Goal: Task Accomplishment & Management: Use online tool/utility

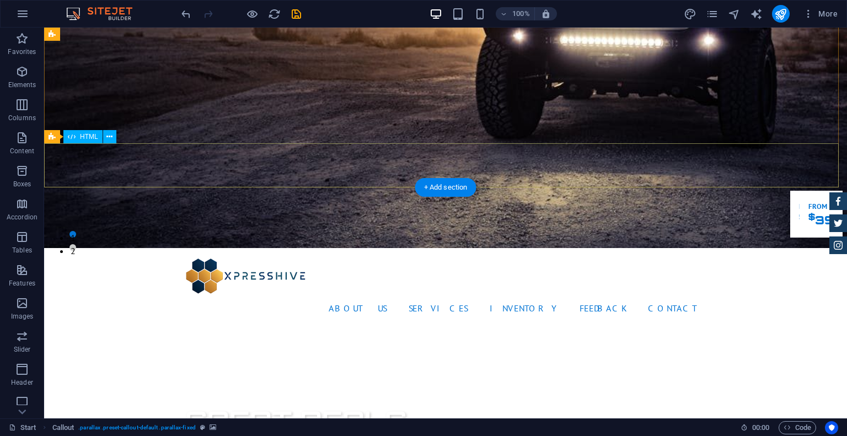
scroll to position [55, 0]
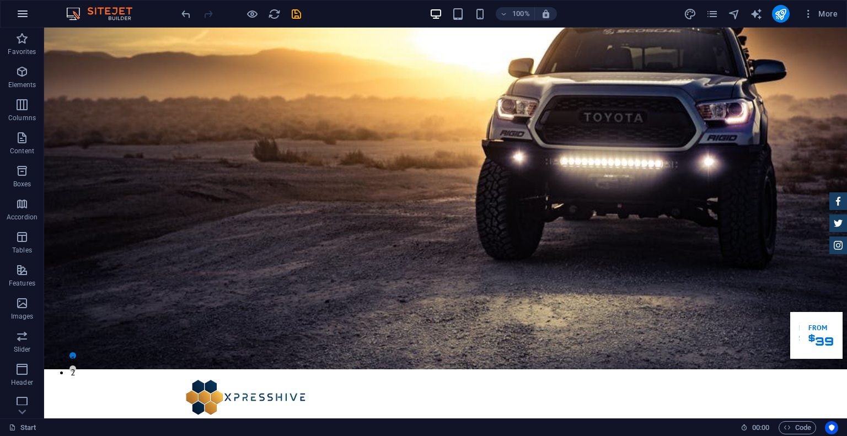
click at [23, 19] on icon "button" at bounding box center [22, 13] width 13 height 13
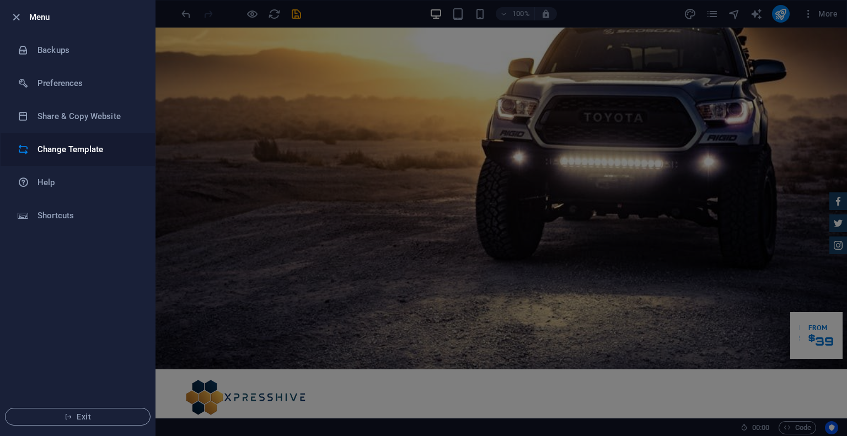
click at [84, 150] on h6 "Change Template" at bounding box center [88, 149] width 102 height 13
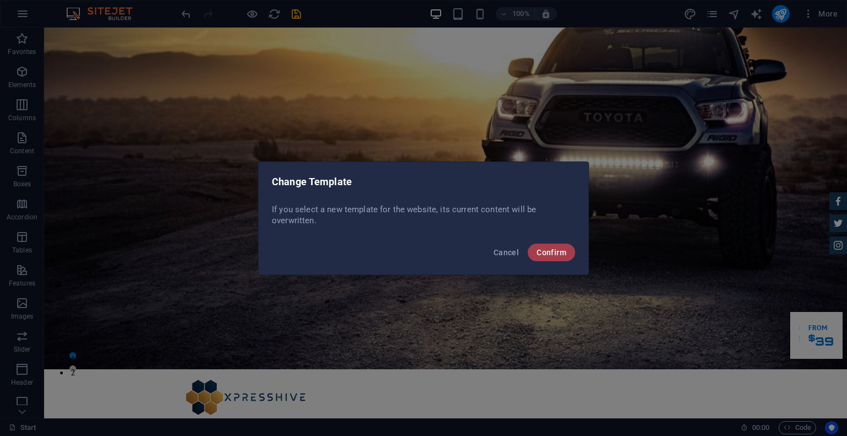
click at [556, 260] on button "Confirm" at bounding box center [550, 253] width 47 height 18
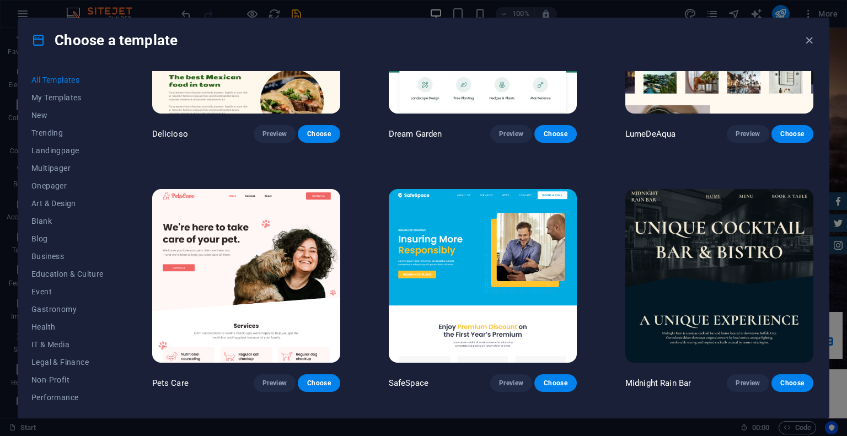
scroll to position [1984, 0]
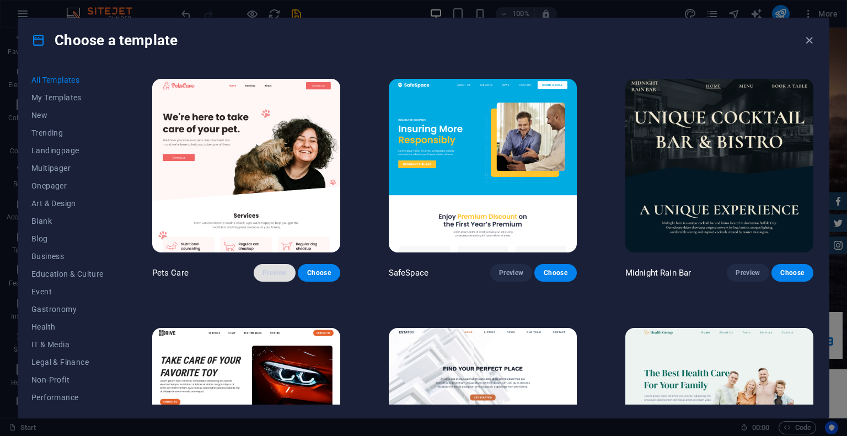
click at [267, 268] on span "Preview" at bounding box center [274, 272] width 24 height 9
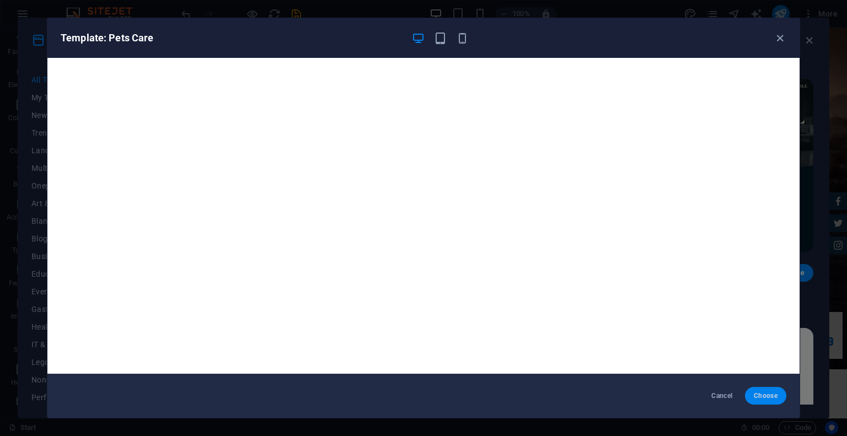
click at [753, 397] on span "Choose" at bounding box center [765, 395] width 24 height 9
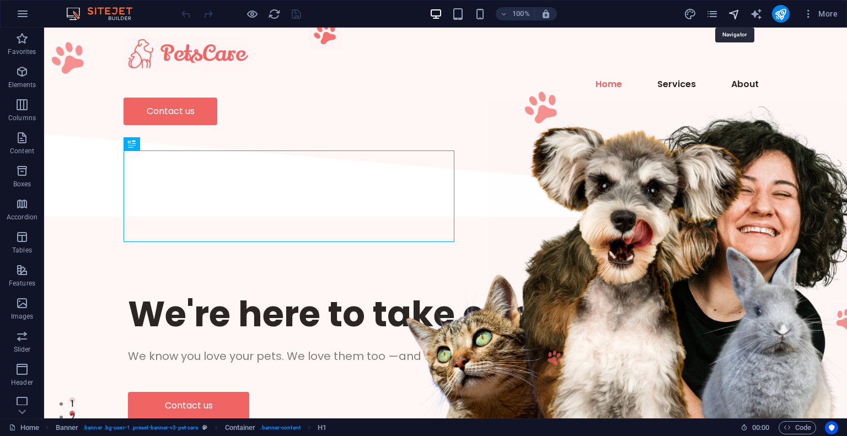
click at [729, 17] on icon "navigator" at bounding box center [734, 14] width 13 height 13
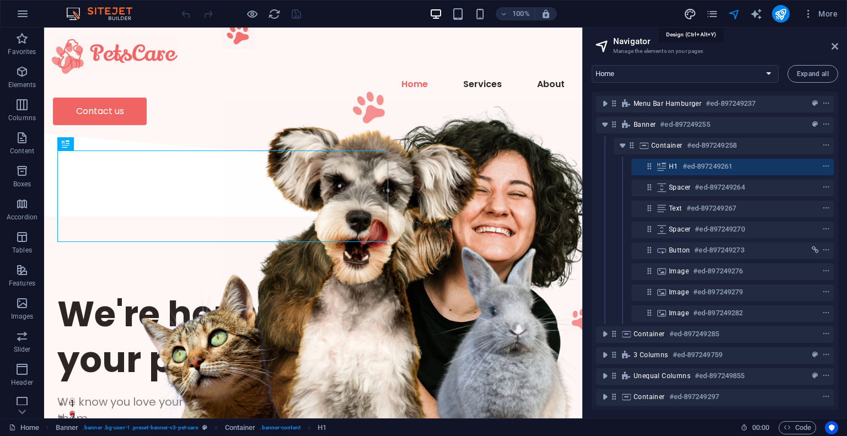
click at [688, 15] on icon "design" at bounding box center [689, 14] width 13 height 13
select select "px"
select select "400"
select select "px"
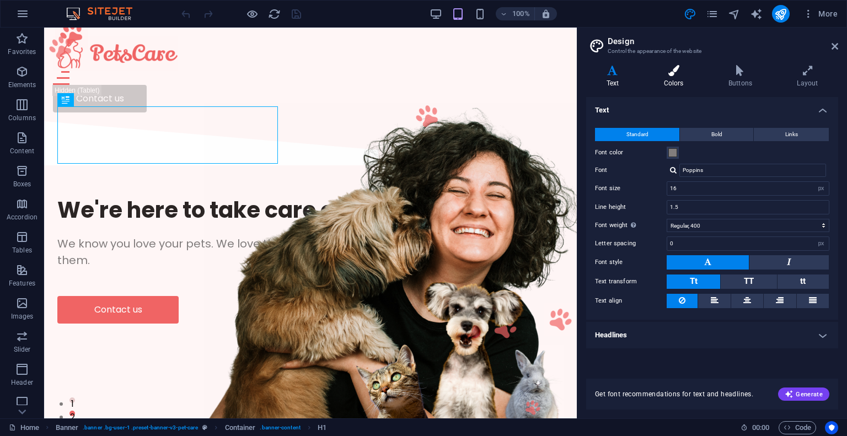
click at [662, 72] on icon at bounding box center [673, 70] width 60 height 11
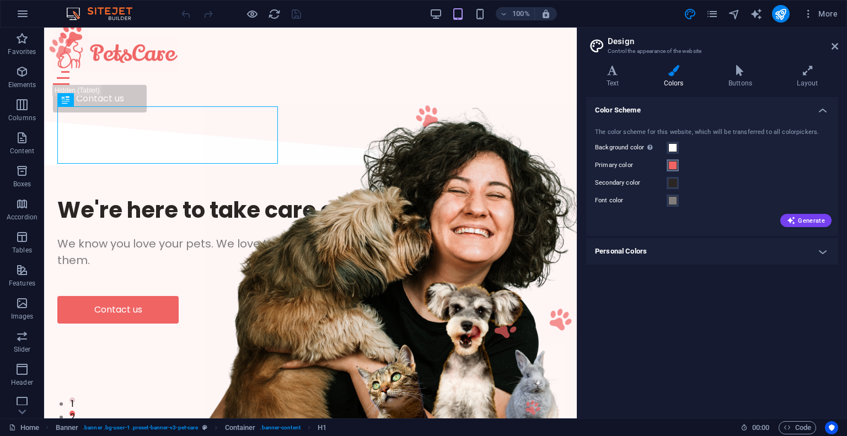
click at [672, 167] on span at bounding box center [672, 165] width 9 height 9
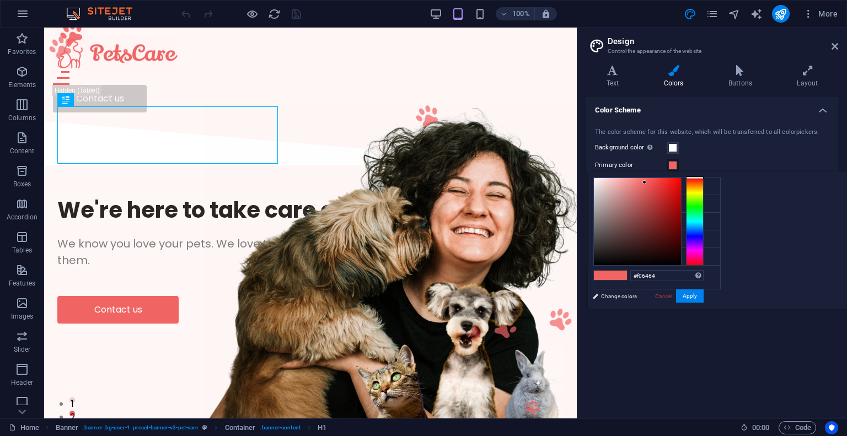
click at [672, 167] on span at bounding box center [672, 165] width 9 height 9
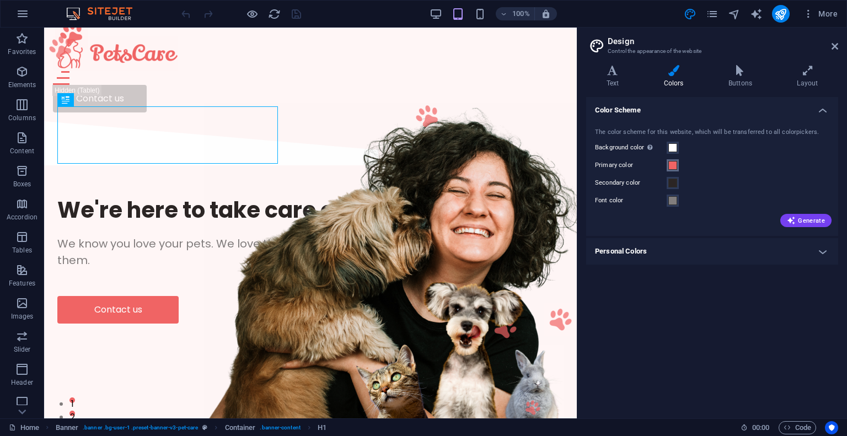
click at [670, 167] on span at bounding box center [672, 165] width 9 height 9
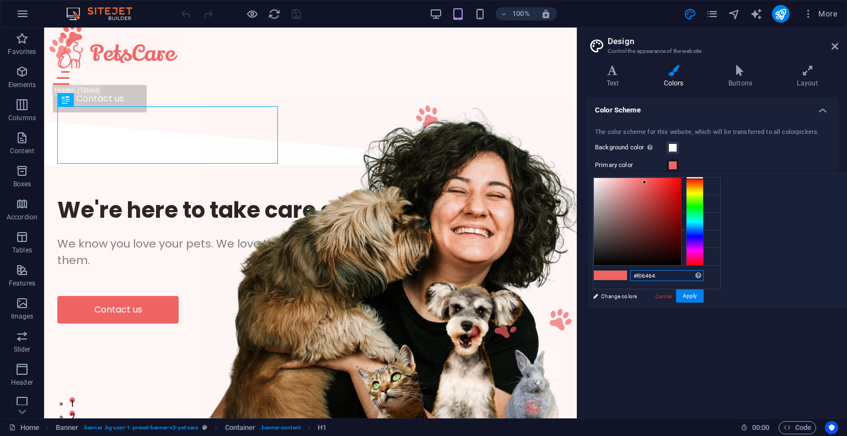
drag, startPoint x: 779, startPoint y: 277, endPoint x: 758, endPoint y: 277, distance: 21.5
click at [709, 277] on div "#f06464 Supported formats #0852ed rgb(8, 82, 237) rgba(8, 82, 237, 90%) hsv(221…" at bounding box center [648, 320] width 122 height 297
paste input "bb7829"
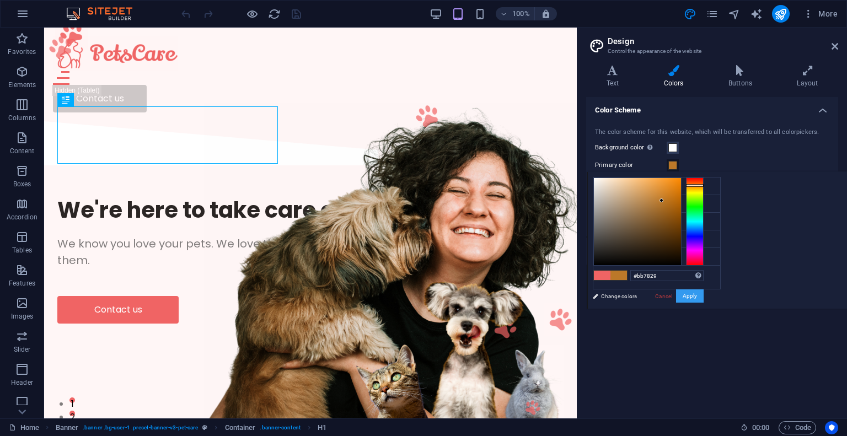
click at [703, 297] on button "Apply" at bounding box center [690, 295] width 28 height 13
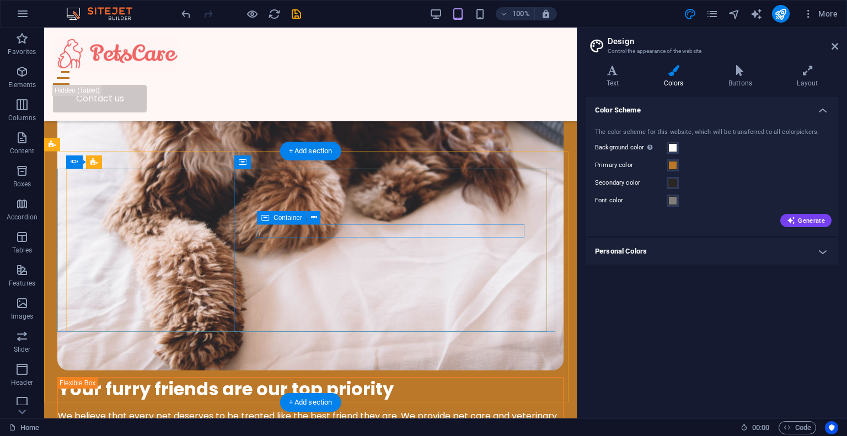
scroll to position [1653, 0]
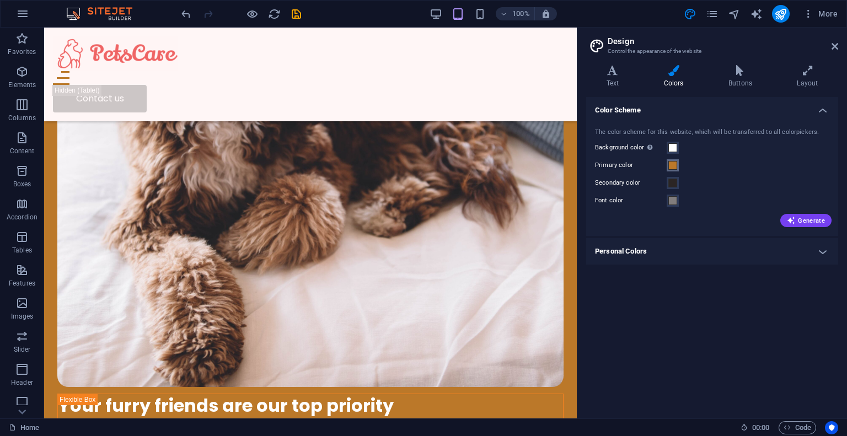
click at [677, 164] on button "Primary color" at bounding box center [672, 165] width 12 height 12
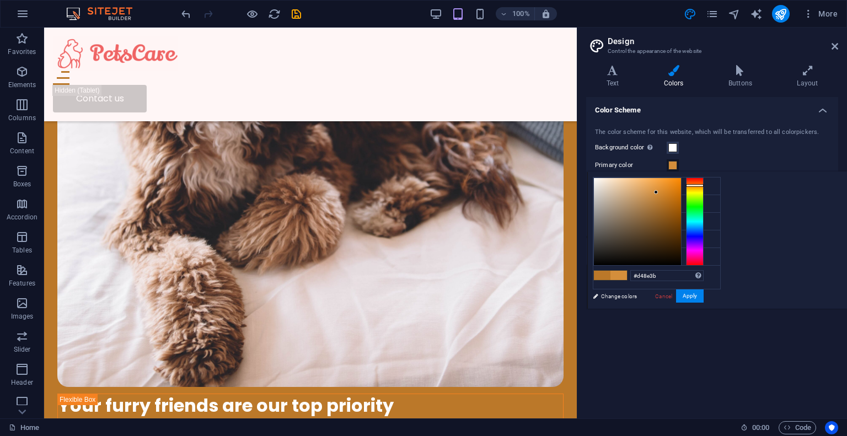
drag, startPoint x: 661, startPoint y: 201, endPoint x: 656, endPoint y: 192, distance: 10.1
click at [656, 192] on div at bounding box center [656, 192] width 4 height 4
click at [693, 189] on div at bounding box center [695, 189] width 18 height 3
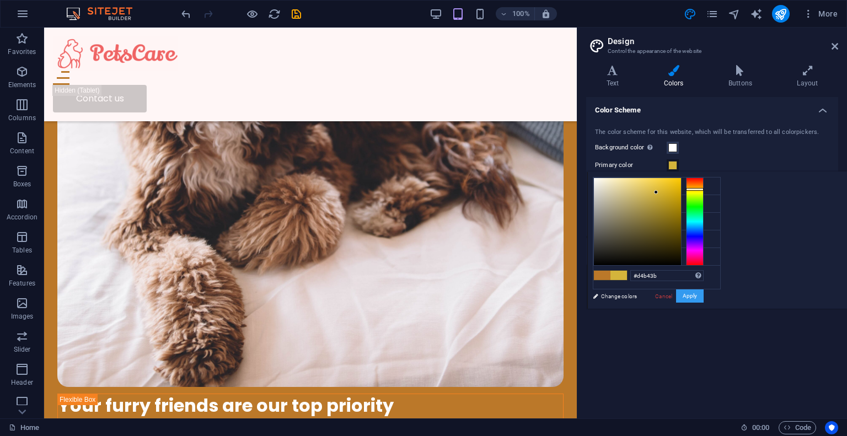
click at [690, 299] on button "Apply" at bounding box center [690, 295] width 28 height 13
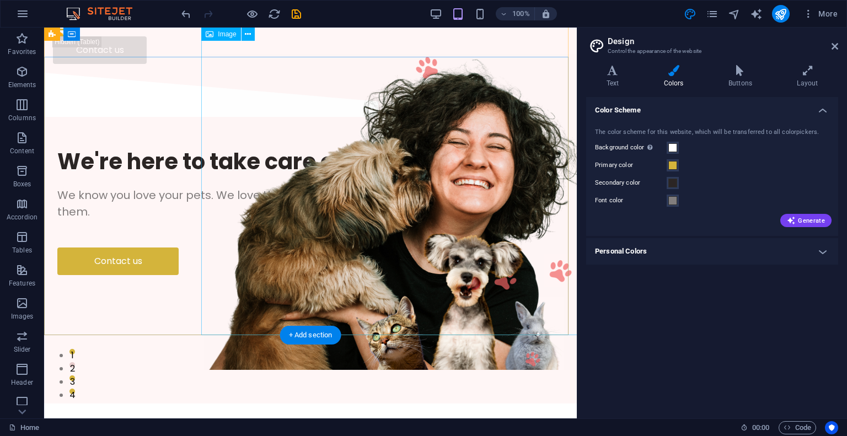
scroll to position [0, 0]
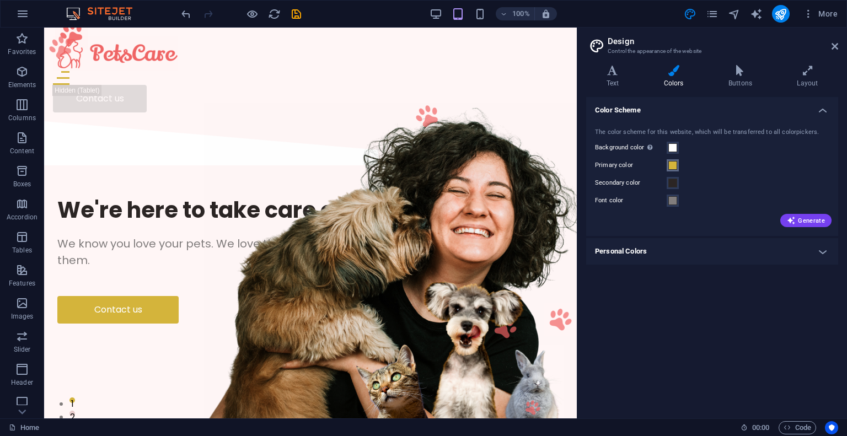
click at [671, 165] on span at bounding box center [672, 165] width 9 height 9
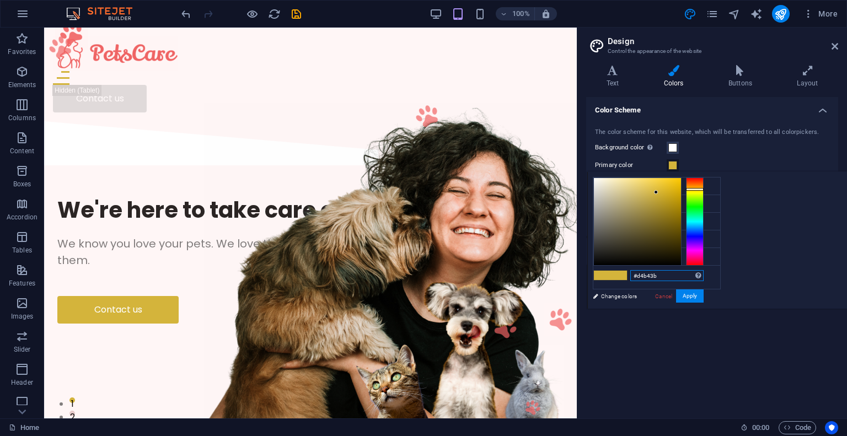
drag, startPoint x: 806, startPoint y: 273, endPoint x: 716, endPoint y: 277, distance: 89.9
click at [716, 276] on div "less Background color #ffffff Primary color #d4b43b Secondary color #2b2524 Fon…" at bounding box center [717, 239] width 260 height 137
paste input "f0b94c"
type input "#f0b94c"
click at [703, 297] on button "Apply" at bounding box center [690, 295] width 28 height 13
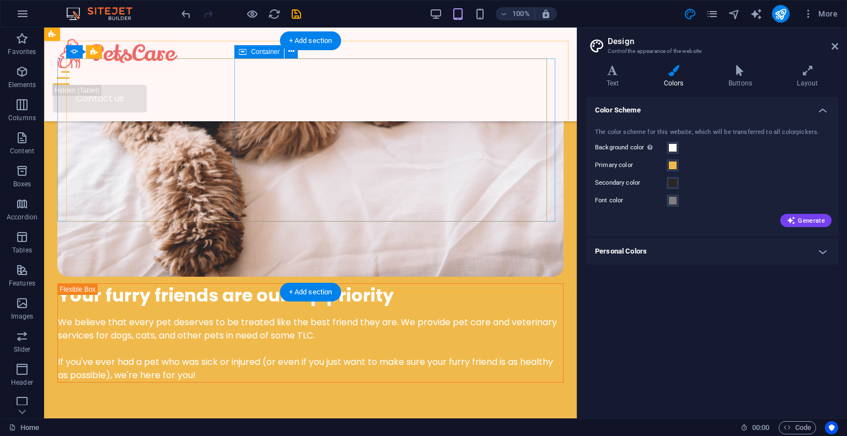
scroll to position [1378, 0]
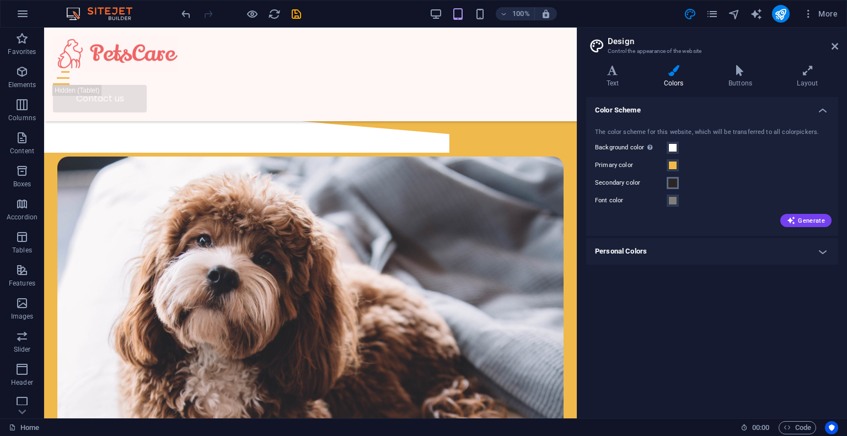
click at [670, 183] on span at bounding box center [672, 183] width 9 height 9
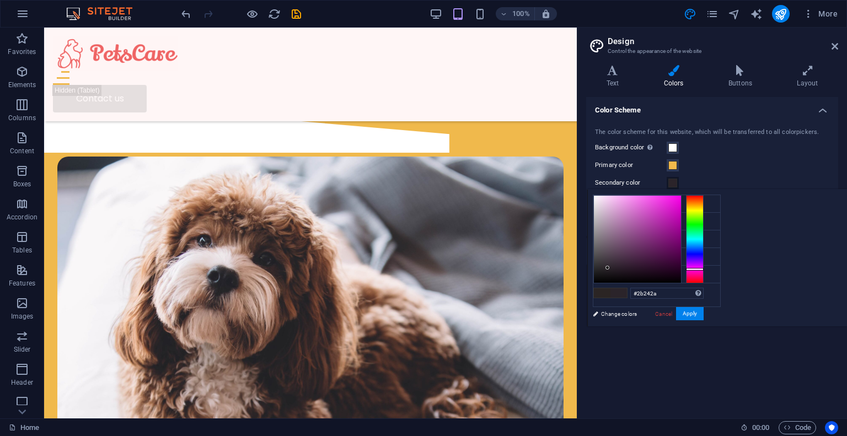
click at [703, 268] on div at bounding box center [695, 239] width 18 height 88
click at [703, 313] on button "Apply" at bounding box center [690, 313] width 28 height 13
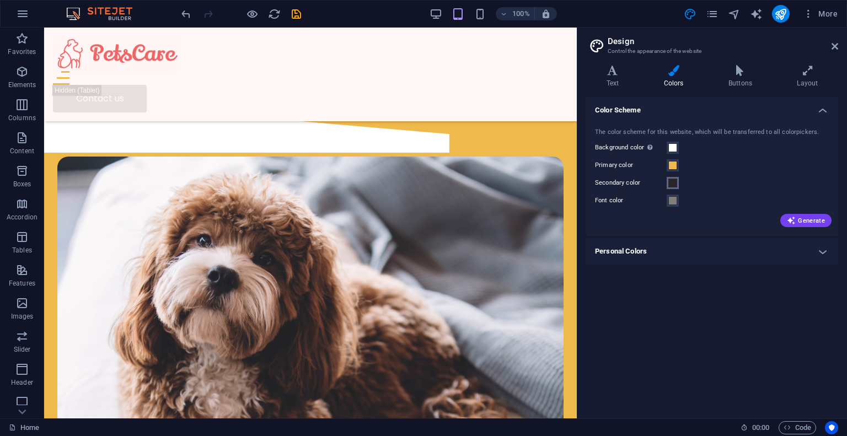
click at [675, 184] on span at bounding box center [672, 183] width 9 height 9
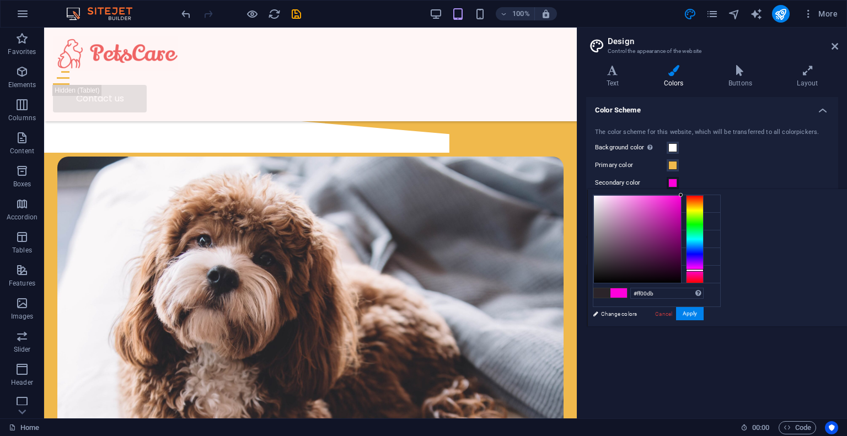
drag, startPoint x: 790, startPoint y: 246, endPoint x: 823, endPoint y: 186, distance: 67.8
click at [823, 186] on body "xpresshive.cl Home Favorites Elements Columns Content Boxes Accordion Tables Fe…" at bounding box center [423, 218] width 847 height 436
click at [703, 313] on button "Apply" at bounding box center [690, 313] width 28 height 13
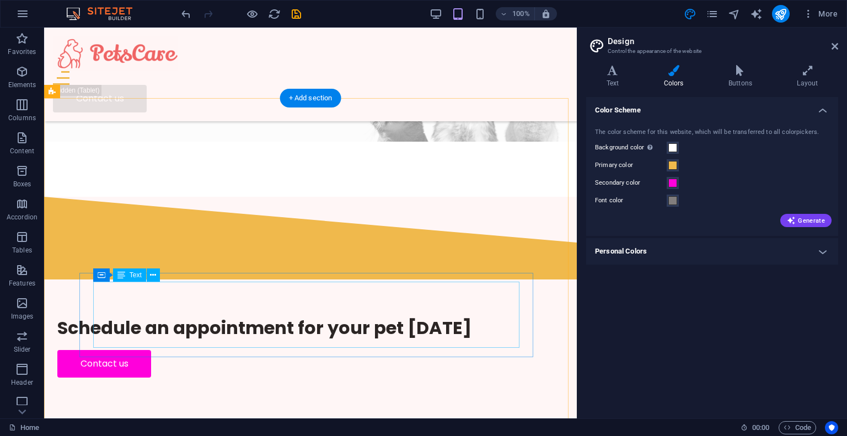
scroll to position [2417, 0]
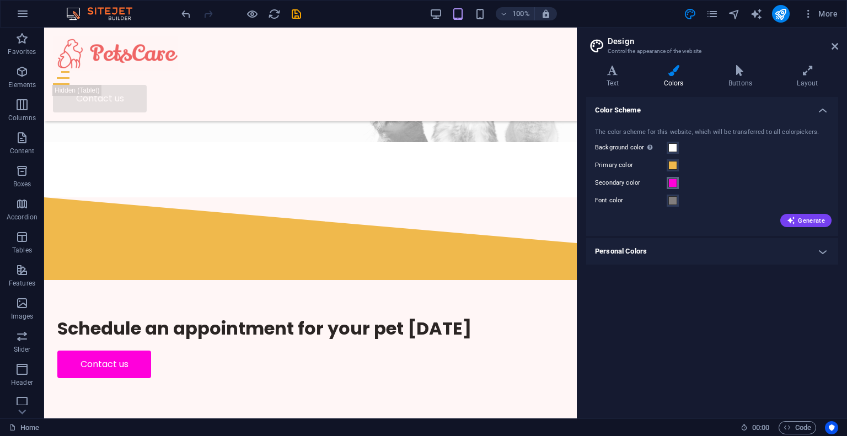
click at [672, 184] on span at bounding box center [672, 183] width 9 height 9
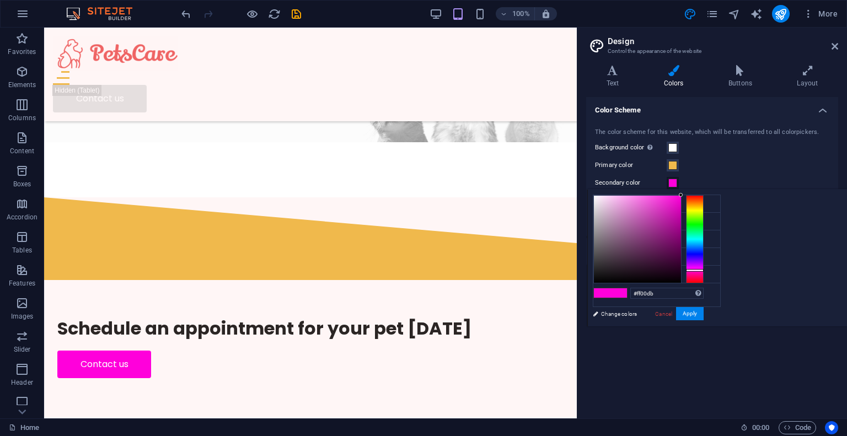
click at [675, 186] on span at bounding box center [672, 183] width 9 height 9
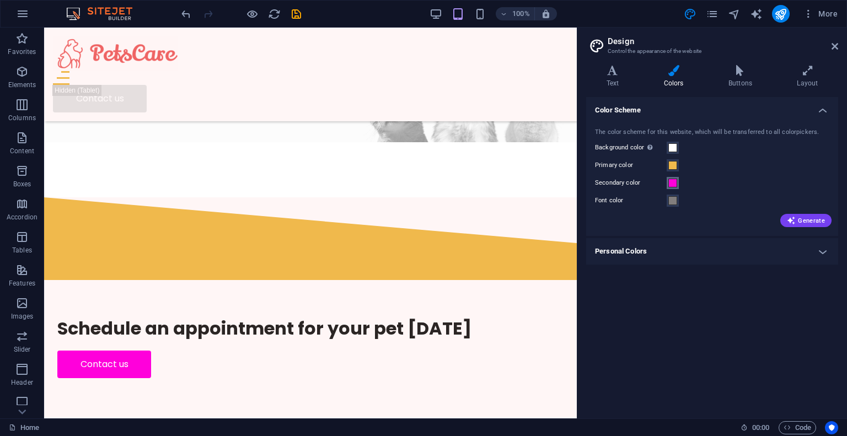
click at [675, 186] on span at bounding box center [672, 183] width 9 height 9
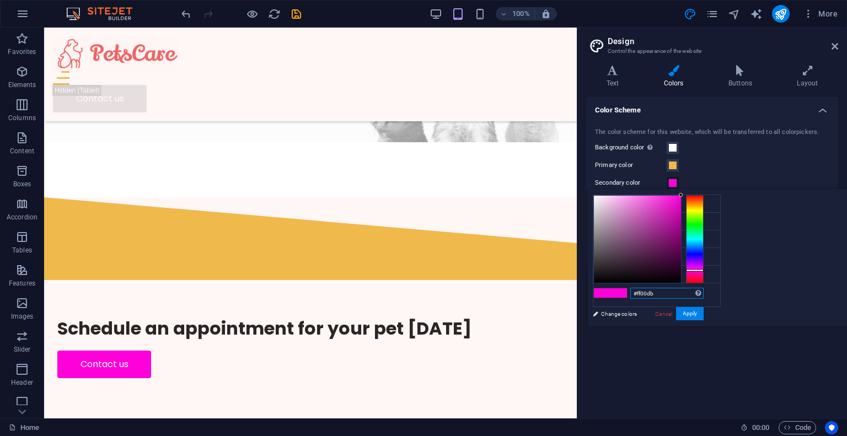
drag, startPoint x: 795, startPoint y: 294, endPoint x: 752, endPoint y: 292, distance: 42.5
click at [709, 292] on div "#ff00db Supported formats #0852ed rgb(8, 82, 237) rgba(8, 82, 237, 90%) hsv(221…" at bounding box center [648, 338] width 122 height 297
paste input "bb7829"
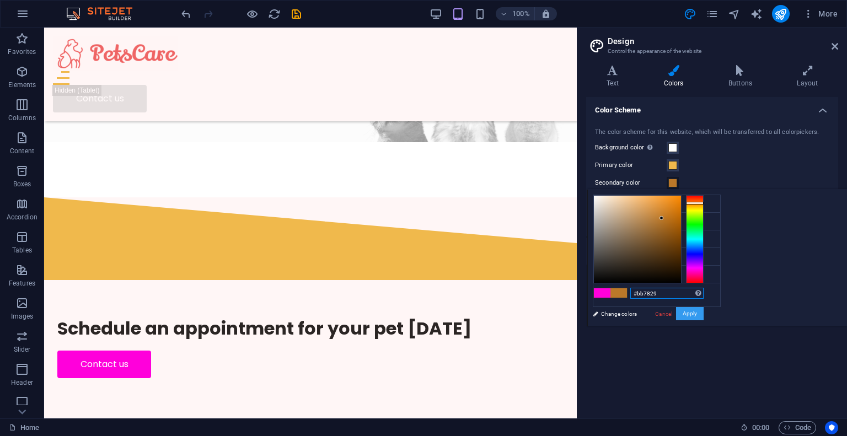
type input "#bb7829"
click at [703, 317] on button "Apply" at bounding box center [690, 313] width 28 height 13
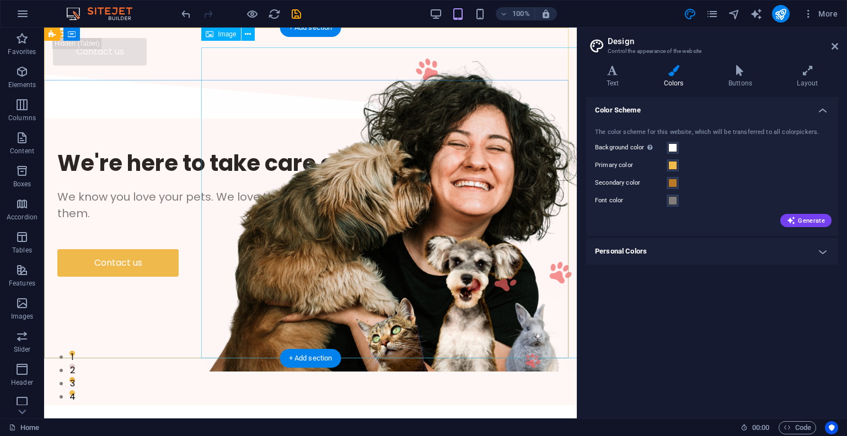
scroll to position [0, 0]
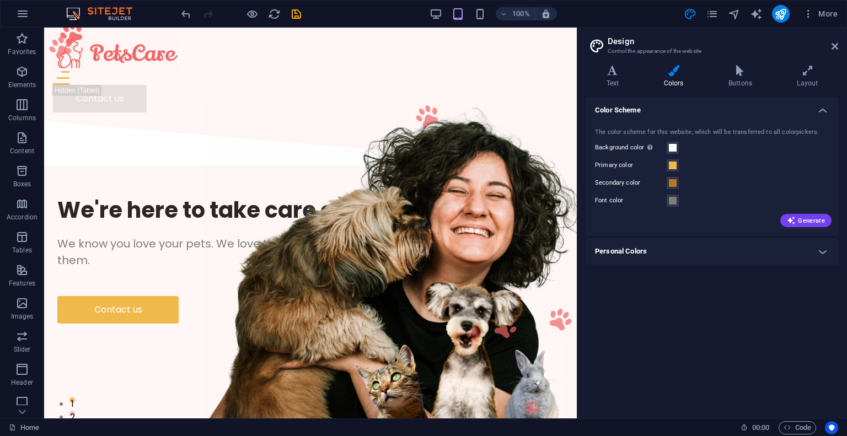
click at [771, 254] on h4 "Personal Colors" at bounding box center [712, 251] width 252 height 26
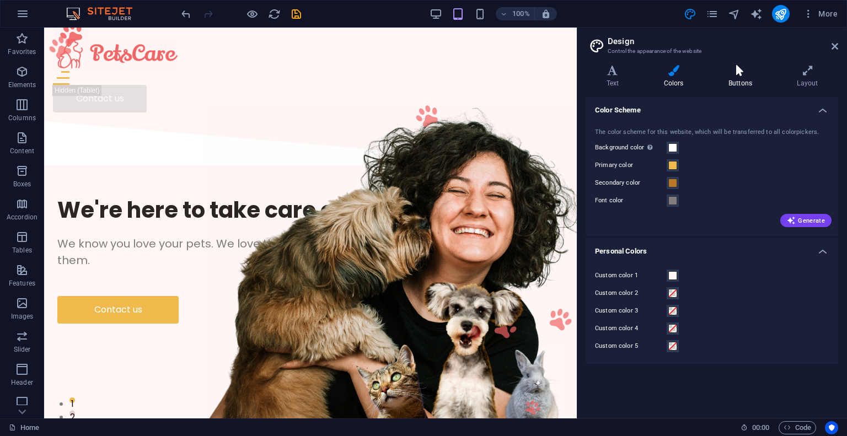
click at [734, 79] on h4 "Buttons" at bounding box center [742, 76] width 68 height 23
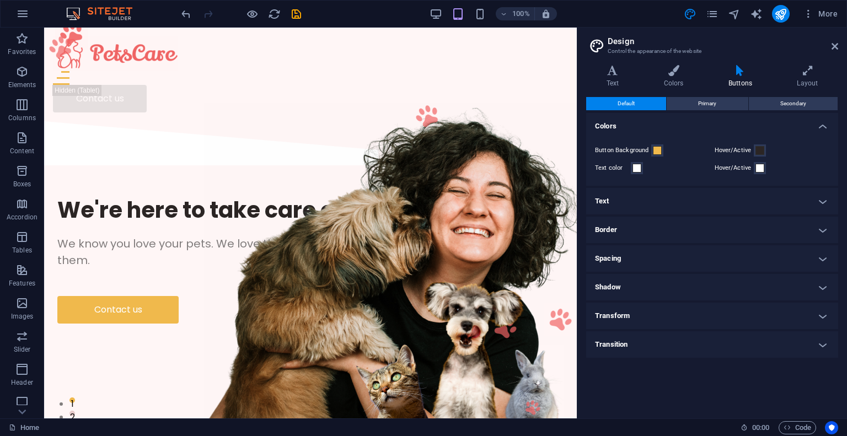
click at [706, 194] on h4 "Text" at bounding box center [712, 201] width 252 height 26
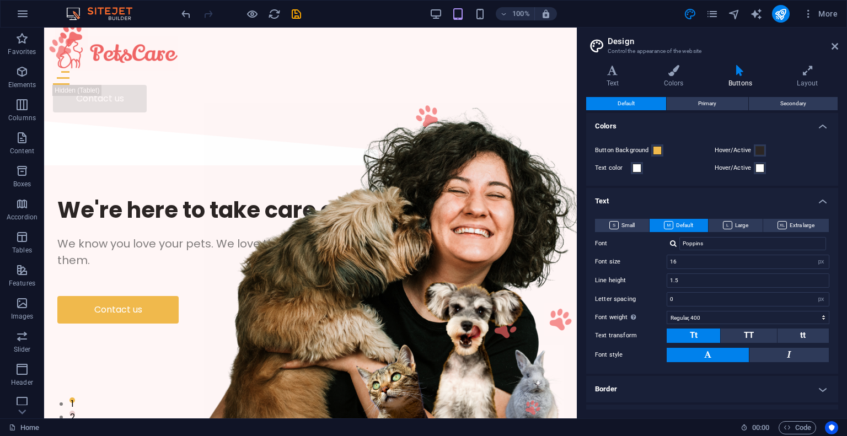
click at [706, 194] on h4 "Text" at bounding box center [712, 198] width 252 height 20
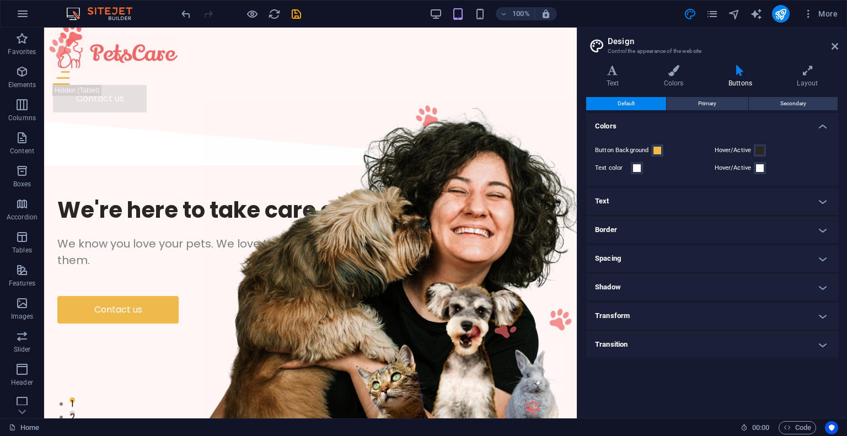
click at [699, 233] on h4 "Border" at bounding box center [712, 230] width 252 height 26
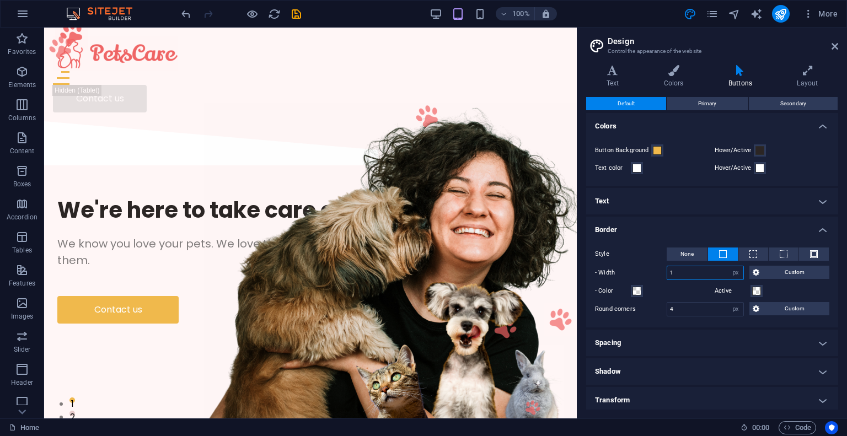
drag, startPoint x: 701, startPoint y: 275, endPoint x: 645, endPoint y: 275, distance: 55.7
click at [645, 275] on div "- Width 1 px rem vh vw Custom Custom" at bounding box center [712, 273] width 234 height 14
click at [655, 268] on label "- Width" at bounding box center [631, 272] width 72 height 13
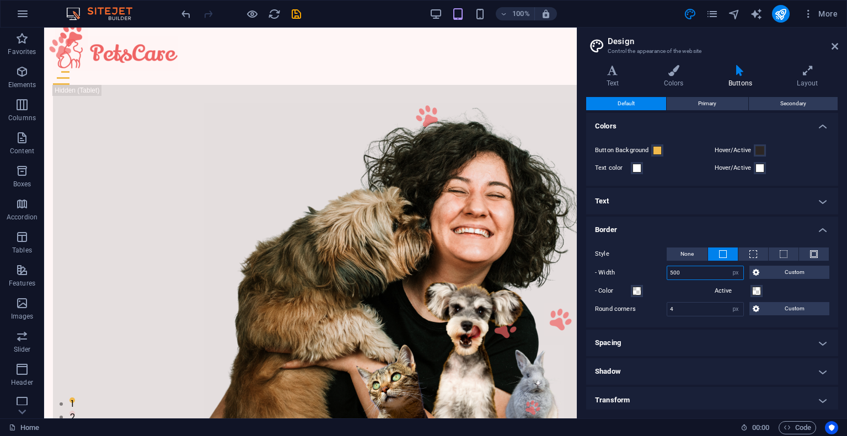
drag, startPoint x: 688, startPoint y: 273, endPoint x: 661, endPoint y: 273, distance: 26.5
click at [661, 273] on div "- Width 500 px rem vh vw Custom Custom" at bounding box center [712, 273] width 234 height 14
type input "1"
click at [661, 273] on label "- Width" at bounding box center [631, 272] width 72 height 13
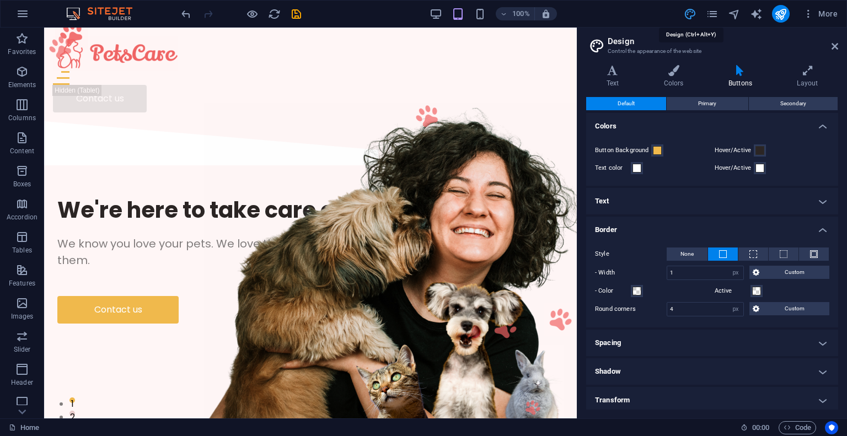
click at [693, 10] on icon "design" at bounding box center [689, 14] width 13 height 13
click at [707, 103] on span "Primary" at bounding box center [707, 103] width 18 height 13
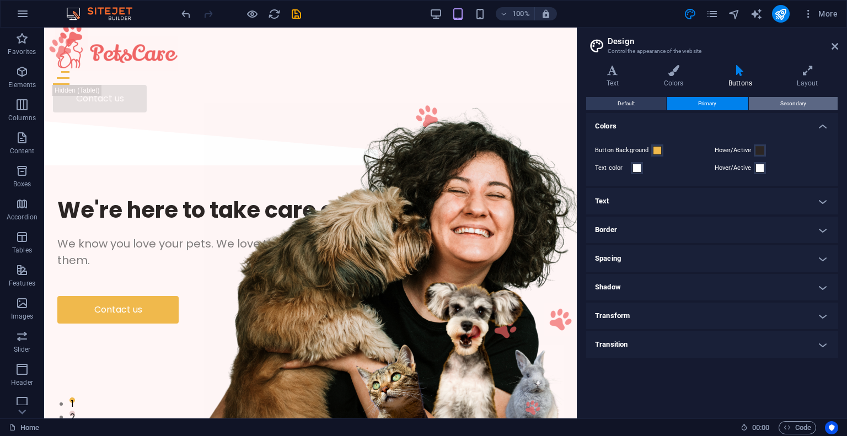
click at [777, 101] on button "Secondary" at bounding box center [792, 103] width 89 height 13
click at [723, 99] on button "Primary" at bounding box center [706, 103] width 81 height 13
click at [646, 99] on button "Default" at bounding box center [626, 103] width 80 height 13
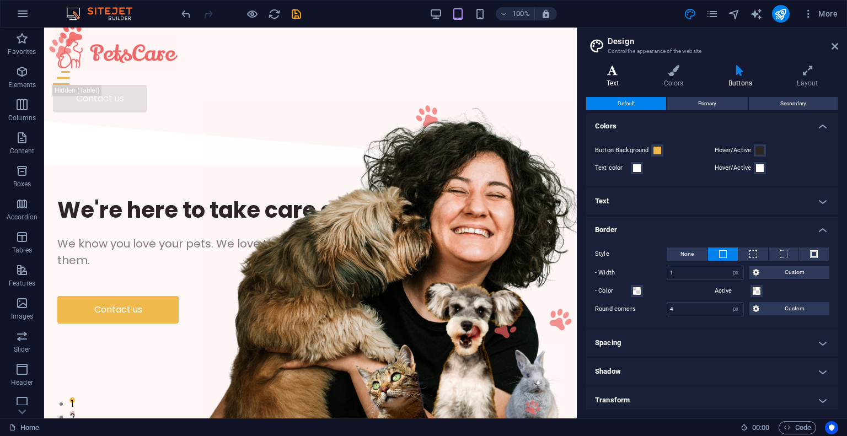
click at [616, 74] on icon at bounding box center [612, 70] width 53 height 11
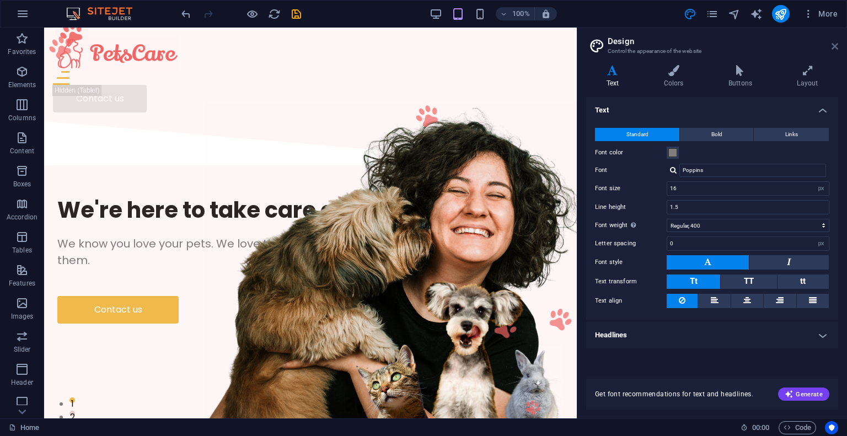
click at [831, 47] on icon at bounding box center [834, 46] width 7 height 9
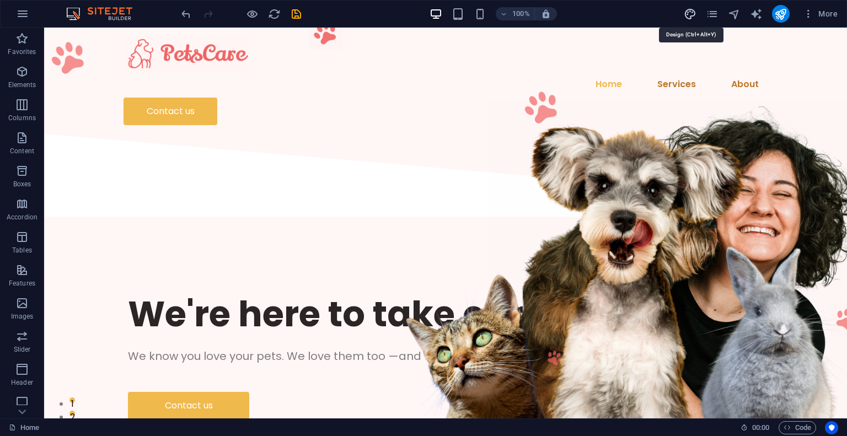
click at [692, 14] on icon "design" at bounding box center [689, 14] width 13 height 13
select select "px"
select select "400"
select select "px"
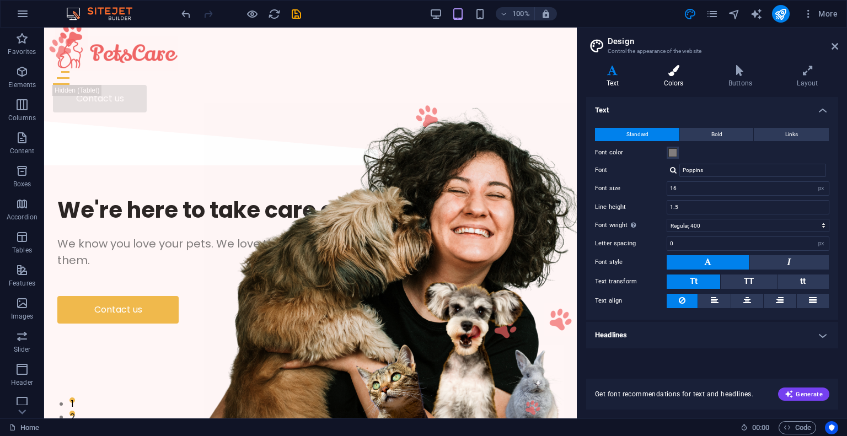
click at [669, 74] on icon at bounding box center [673, 70] width 60 height 11
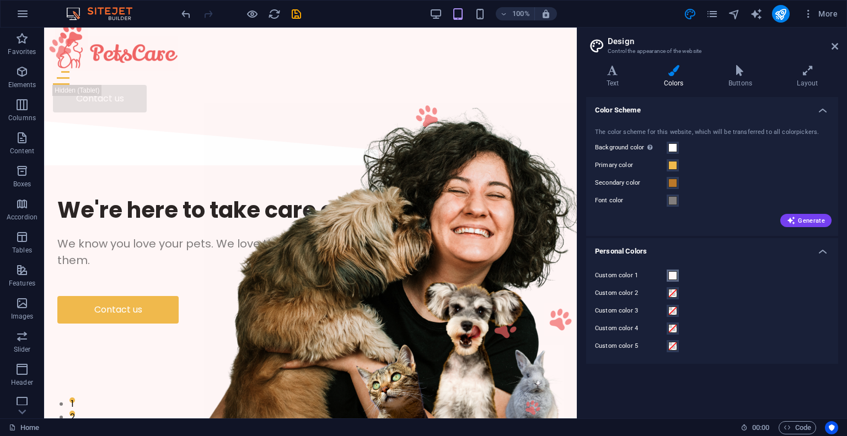
click at [671, 277] on span at bounding box center [672, 275] width 9 height 9
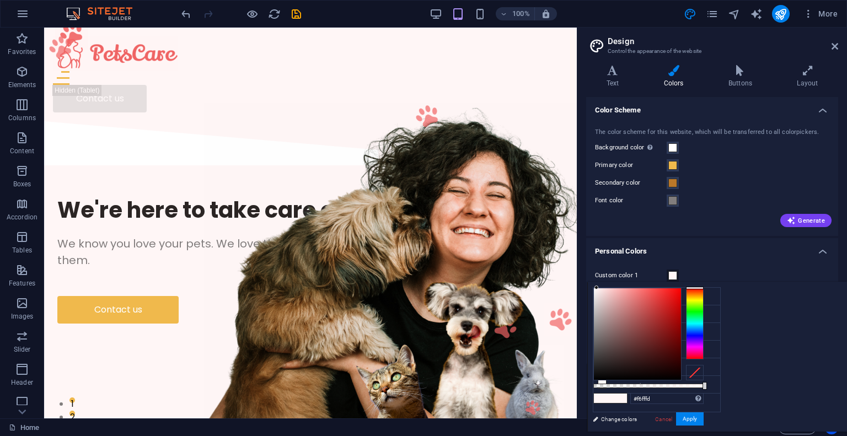
click at [703, 320] on div at bounding box center [695, 324] width 18 height 72
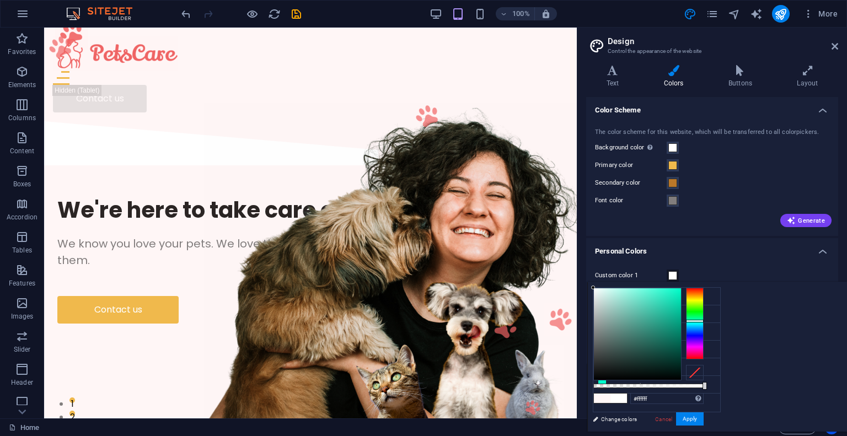
drag, startPoint x: 770, startPoint y: 312, endPoint x: 619, endPoint y: 256, distance: 160.9
click at [619, 256] on body "xpresshive.cl Home Favorites Elements Columns Content Boxes Accordion Tables Fe…" at bounding box center [423, 218] width 847 height 436
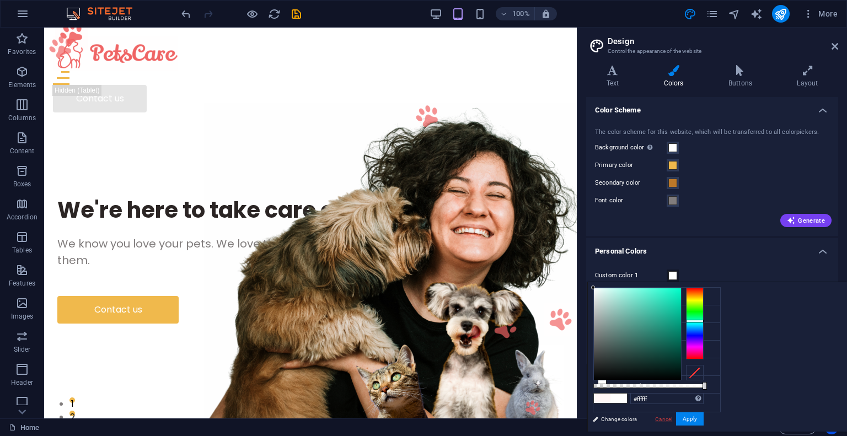
click at [673, 417] on link "Cancel" at bounding box center [663, 419] width 19 height 8
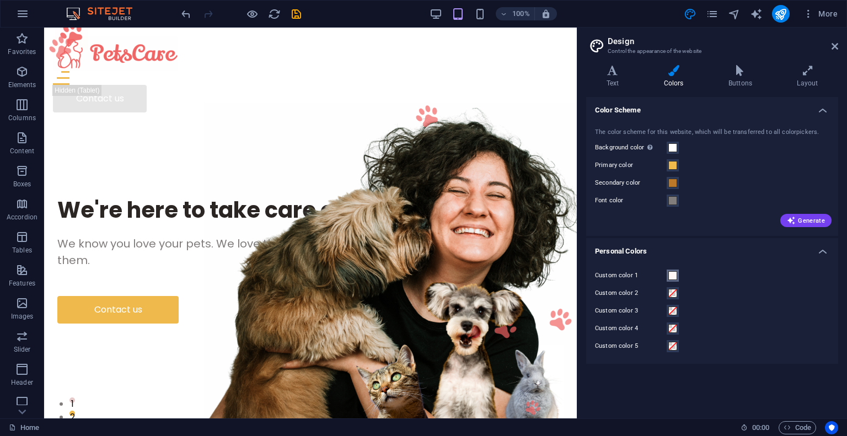
click at [672, 276] on span at bounding box center [672, 275] width 9 height 9
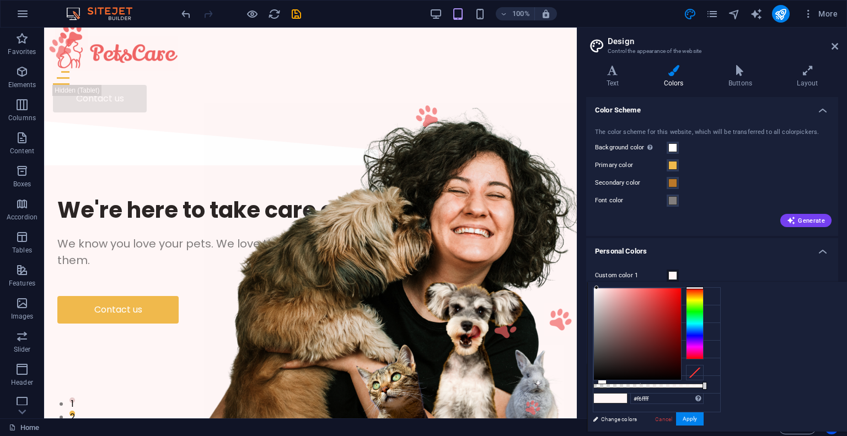
click at [703, 322] on div at bounding box center [695, 324] width 18 height 72
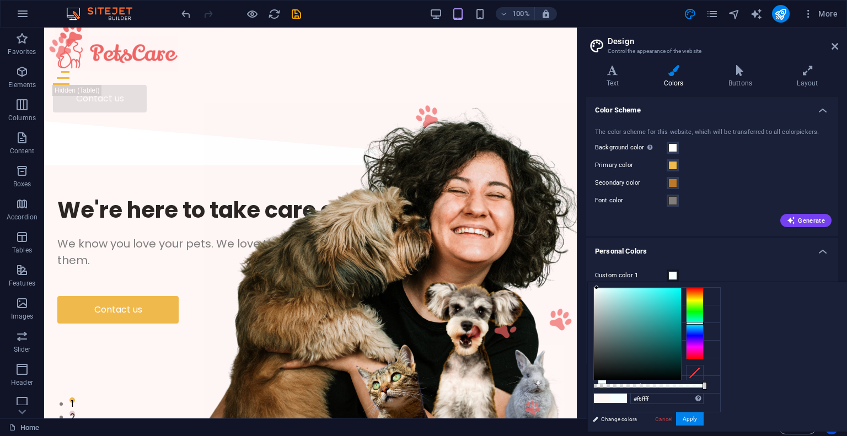
click at [709, 286] on div "#f6ffff Supported formats #0852ed rgb(8, 82, 237) rgba(8, 82, 237, 90%) hsv(221…" at bounding box center [648, 436] width 122 height 309
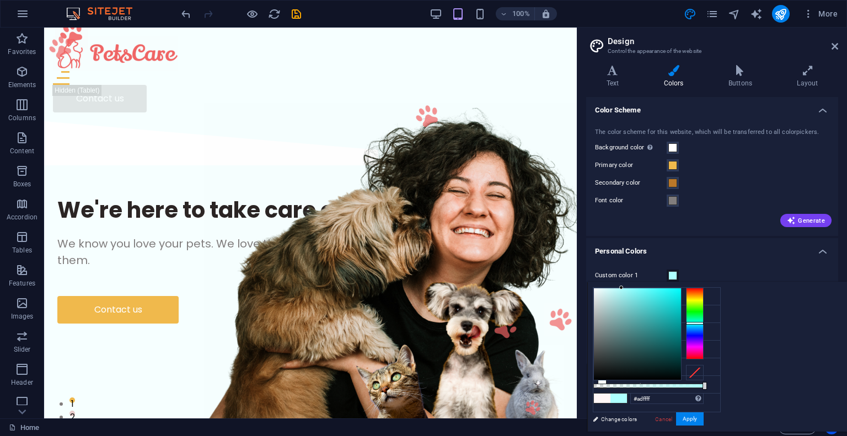
drag, startPoint x: 746, startPoint y: 290, endPoint x: 759, endPoint y: 275, distance: 19.5
click at [759, 275] on body "xpresshive.cl Home Favorites Elements Columns Content Boxes Accordion Tables Fe…" at bounding box center [423, 218] width 847 height 436
drag, startPoint x: 763, startPoint y: 308, endPoint x: 822, endPoint y: 268, distance: 71.4
click at [822, 268] on body "xpresshive.cl Home Favorites Elements Columns Content Boxes Accordion Tables Fe…" at bounding box center [423, 218] width 847 height 436
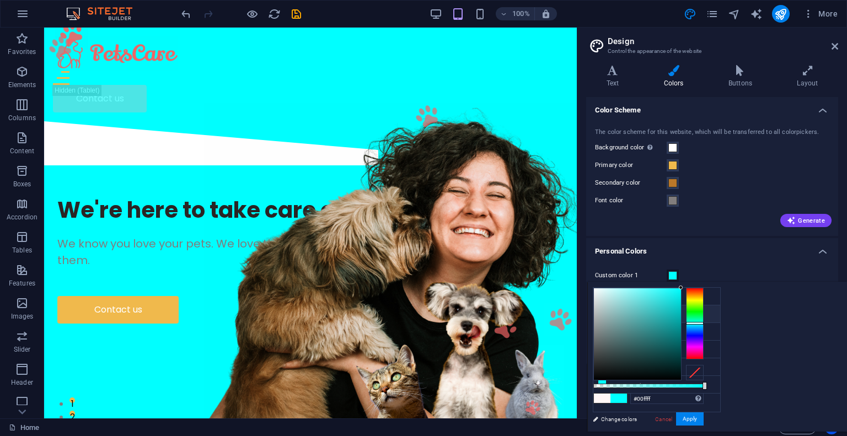
click at [646, 315] on li "Primary color #f0b94c" at bounding box center [656, 314] width 127 height 18
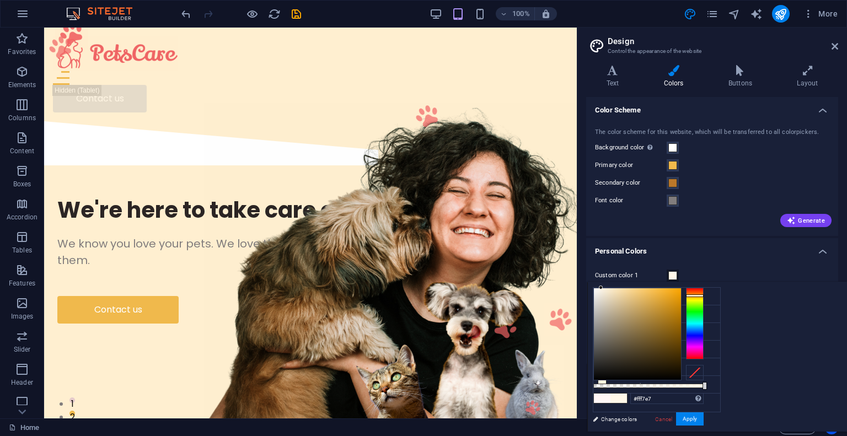
type input "#fff7e8"
drag, startPoint x: 774, startPoint y: 292, endPoint x: 739, endPoint y: 268, distance: 42.8
click at [739, 268] on body "xpresshive.cl Home Favorites Elements Columns Content Boxes Accordion Tables Fe…" at bounding box center [423, 218] width 847 height 436
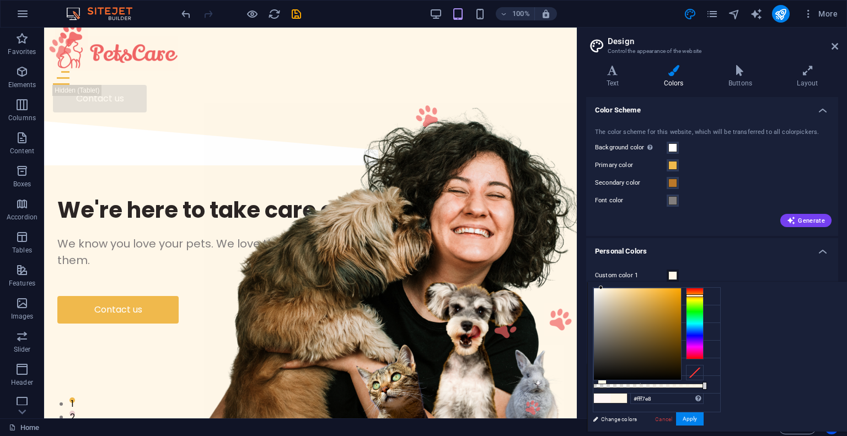
click at [737, 249] on h4 "Personal Colors" at bounding box center [712, 248] width 252 height 20
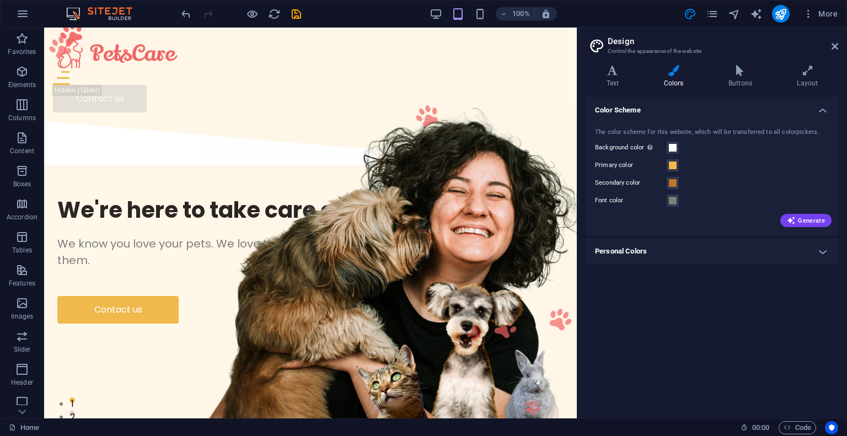
click at [735, 249] on h4 "Personal Colors" at bounding box center [712, 251] width 252 height 26
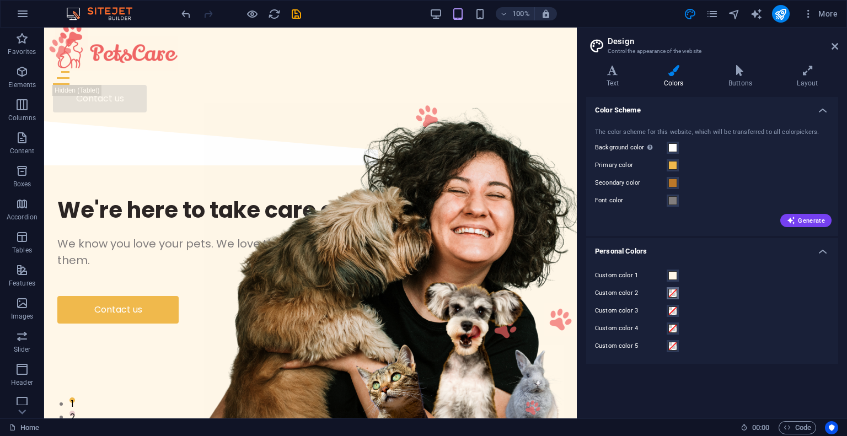
click at [674, 293] on span at bounding box center [672, 293] width 9 height 9
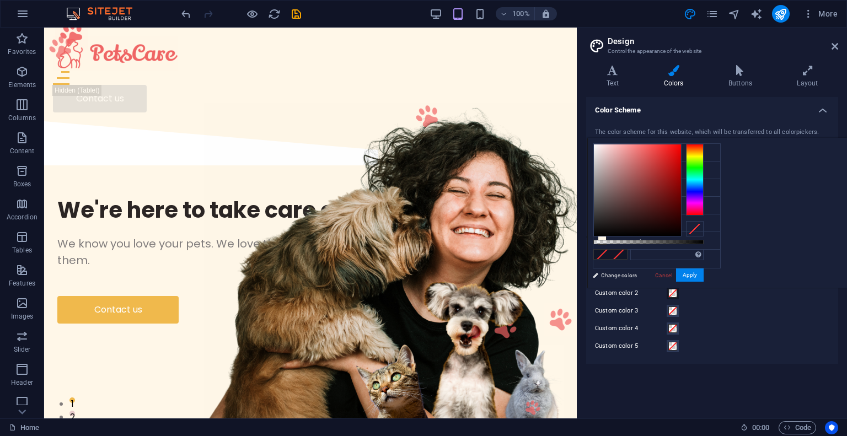
click at [674, 293] on span at bounding box center [672, 293] width 9 height 9
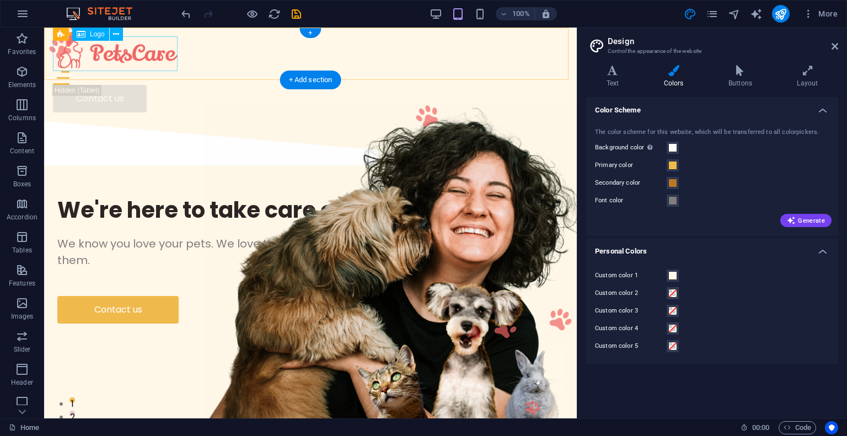
click at [128, 56] on div at bounding box center [310, 53] width 515 height 35
select select "px"
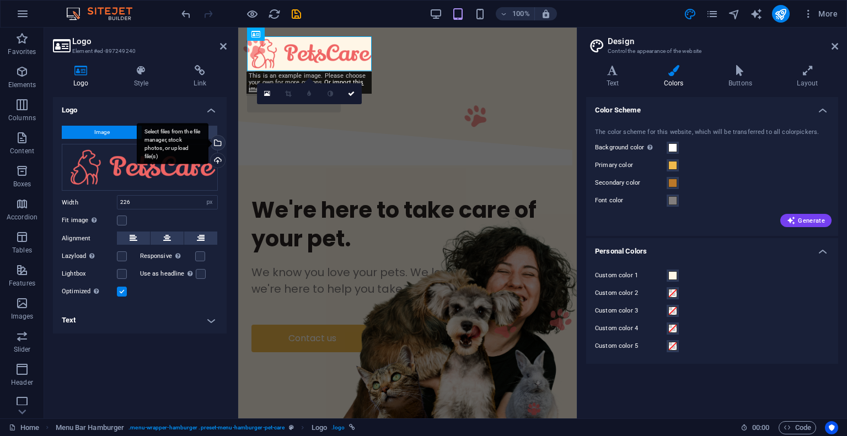
click at [208, 144] on div "Select files from the file manager, stock photos, or upload file(s)" at bounding box center [173, 143] width 72 height 41
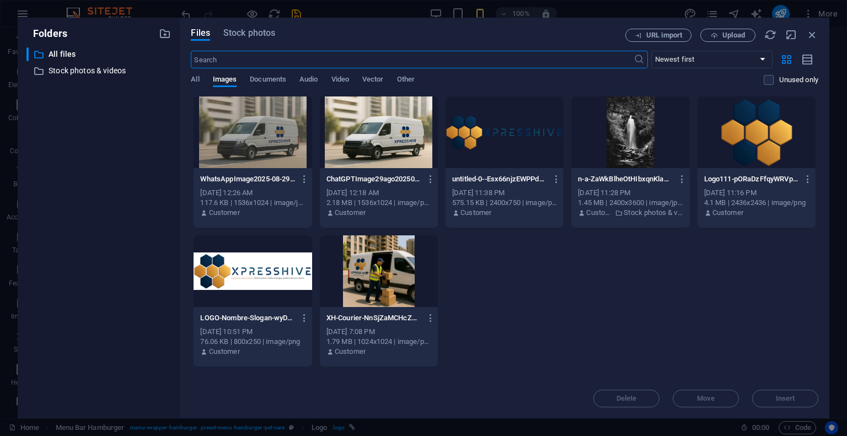
click at [488, 139] on div at bounding box center [504, 132] width 118 height 72
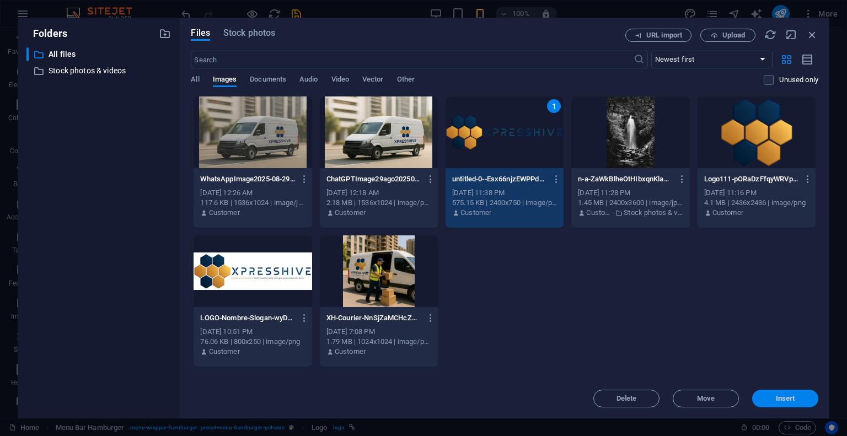
click at [788, 398] on span "Insert" at bounding box center [784, 398] width 19 height 7
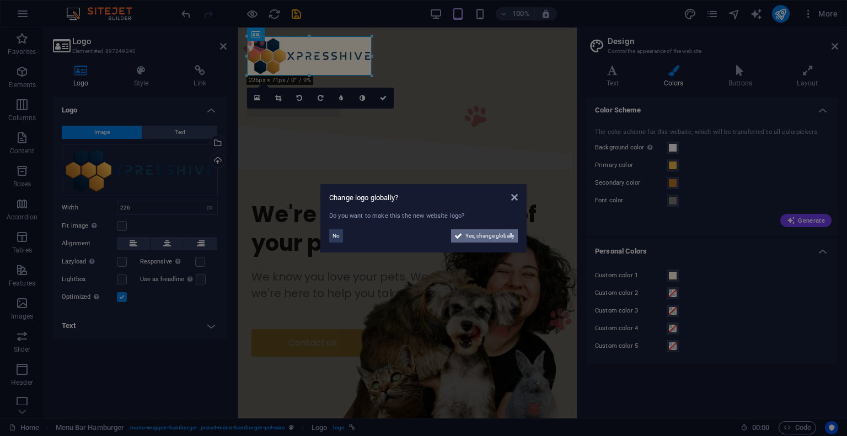
click at [474, 235] on span "Yes, change globally" at bounding box center [489, 235] width 49 height 13
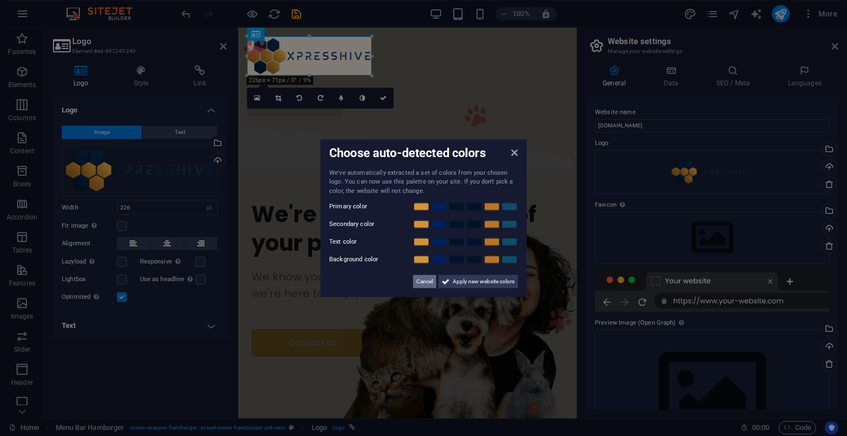
click at [427, 284] on span "Cancel" at bounding box center [424, 281] width 17 height 13
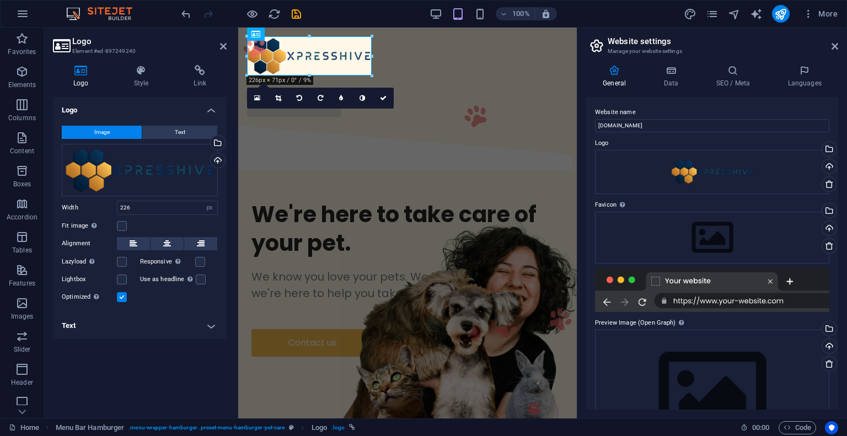
click at [587, 124] on div "Website name xpresshive.cl Logo Drag files here, click to choose files or selec…" at bounding box center [712, 253] width 252 height 313
click at [512, 174] on div "We're here to take care of your pet. We know you love your pets. We love them t…" at bounding box center [407, 278] width 338 height 209
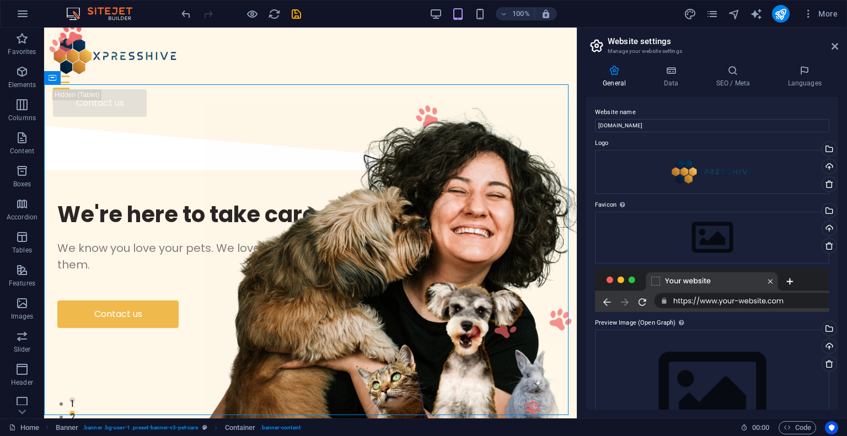
scroll to position [55, 0]
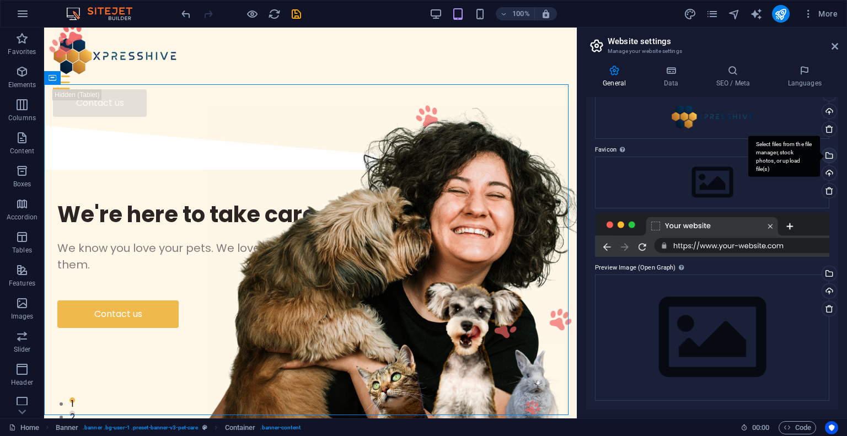
click at [829, 155] on div "Select files from the file manager, stock photos, or upload file(s)" at bounding box center [828, 156] width 17 height 17
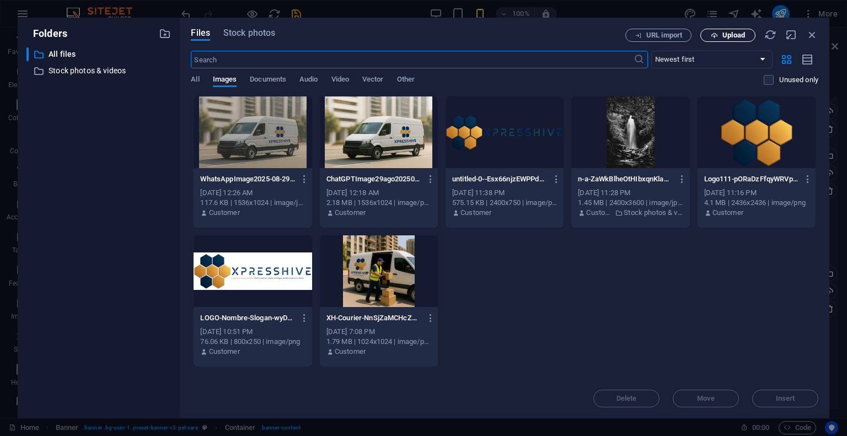
click at [739, 40] on button "Upload" at bounding box center [727, 35] width 55 height 13
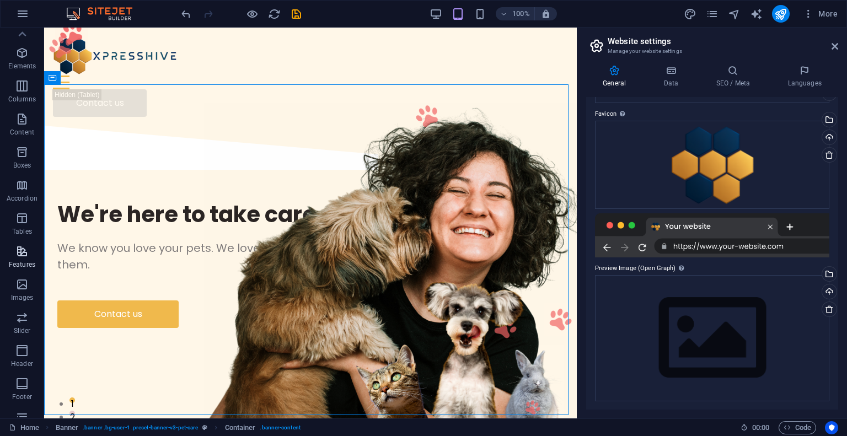
scroll to position [0, 0]
click at [16, 19] on icon "button" at bounding box center [22, 13] width 13 height 13
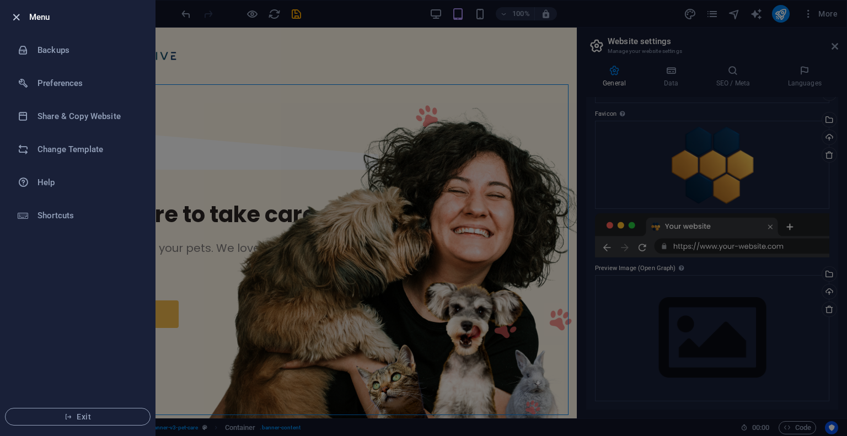
click at [19, 13] on icon "button" at bounding box center [16, 17] width 13 height 13
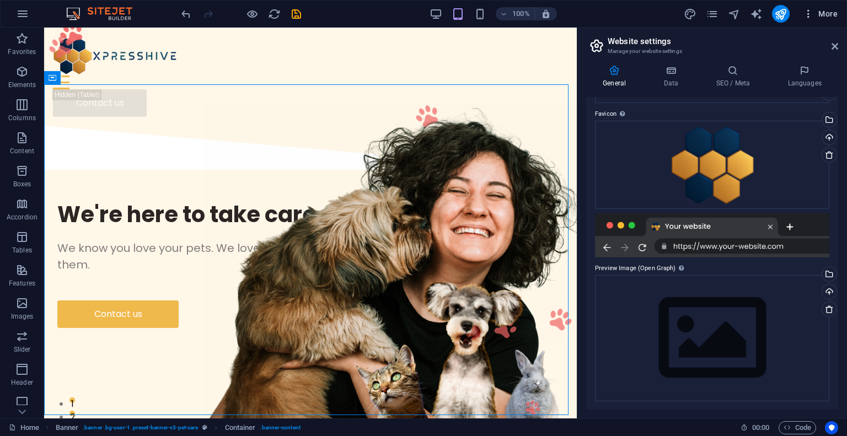
click at [808, 16] on icon "button" at bounding box center [807, 13] width 11 height 11
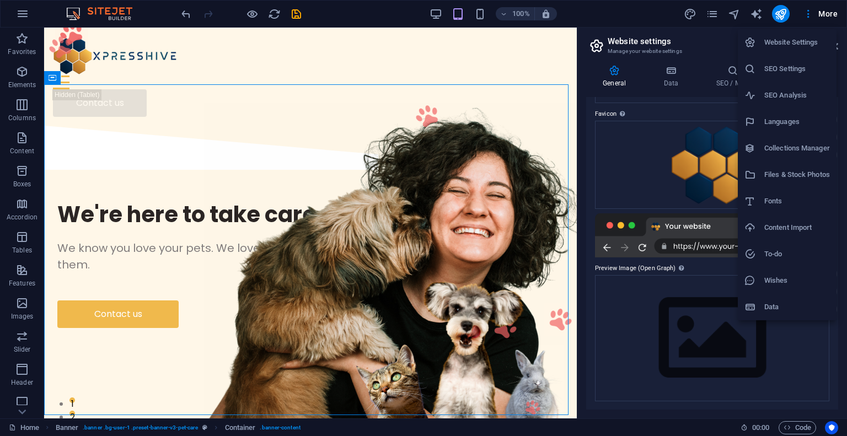
click at [807, 17] on div at bounding box center [423, 218] width 847 height 436
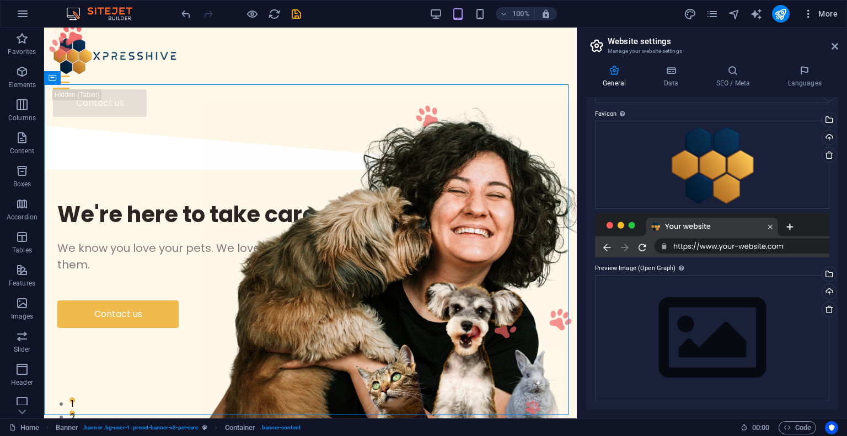
click at [805, 13] on icon "button" at bounding box center [807, 13] width 11 height 11
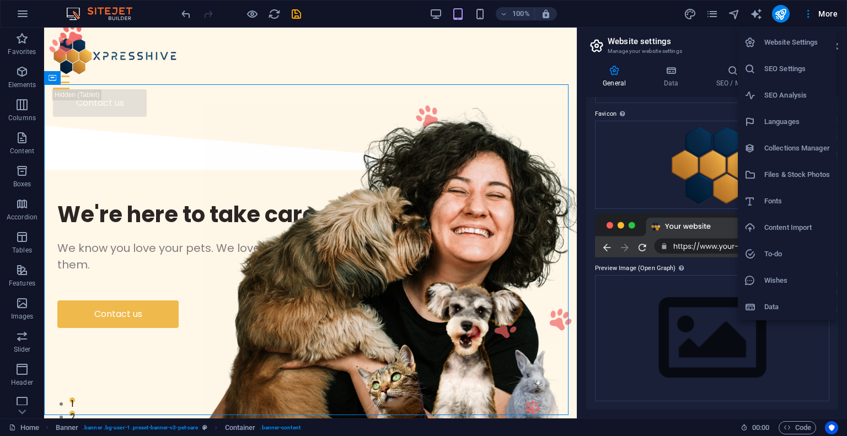
click at [797, 45] on h6 "Website Settings" at bounding box center [797, 42] width 66 height 13
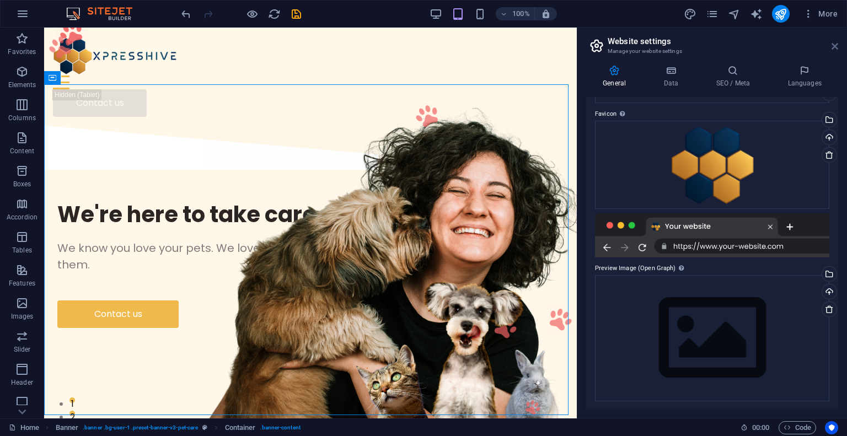
click at [836, 47] on icon at bounding box center [834, 46] width 7 height 9
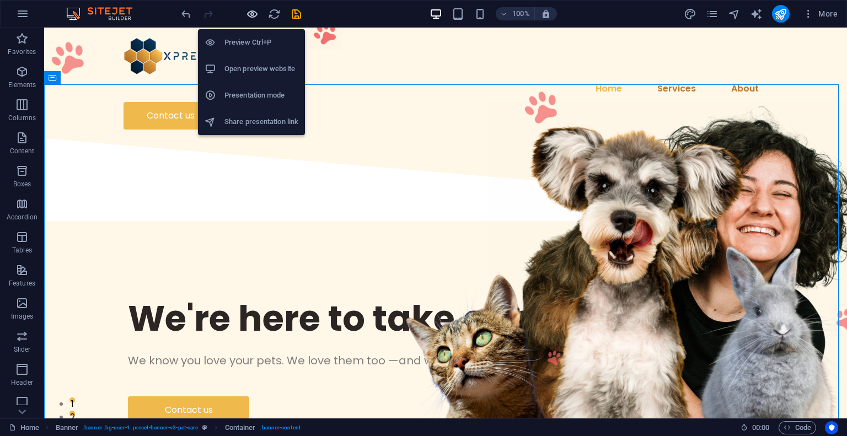
click at [251, 15] on icon "button" at bounding box center [252, 14] width 13 height 13
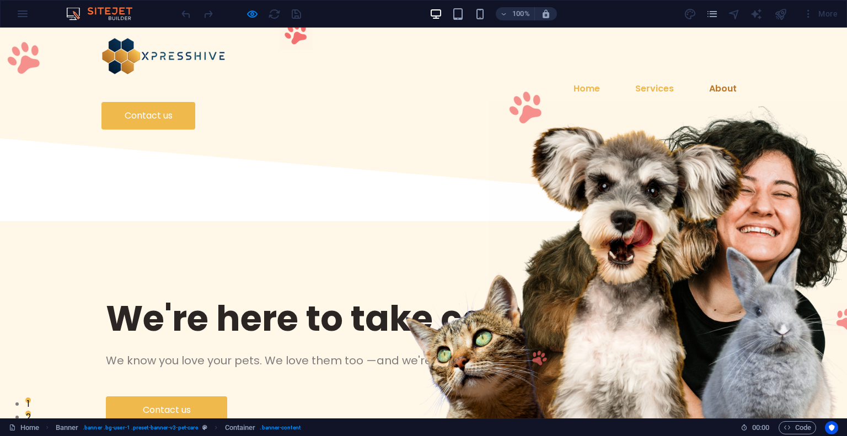
click at [626, 76] on link "Services" at bounding box center [654, 89] width 56 height 26
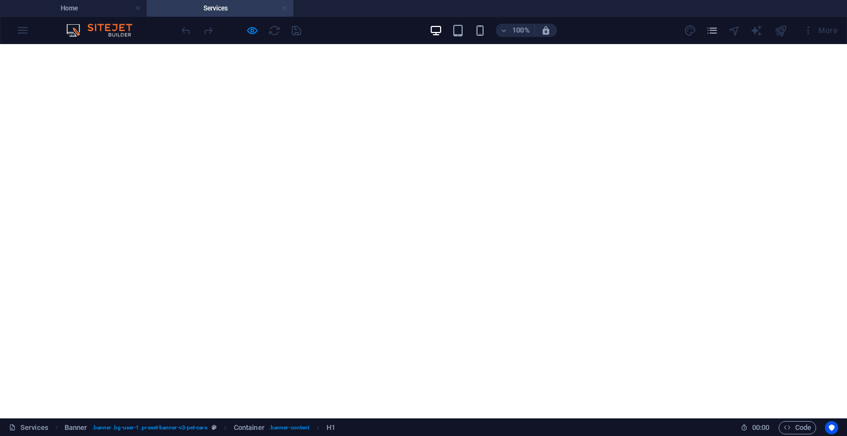
click at [285, 10] on link at bounding box center [284, 8] width 7 height 10
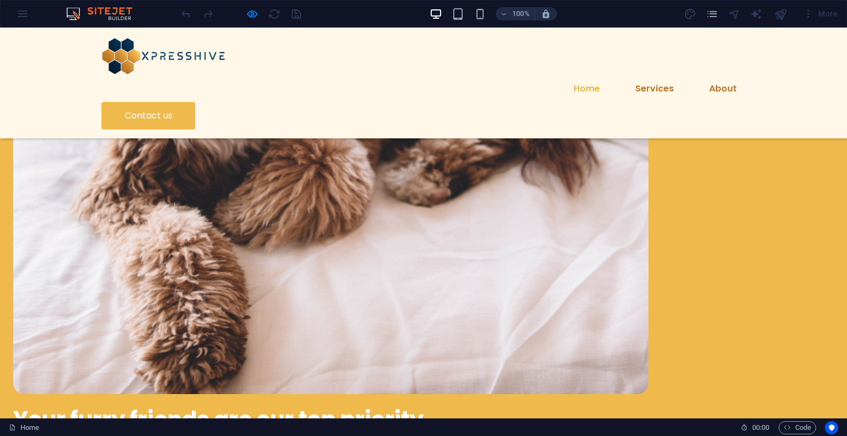
scroll to position [2024, 0]
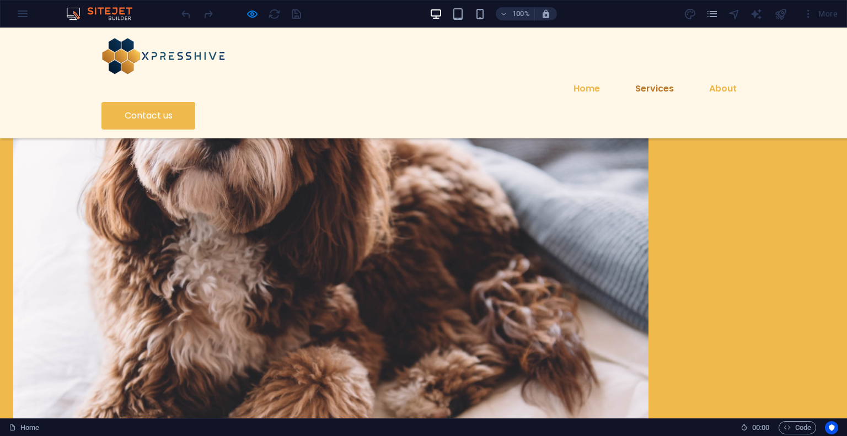
click at [700, 76] on link "About" at bounding box center [722, 89] width 45 height 26
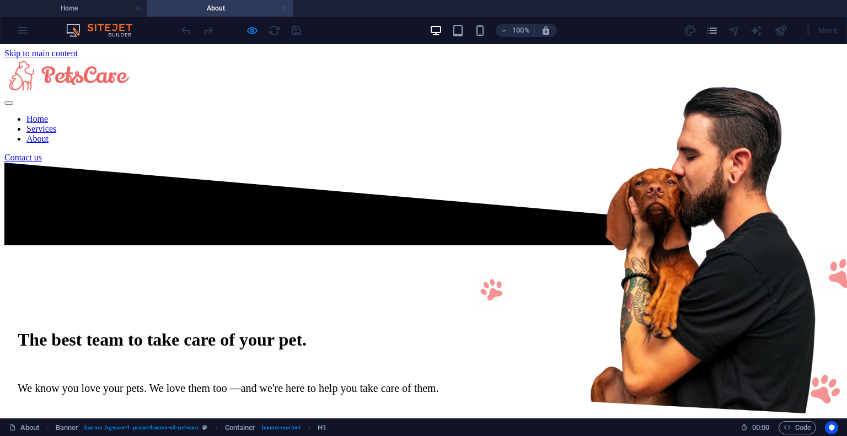
scroll to position [0, 0]
click at [284, 6] on link at bounding box center [284, 8] width 7 height 10
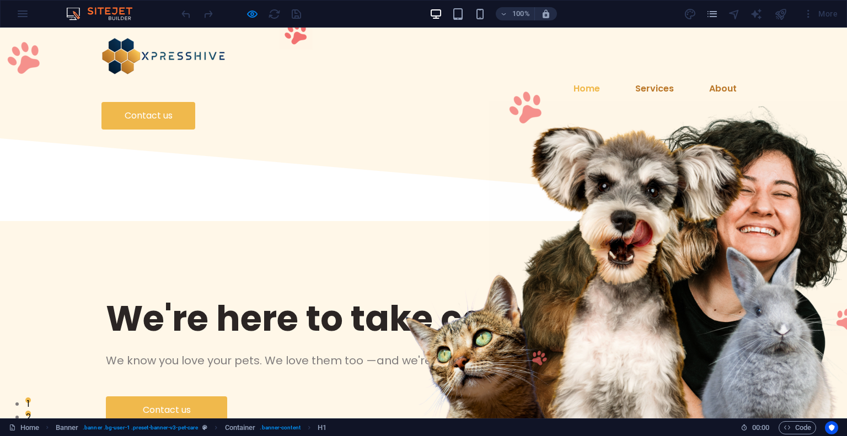
scroll to position [2024, 0]
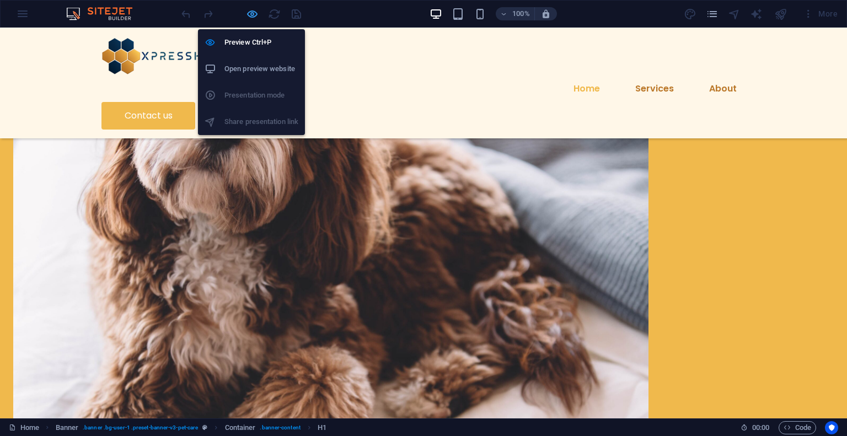
click at [251, 18] on icon "button" at bounding box center [252, 14] width 13 height 13
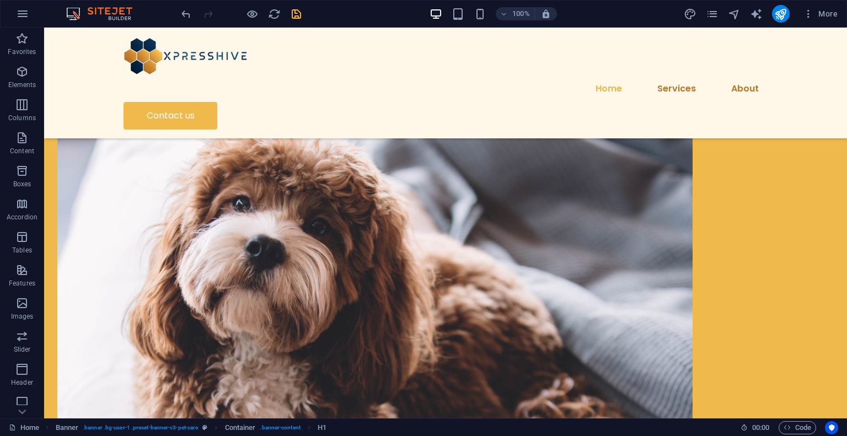
scroll to position [2275, 0]
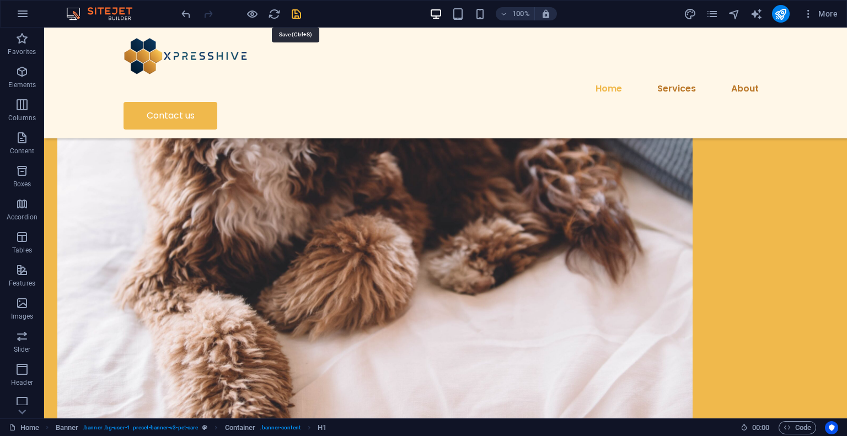
click at [298, 15] on icon "save" at bounding box center [296, 14] width 13 height 13
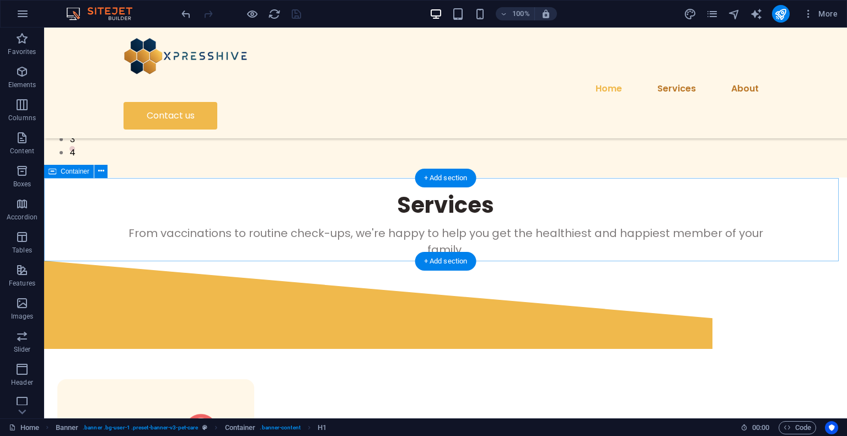
scroll to position [0, 0]
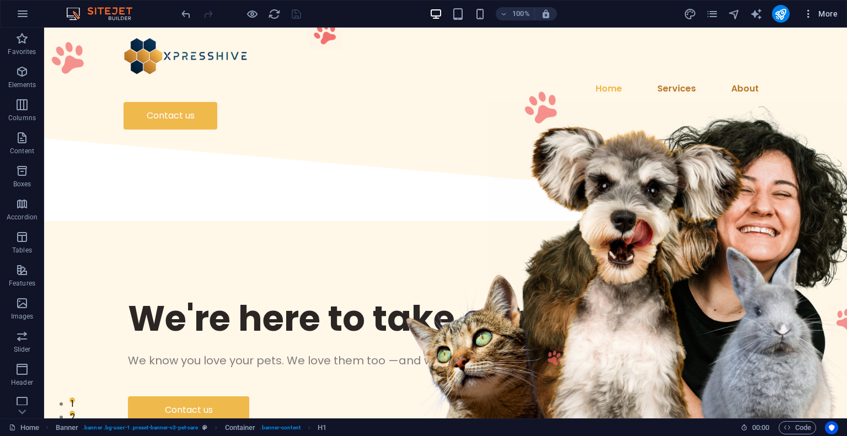
click at [808, 14] on icon "button" at bounding box center [807, 13] width 11 height 11
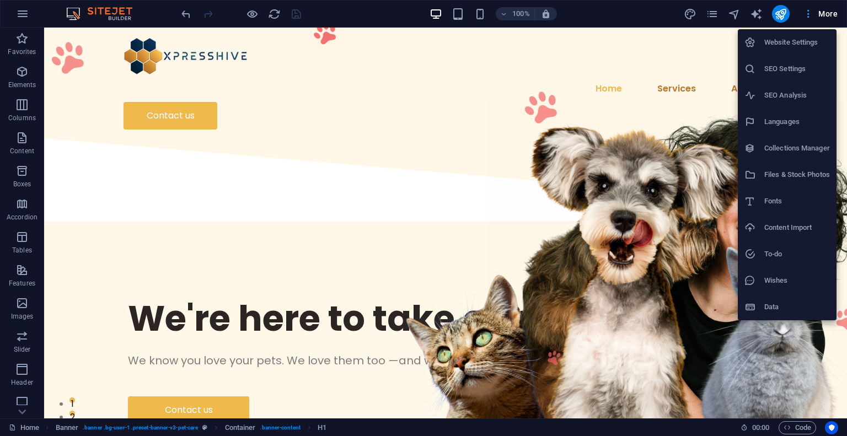
click at [808, 14] on div at bounding box center [423, 218] width 847 height 436
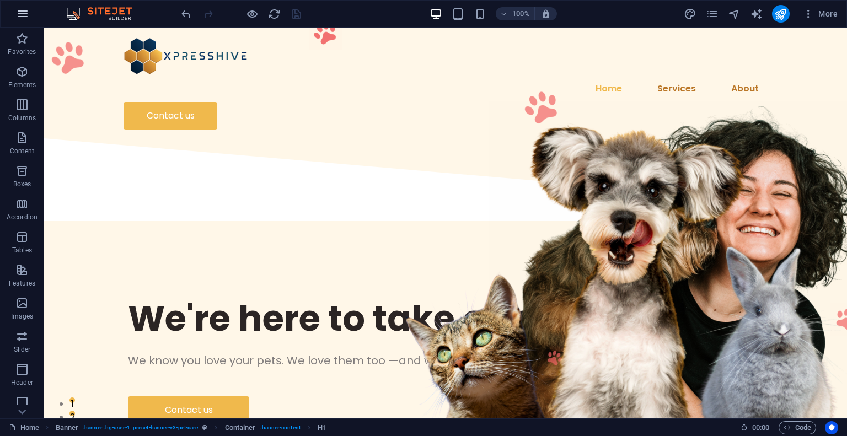
click at [29, 21] on button "button" at bounding box center [22, 14] width 26 height 26
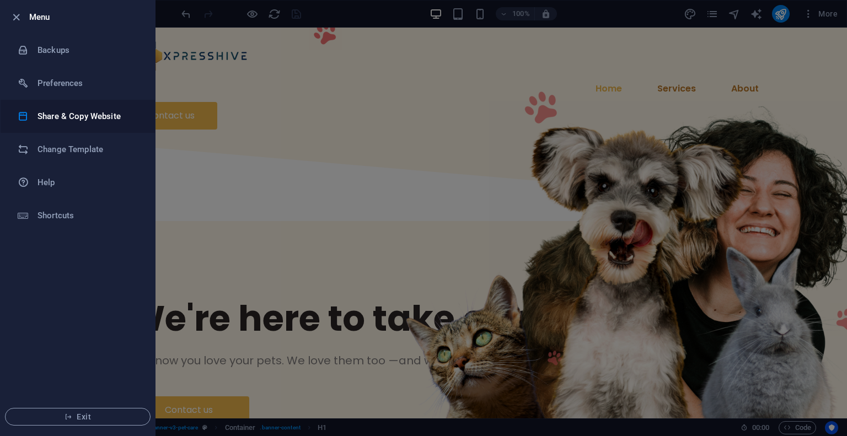
click at [67, 112] on h6 "Share & Copy Website" at bounding box center [88, 116] width 102 height 13
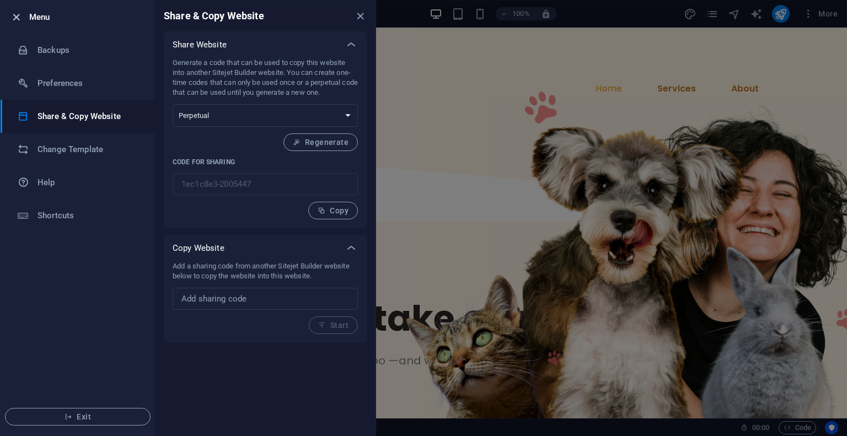
click at [19, 17] on icon "button" at bounding box center [16, 17] width 13 height 13
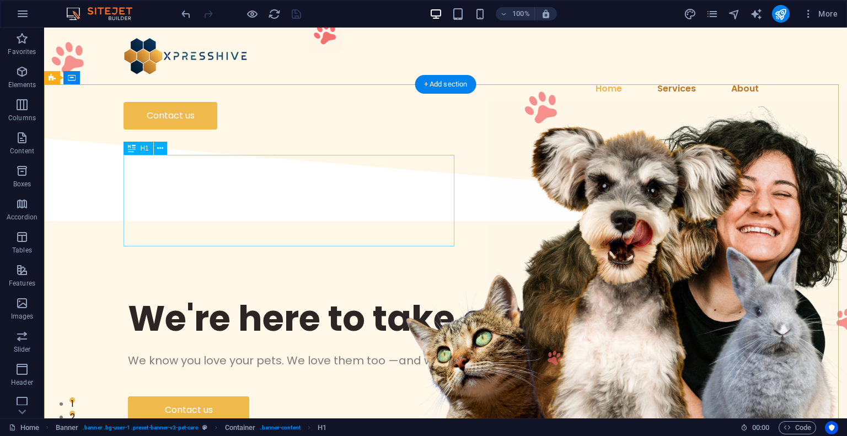
click at [331, 295] on div "We're here to take care of your pet." at bounding box center [445, 318] width 635 height 46
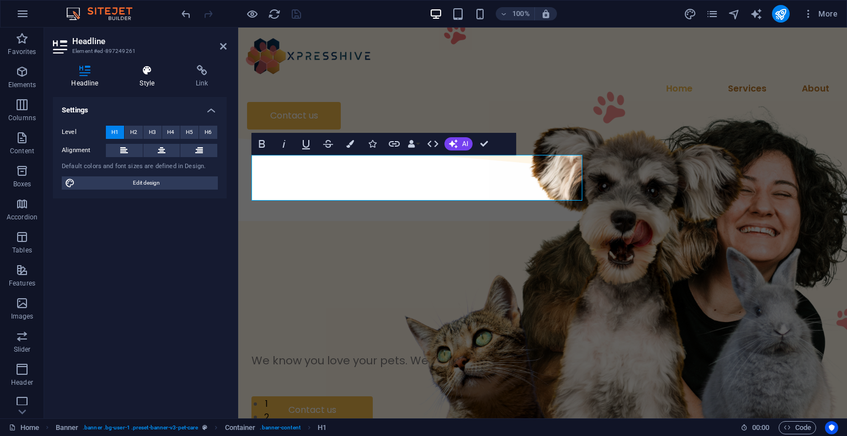
click at [147, 74] on icon at bounding box center [147, 70] width 52 height 11
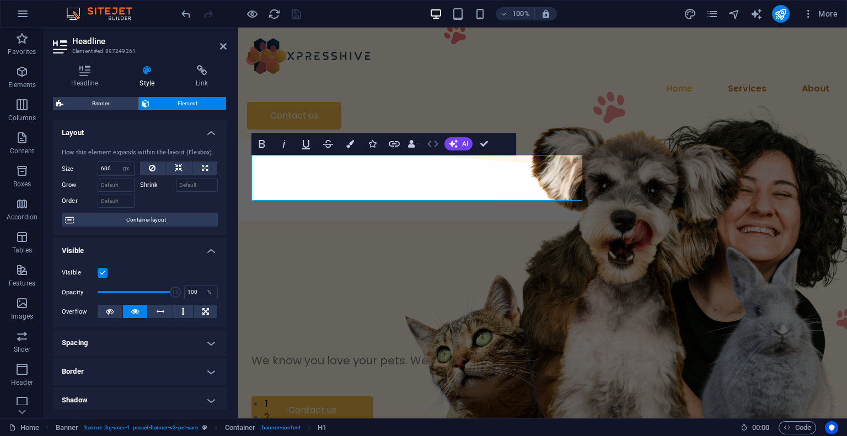
click at [433, 149] on icon "button" at bounding box center [432, 143] width 13 height 13
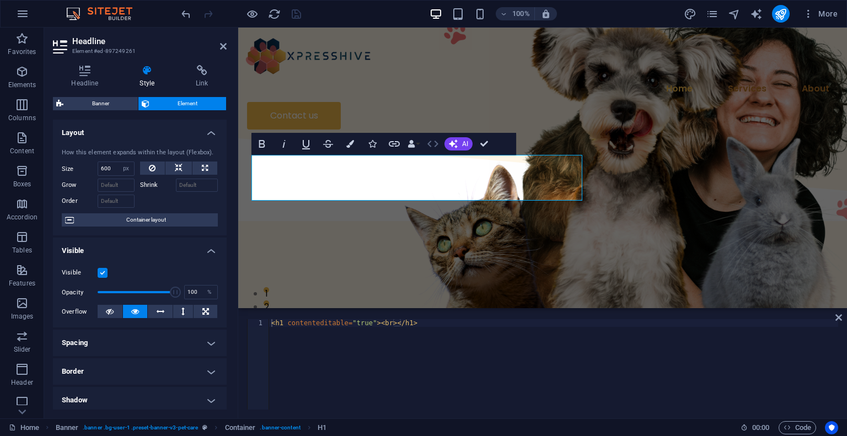
click at [432, 148] on icon "button" at bounding box center [432, 143] width 13 height 13
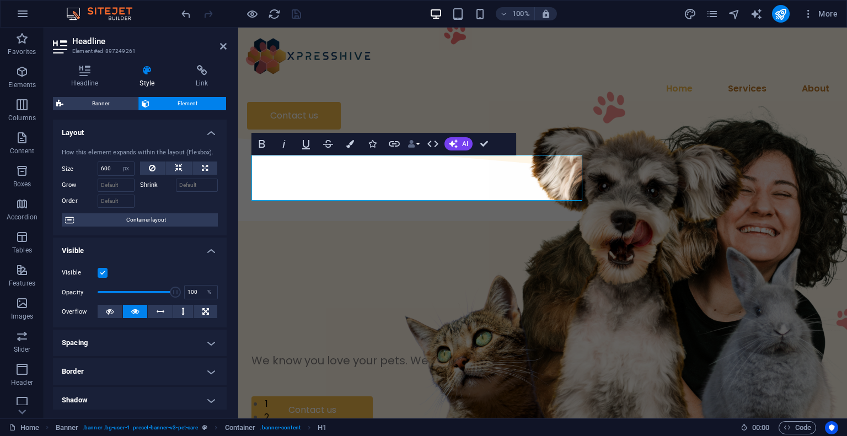
click at [414, 149] on button "Data Bindings" at bounding box center [413, 144] width 15 height 22
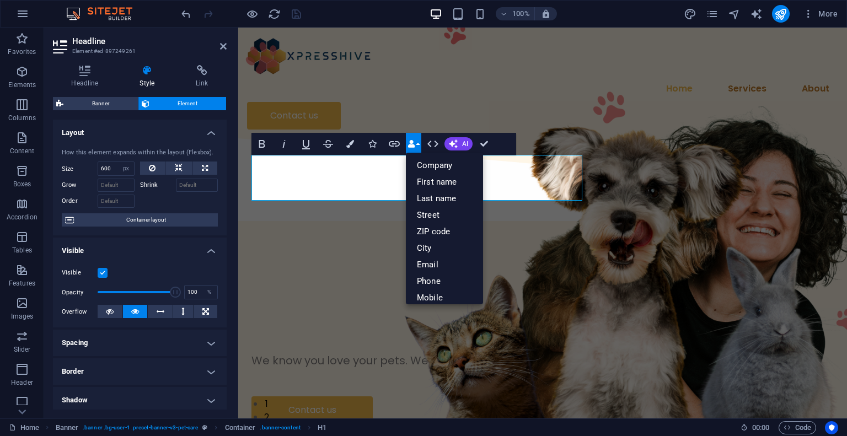
click at [416, 146] on button "Data Bindings" at bounding box center [413, 144] width 15 height 22
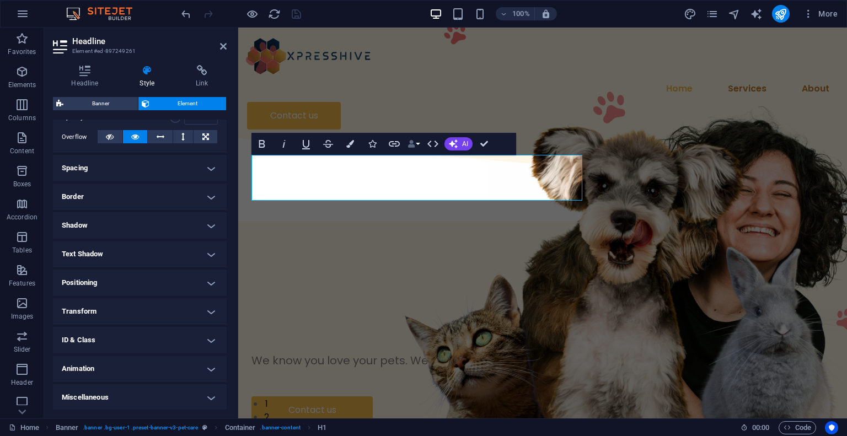
scroll to position [175, 0]
click at [171, 253] on h4 "Text Shadow" at bounding box center [140, 253] width 174 height 26
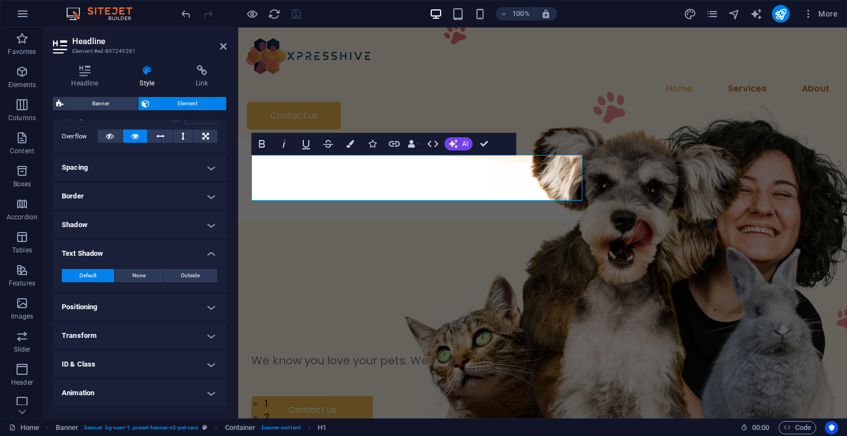
click at [171, 253] on h4 "Text Shadow" at bounding box center [140, 250] width 174 height 20
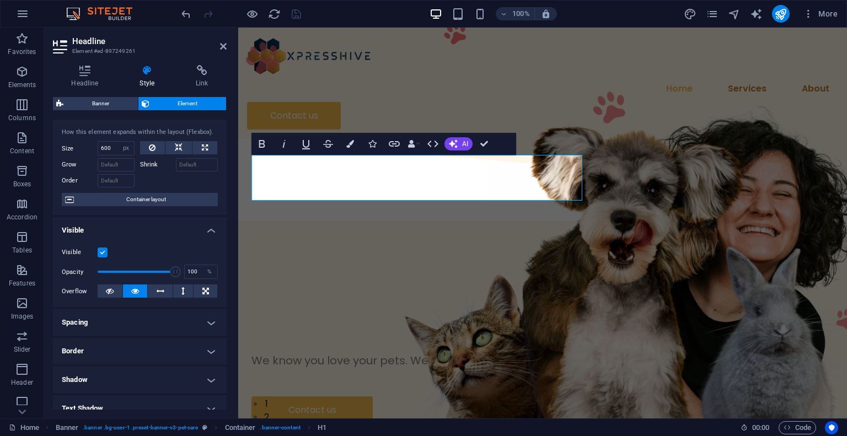
scroll to position [0, 0]
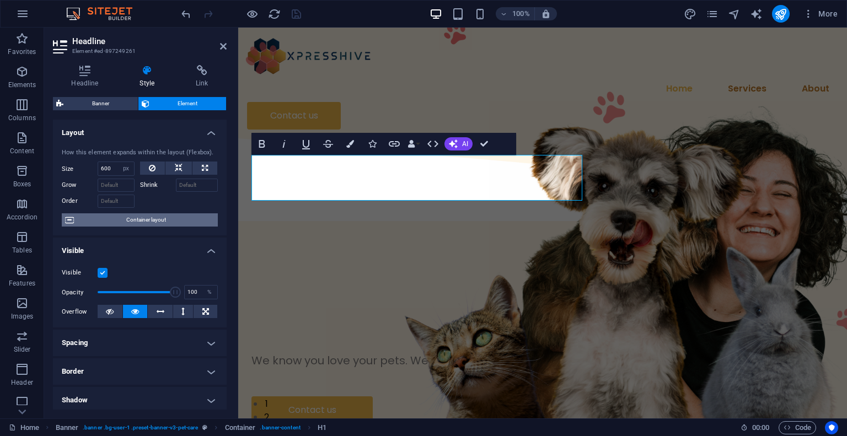
click at [126, 215] on span "Container layout" at bounding box center [145, 219] width 137 height 13
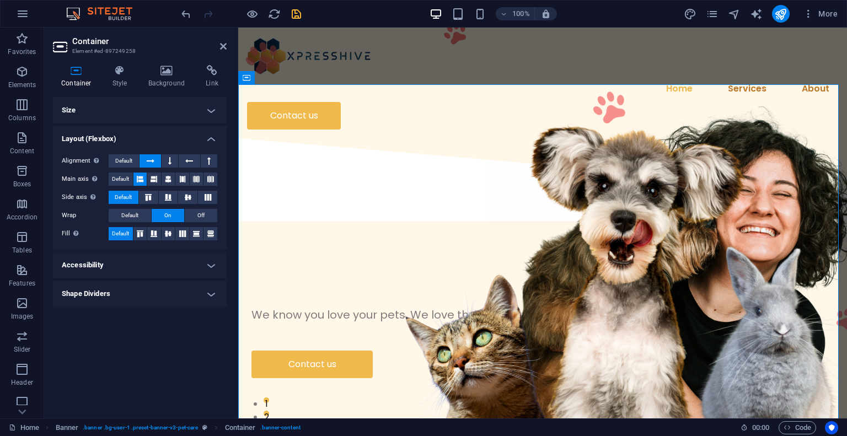
click at [153, 134] on h4 "Layout (Flexbox)" at bounding box center [140, 136] width 174 height 20
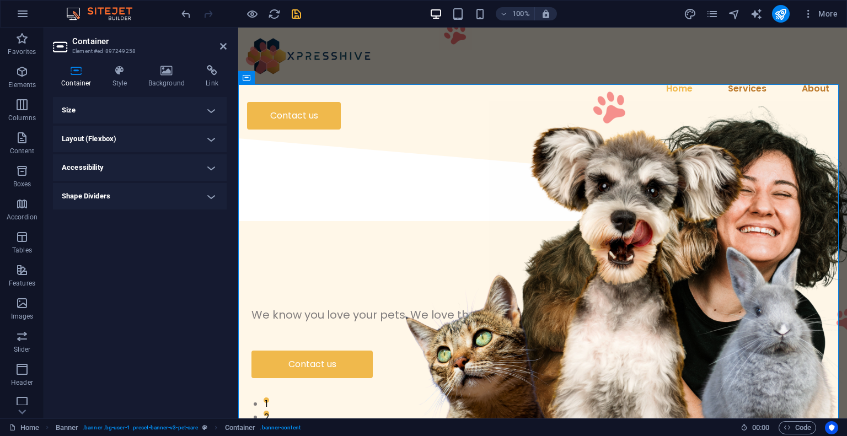
click at [152, 121] on h4 "Size" at bounding box center [140, 110] width 174 height 26
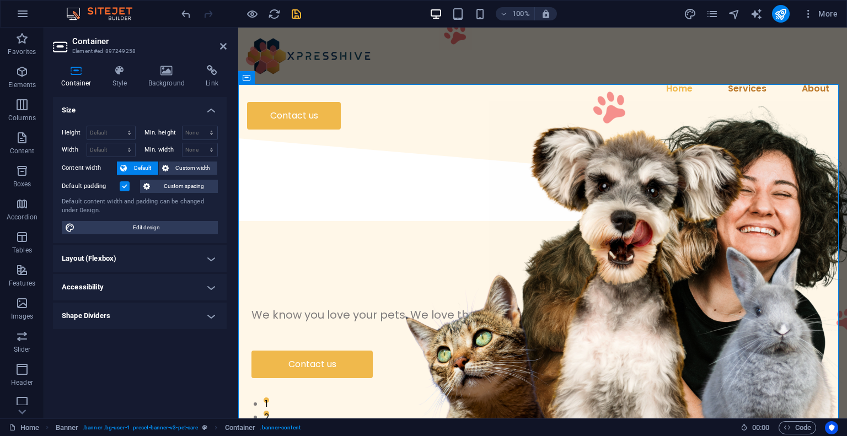
click at [154, 116] on h4 "Size" at bounding box center [140, 107] width 174 height 20
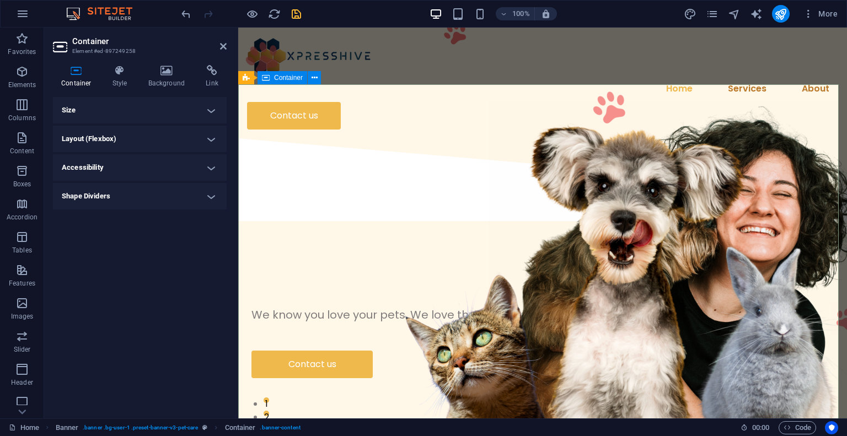
click at [333, 225] on div "We know you love your pets. We love them too —and we're here to help you take c…" at bounding box center [542, 337] width 608 height 224
click at [340, 225] on div "We know you love your pets. We love them too —and we're here to help you take c…" at bounding box center [542, 337] width 608 height 224
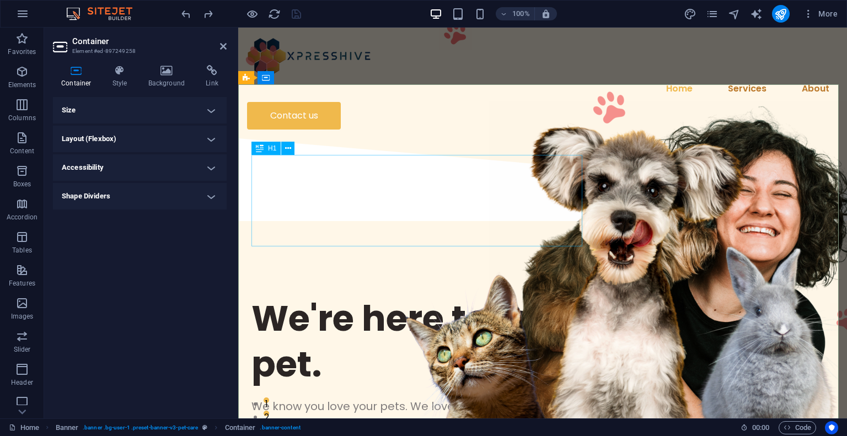
click at [358, 295] on div "We're here to take care of your pet." at bounding box center [542, 340] width 582 height 91
click at [289, 146] on icon at bounding box center [288, 149] width 6 height 12
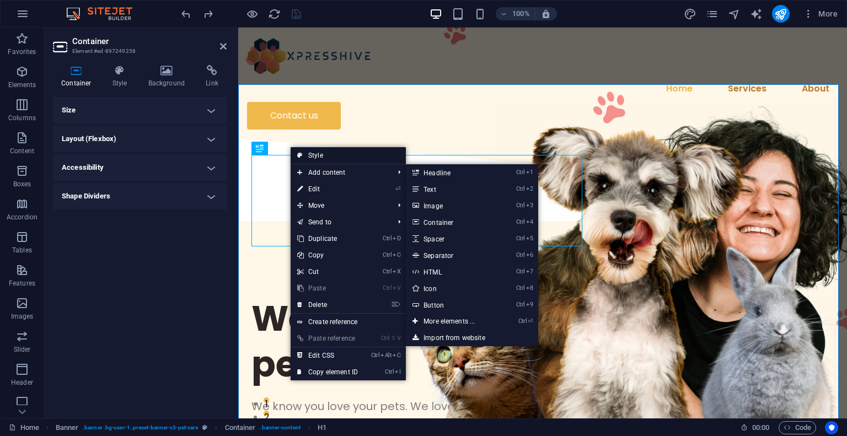
click at [335, 157] on link "Style" at bounding box center [347, 155] width 115 height 17
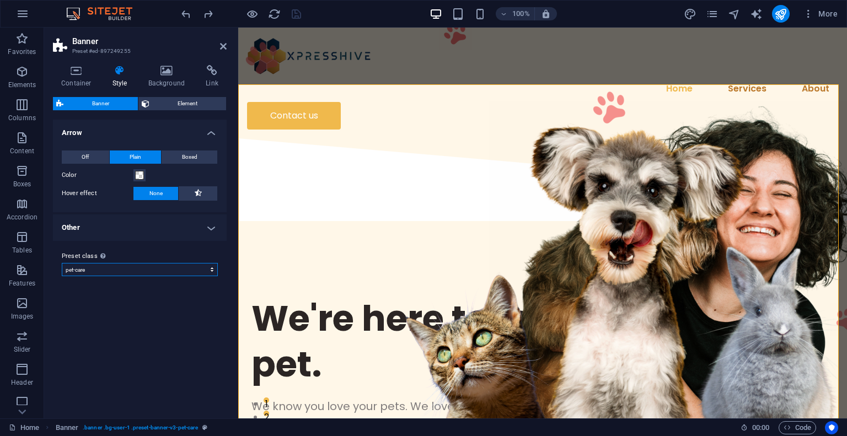
click at [170, 275] on select "pet-care Add preset class" at bounding box center [140, 269] width 156 height 13
click at [170, 235] on h4 "Other" at bounding box center [140, 227] width 174 height 26
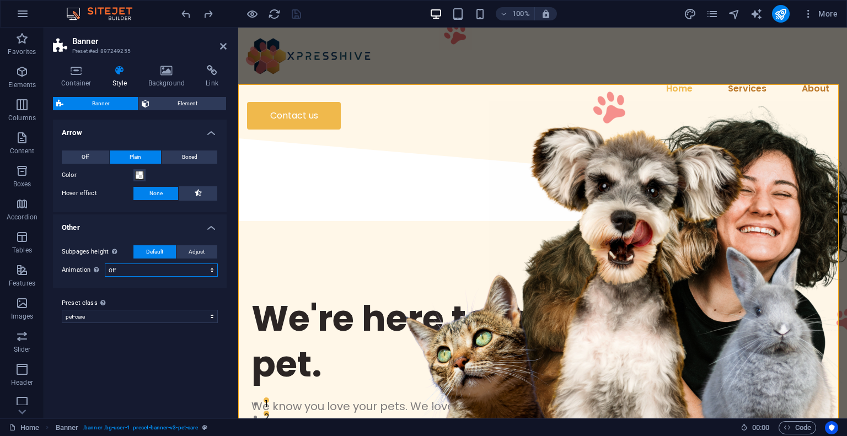
click at [191, 268] on select "Off Zoom: in & out Slide: left to right Slide: up to down" at bounding box center [161, 269] width 113 height 13
select select "zoominout"
click at [105, 263] on select "Off Zoom: in & out Slide: left to right Slide: up to down" at bounding box center [161, 269] width 113 height 13
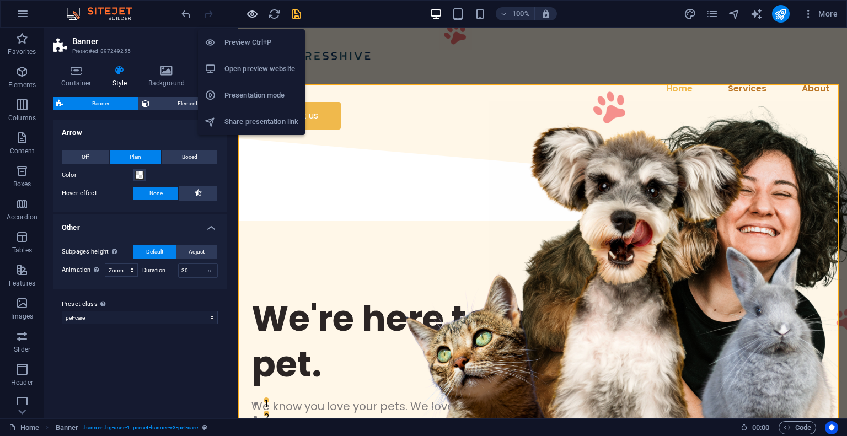
click at [254, 15] on icon "button" at bounding box center [252, 14] width 13 height 13
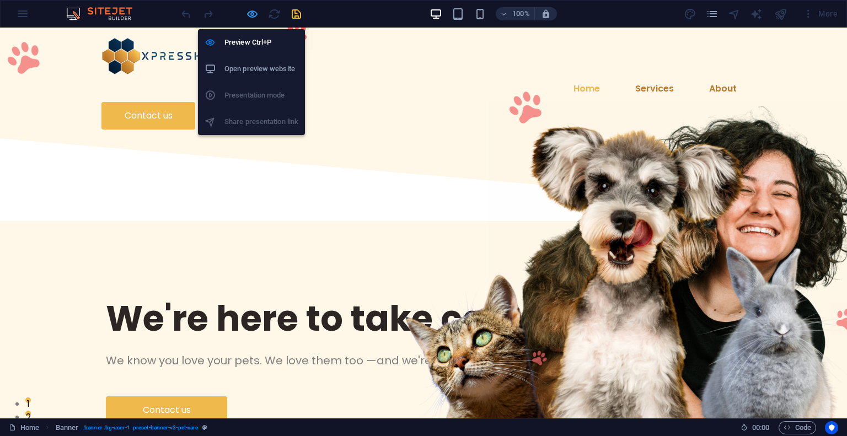
click at [246, 19] on icon "button" at bounding box center [252, 14] width 13 height 13
select select "px"
select select "zoominout"
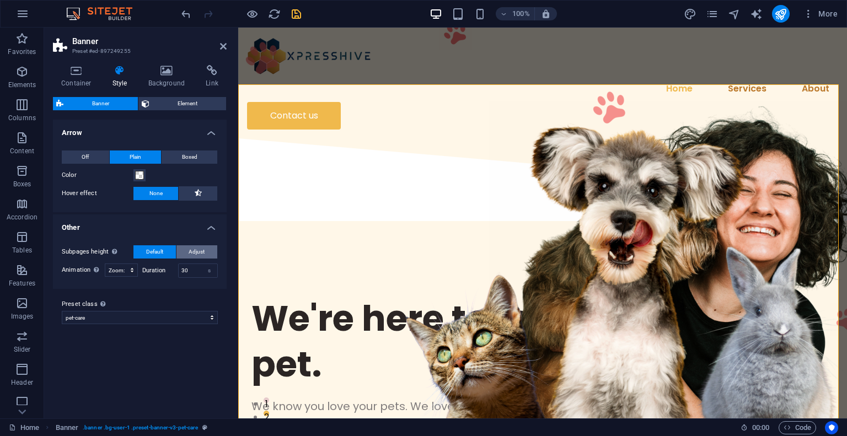
click at [203, 251] on span "Adjust" at bounding box center [196, 251] width 16 height 13
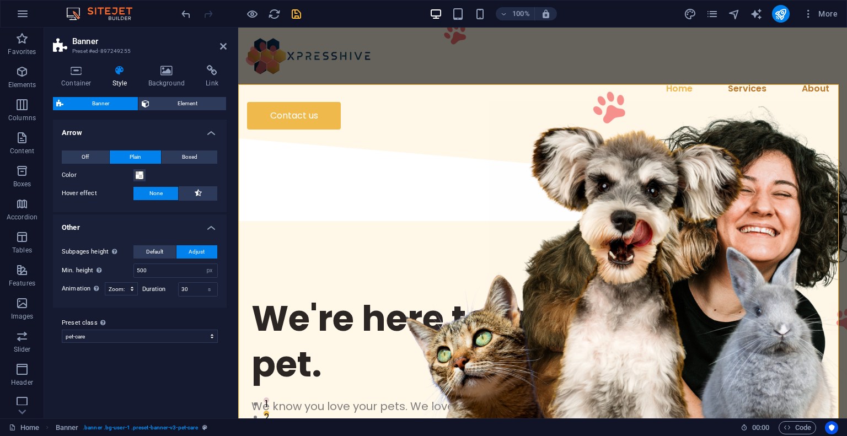
click at [203, 251] on span "Adjust" at bounding box center [196, 251] width 16 height 13
click at [166, 251] on button "Default" at bounding box center [154, 251] width 42 height 13
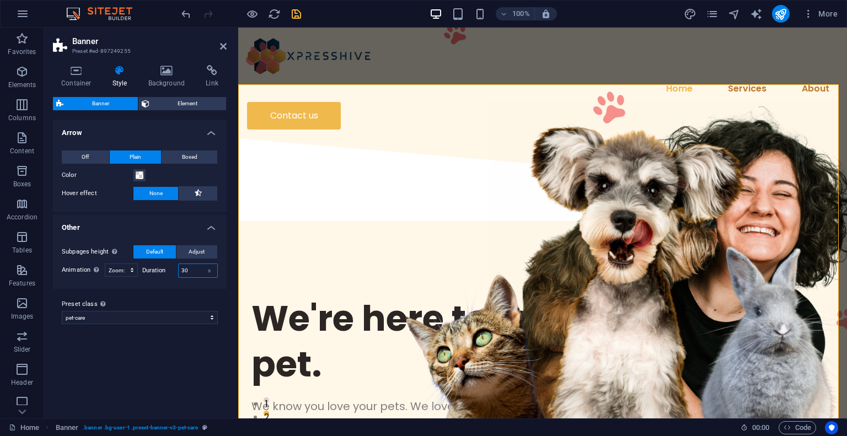
drag, startPoint x: 190, startPoint y: 271, endPoint x: 168, endPoint y: 271, distance: 22.6
click at [168, 271] on div "Duration 30 s" at bounding box center [180, 270] width 76 height 14
type input "2"
click at [160, 286] on div "Subpages height Overwrites the min. height of the banner only for the subpages.…" at bounding box center [140, 261] width 178 height 55
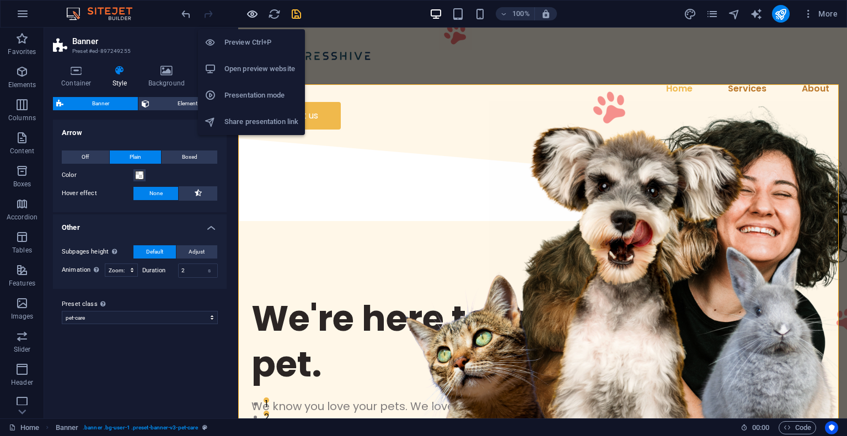
click at [256, 14] on icon "button" at bounding box center [252, 14] width 13 height 13
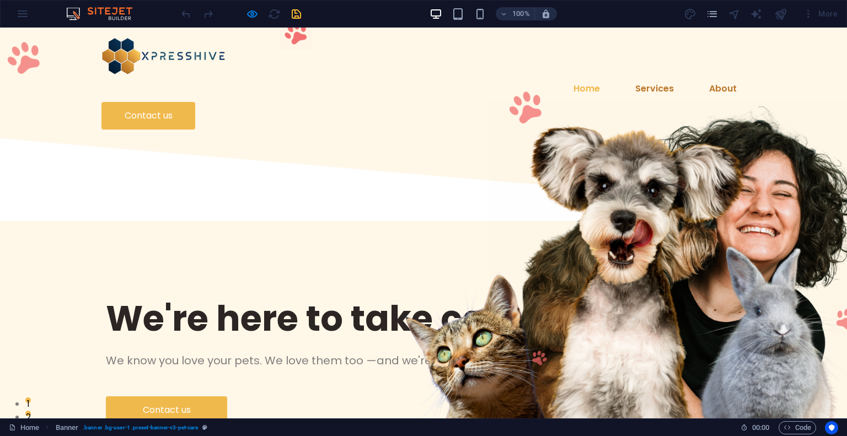
click at [300, 295] on h1 "We're here to take care of your pet." at bounding box center [423, 318] width 635 height 46
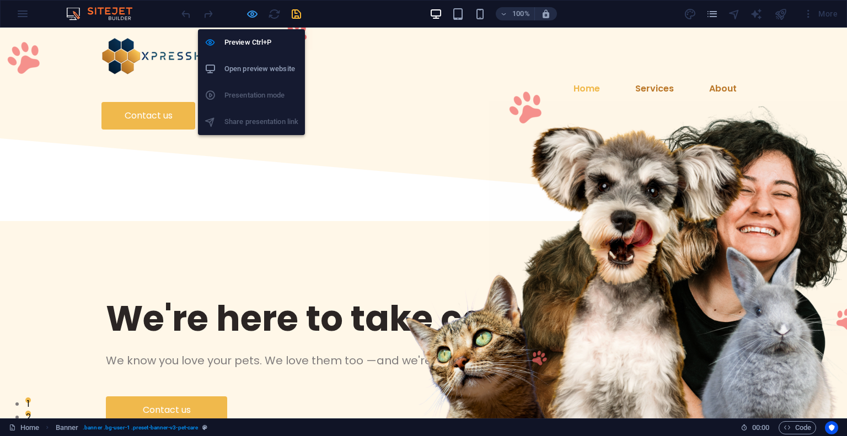
click at [249, 8] on icon "button" at bounding box center [252, 14] width 13 height 13
select select "px"
select select "zoominout"
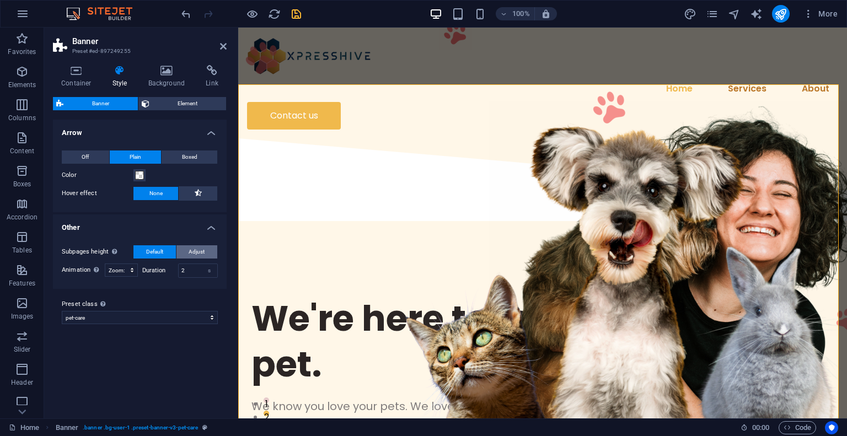
click at [197, 251] on span "Adjust" at bounding box center [196, 251] width 16 height 13
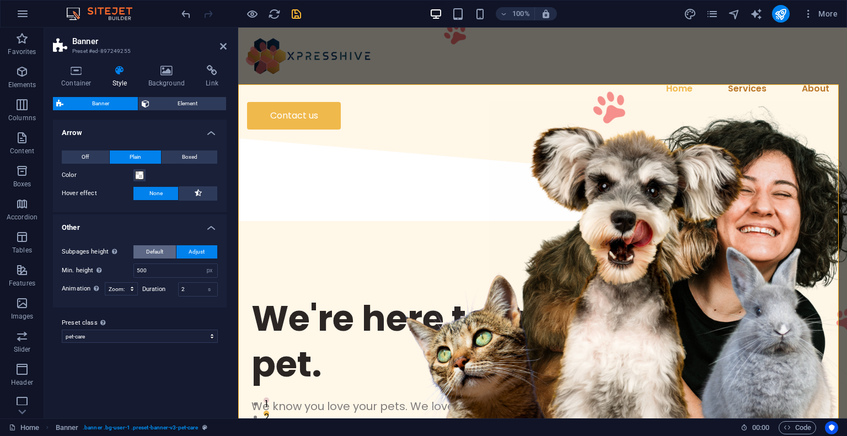
click at [154, 250] on span "Default" at bounding box center [154, 251] width 17 height 13
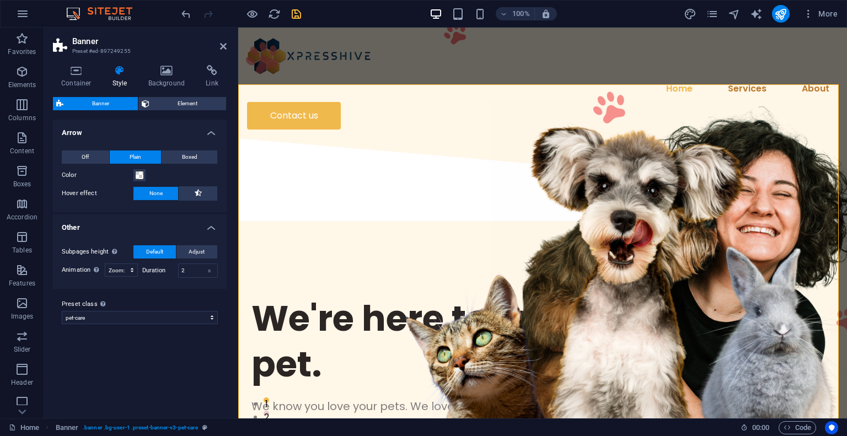
click at [209, 225] on h4 "Other" at bounding box center [140, 224] width 174 height 20
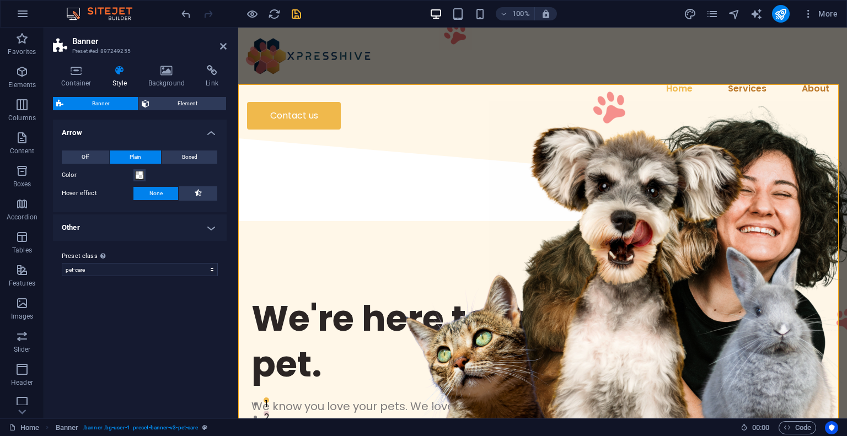
click at [201, 227] on h4 "Other" at bounding box center [140, 227] width 174 height 26
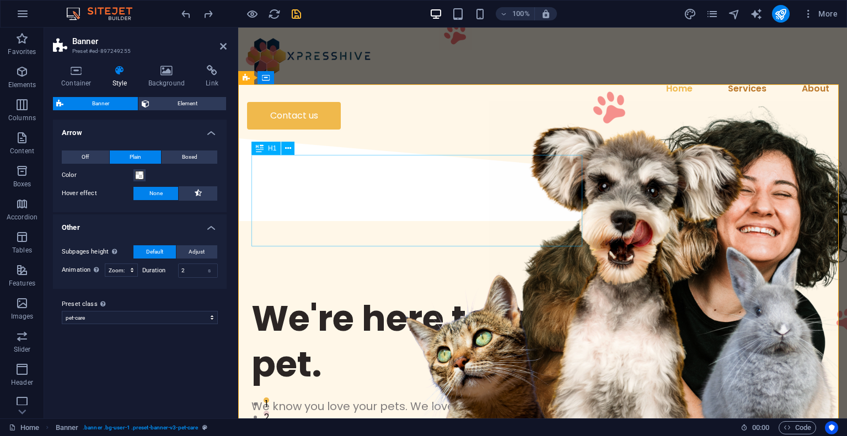
type input "30"
click at [163, 275] on select "Off Zoom: in & out Slide: left to right Slide: up to down" at bounding box center [161, 269] width 113 height 13
select select "move_vertical"
click at [105, 263] on select "Off Zoom: in & out Slide: left to right Slide: up to down" at bounding box center [161, 269] width 113 height 13
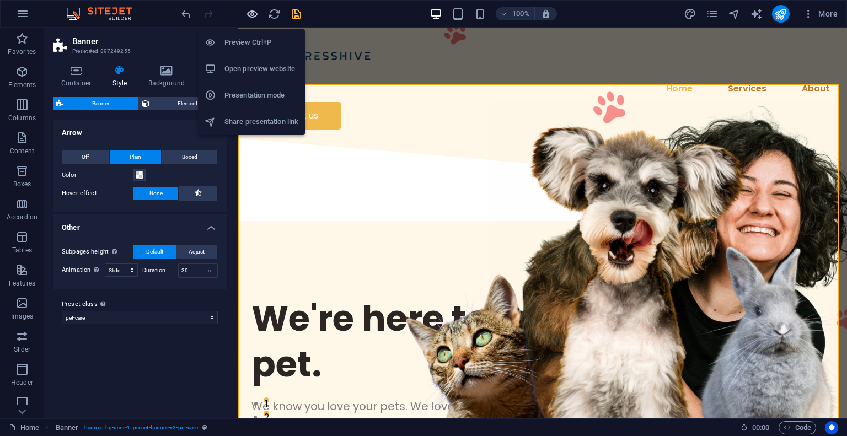
click at [251, 16] on icon "button" at bounding box center [252, 14] width 13 height 13
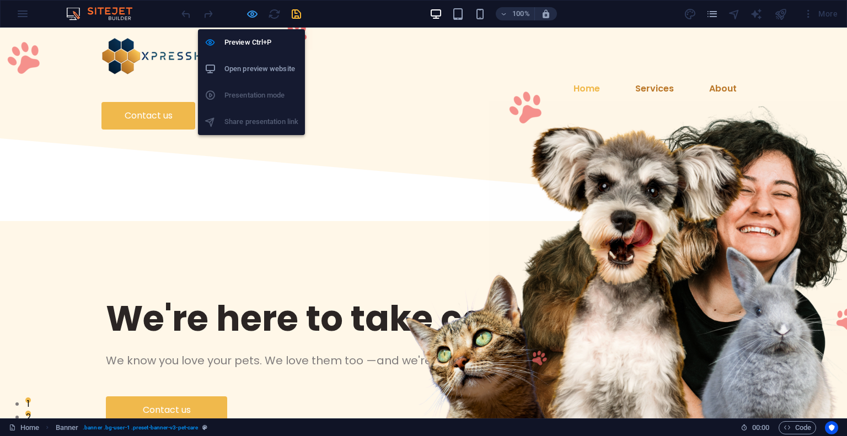
click at [251, 16] on icon "button" at bounding box center [252, 14] width 13 height 13
select select "move_vertical"
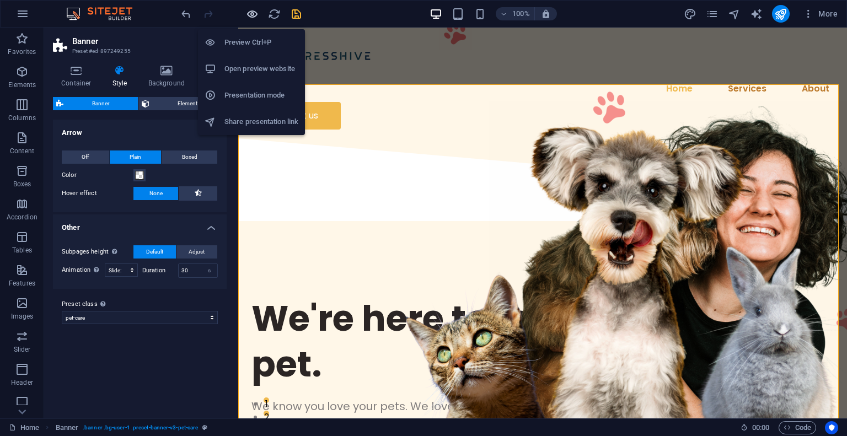
click at [251, 16] on icon "button" at bounding box center [252, 14] width 13 height 13
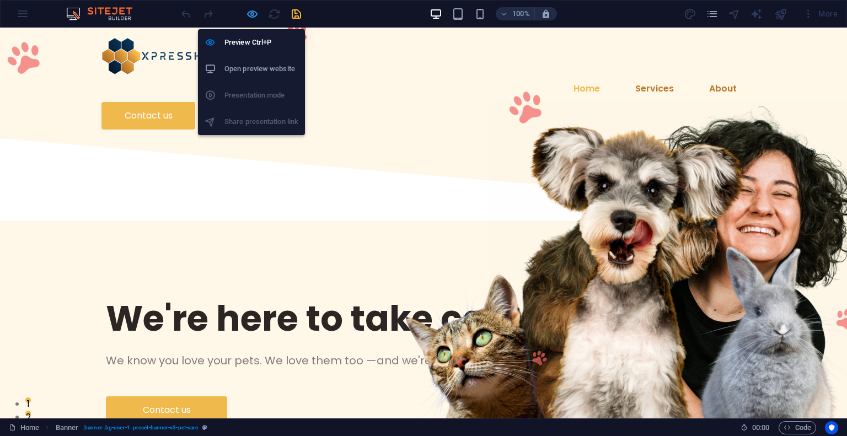
click at [251, 16] on icon "button" at bounding box center [252, 14] width 13 height 13
select select "move_vertical"
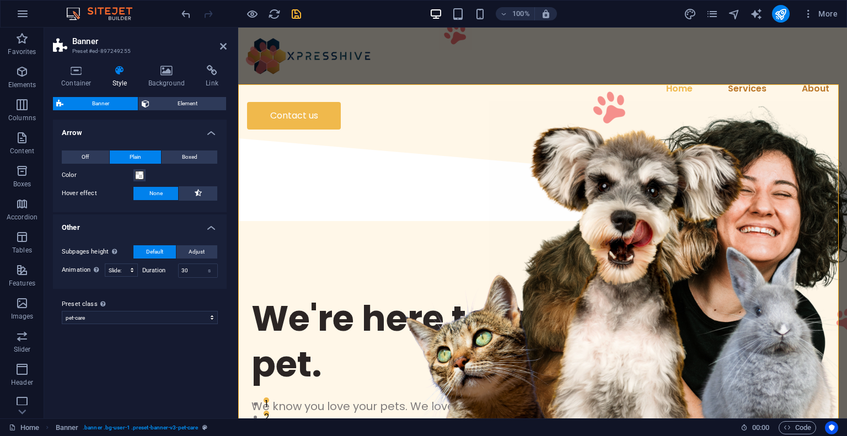
select select "none_default"
click at [204, 131] on h4 "Arrow" at bounding box center [140, 130] width 174 height 20
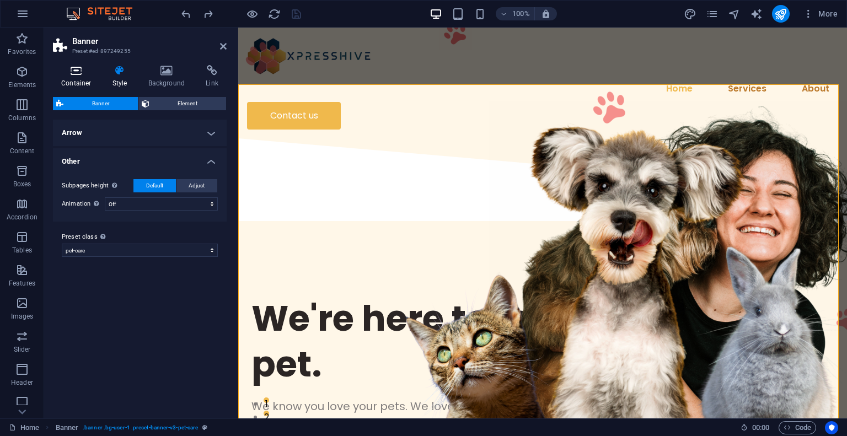
click at [74, 72] on icon at bounding box center [76, 70] width 47 height 11
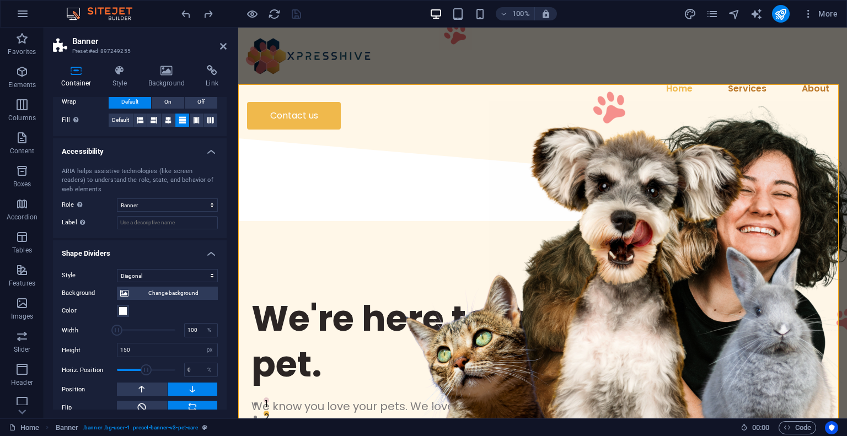
scroll to position [265, 0]
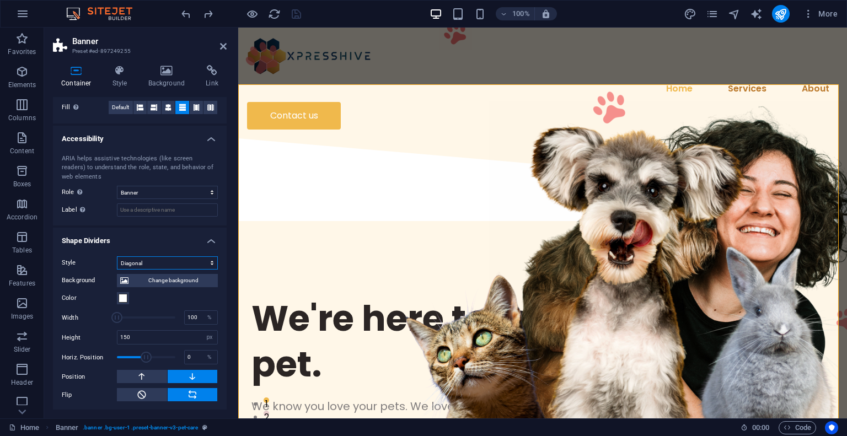
click at [193, 264] on select "None Triangle Square Diagonal Polygon 1 Polygon 2 Zigzag Multiple Zigzags Waves…" at bounding box center [167, 262] width 101 height 13
click at [177, 284] on span "Change background" at bounding box center [173, 280] width 83 height 13
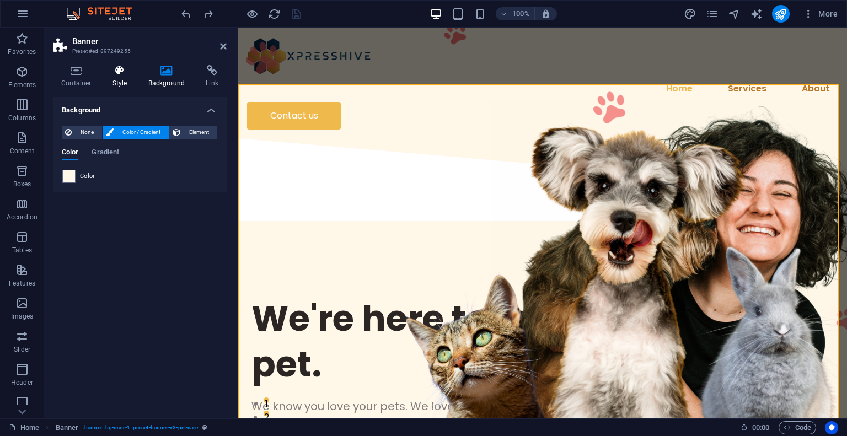
click at [121, 75] on icon at bounding box center [119, 70] width 31 height 11
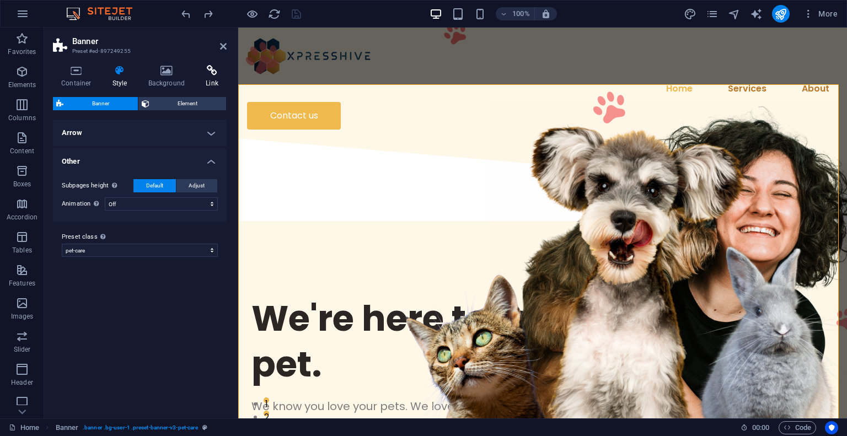
click at [209, 76] on icon at bounding box center [211, 70] width 29 height 11
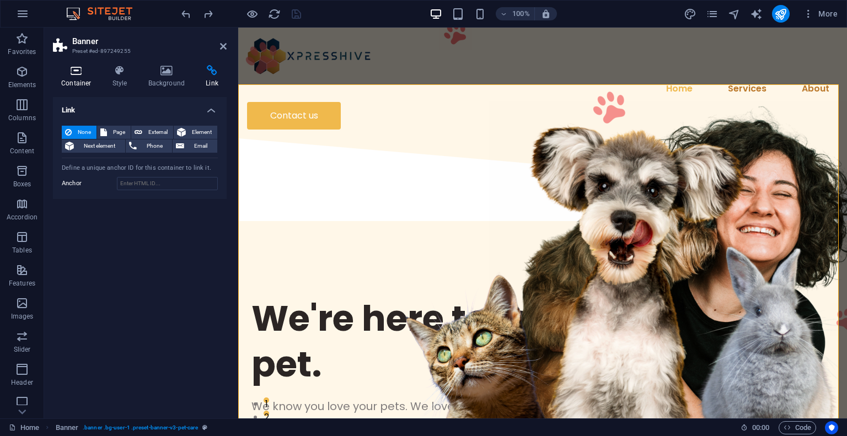
click at [82, 82] on h4 "Container" at bounding box center [78, 76] width 51 height 23
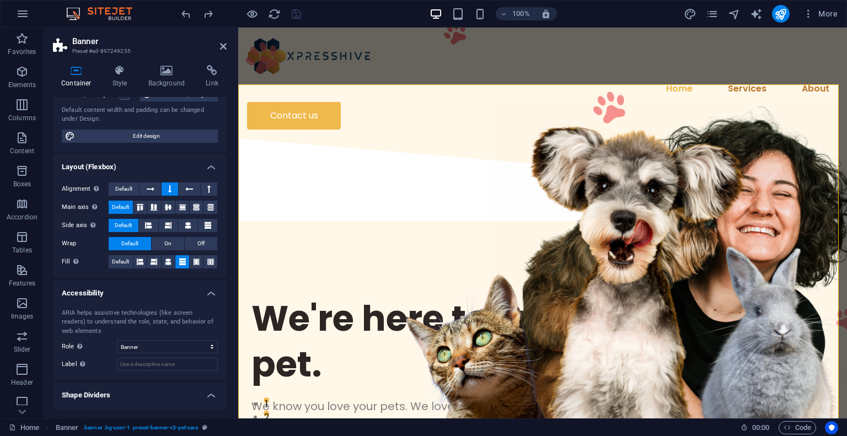
scroll to position [0, 0]
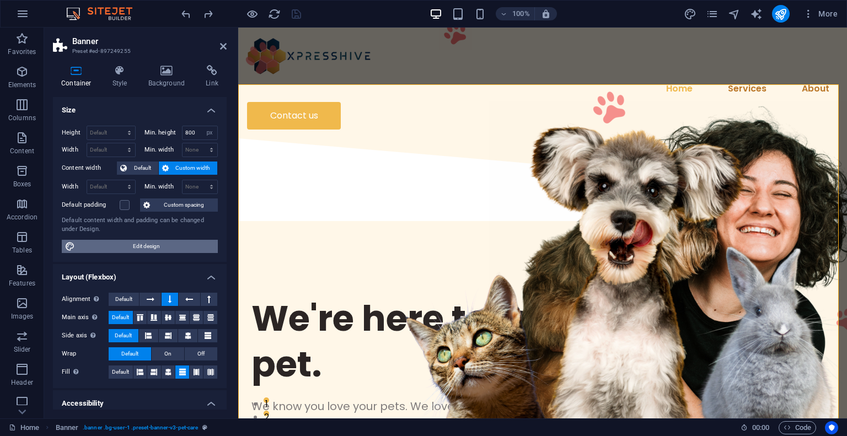
click at [151, 246] on span "Edit design" at bounding box center [146, 246] width 136 height 13
select select "px"
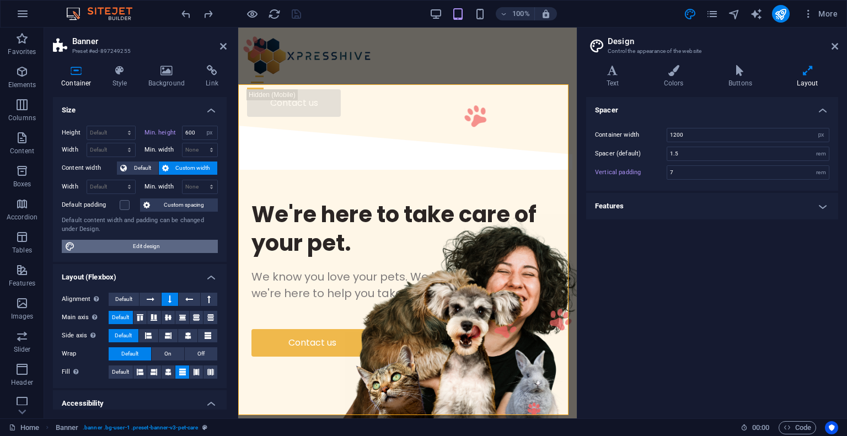
type input "600"
type input "80"
type input "7"
click at [623, 74] on icon at bounding box center [612, 70] width 53 height 11
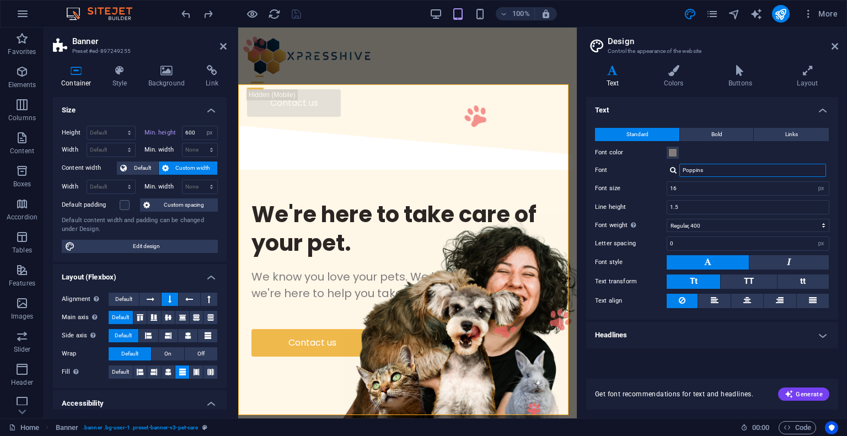
click at [720, 171] on input "Poppins" at bounding box center [752, 170] width 147 height 13
drag, startPoint x: 720, startPoint y: 171, endPoint x: 687, endPoint y: 171, distance: 33.6
click at [687, 171] on input "Poppins" at bounding box center [752, 170] width 147 height 13
click at [701, 203] on div "Manage fonts →" at bounding box center [755, 200] width 146 height 14
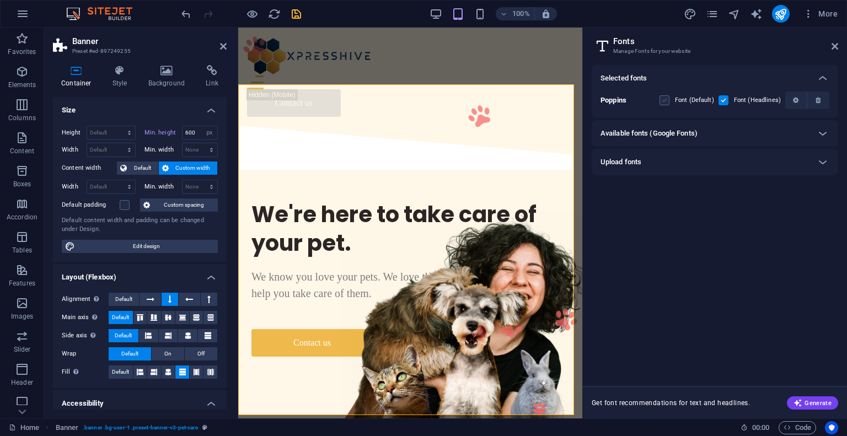
click at [667, 103] on label at bounding box center [664, 100] width 10 height 10
click at [0, 0] on input "checkbox" at bounding box center [0, 0] width 0 height 0
click at [721, 103] on label at bounding box center [723, 100] width 10 height 10
click at [0, 0] on input "checkbox" at bounding box center [0, 0] width 0 height 0
click at [722, 103] on label at bounding box center [723, 100] width 10 height 10
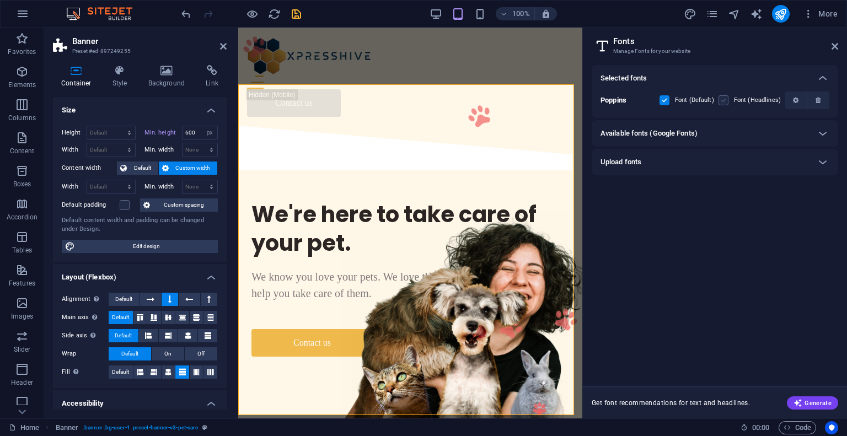
click at [0, 0] on input "checkbox" at bounding box center [0, 0] width 0 height 0
click at [667, 100] on label at bounding box center [664, 100] width 10 height 10
click at [0, 0] on input "checkbox" at bounding box center [0, 0] width 0 height 0
click at [791, 103] on span "button" at bounding box center [795, 100] width 13 height 7
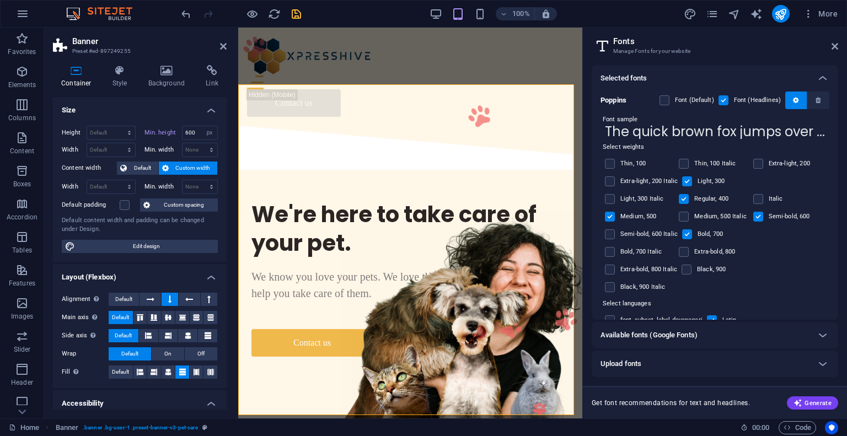
click at [710, 134] on input "The quick brown fox jumps over the lazy dog." at bounding box center [714, 132] width 229 height 14
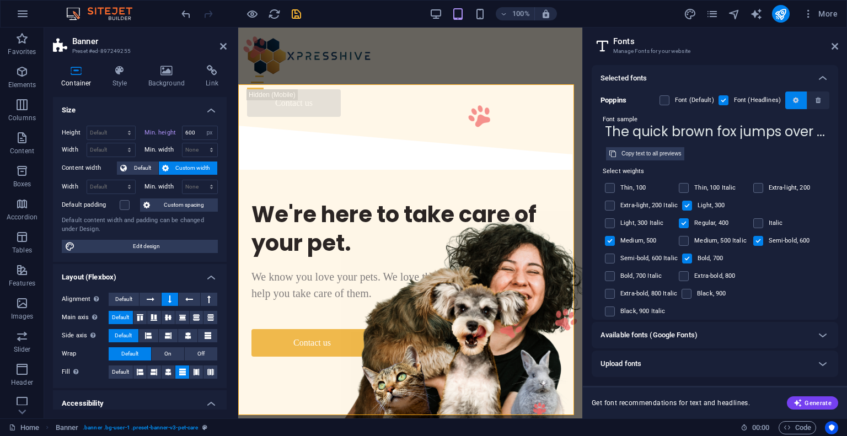
click at [793, 103] on icon "button" at bounding box center [796, 100] width 6 height 7
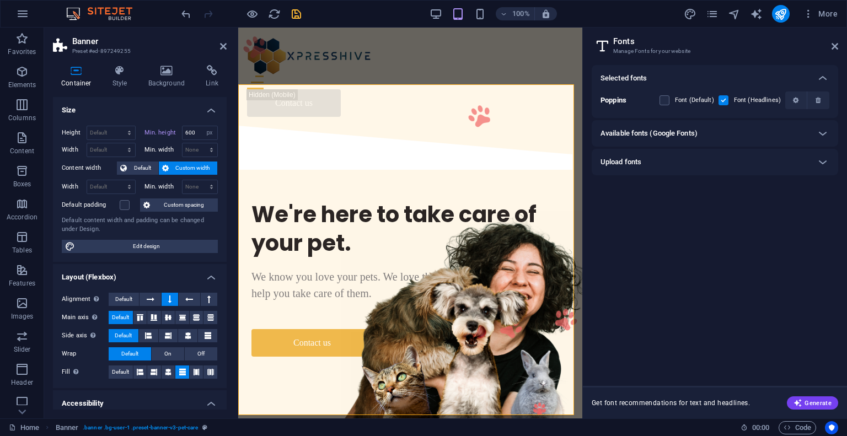
click at [693, 134] on h6 "Available fonts (Google Fonts)" at bounding box center [648, 133] width 97 height 13
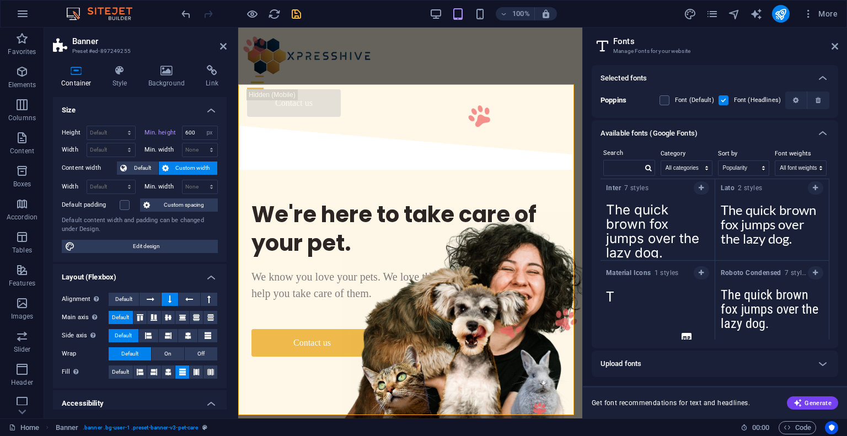
scroll to position [220, 0]
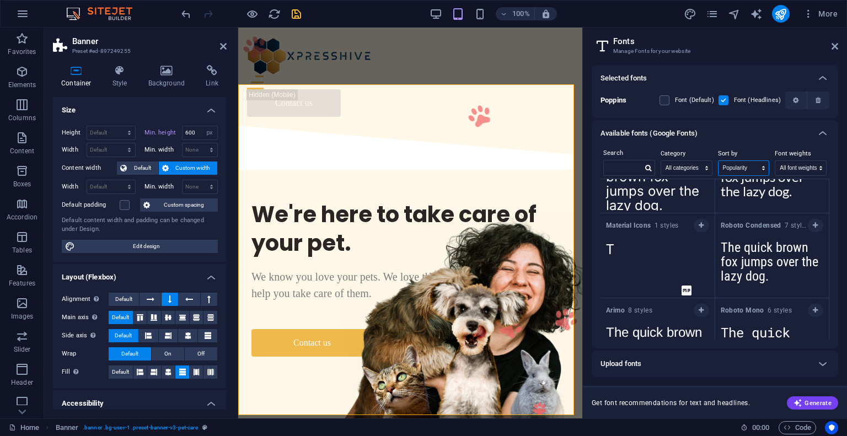
click at [756, 169] on select "Name Category Popularity" at bounding box center [743, 168] width 51 height 14
drag, startPoint x: 756, startPoint y: 169, endPoint x: 764, endPoint y: 168, distance: 8.3
click at [756, 169] on select "Name Category Popularity" at bounding box center [743, 168] width 51 height 14
click at [786, 167] on select "All font weights 100 100italic 200 200italic 300 300italic 500 500italic 600 60…" at bounding box center [800, 168] width 51 height 14
click at [757, 165] on select "Name Category Popularity" at bounding box center [743, 168] width 51 height 14
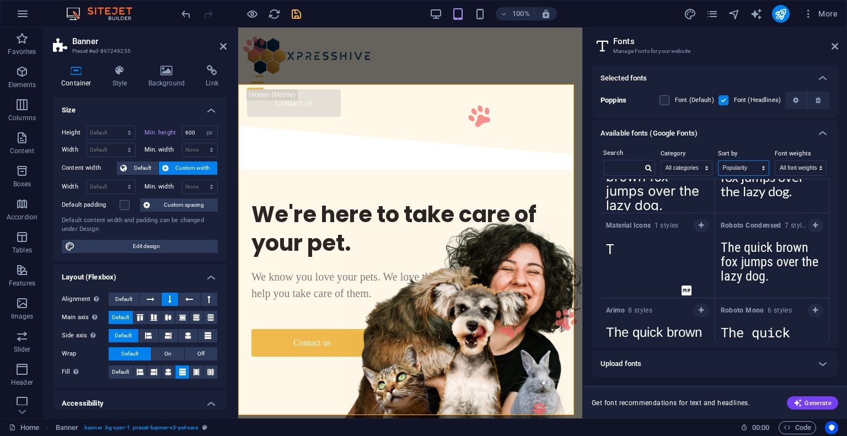
select select "style"
click at [718, 161] on select "Name Category Popularity" at bounding box center [743, 168] width 51 height 14
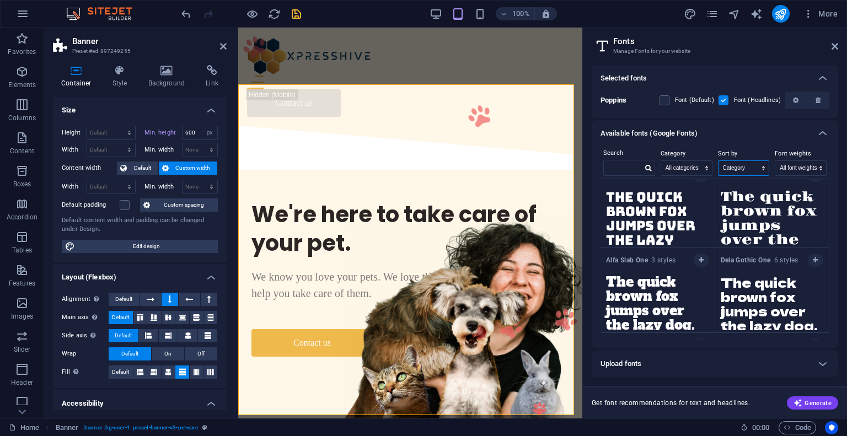
scroll to position [0, 0]
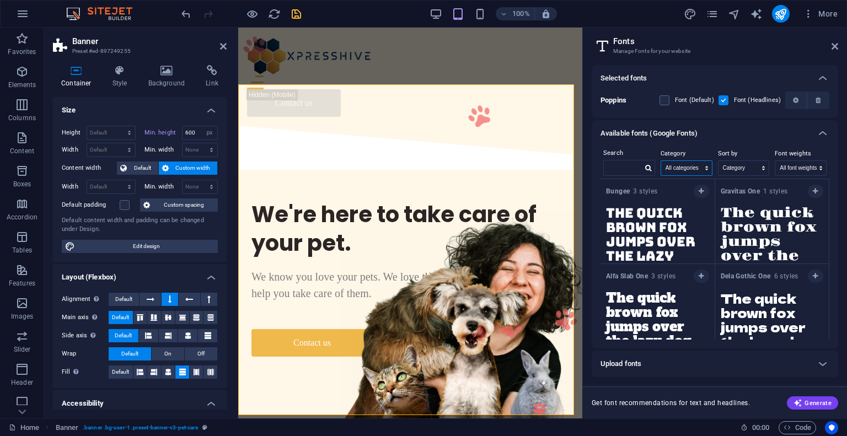
click at [701, 169] on select "All categories serif display monospace sans-serif handwriting" at bounding box center [686, 168] width 51 height 14
click at [730, 165] on select "Name Category Popularity" at bounding box center [743, 168] width 51 height 14
click at [746, 170] on select "Name Category Popularity" at bounding box center [743, 168] width 51 height 14
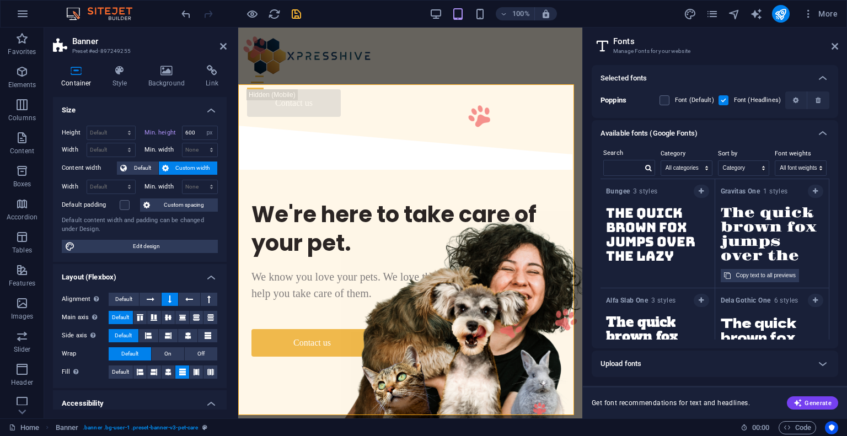
click at [767, 233] on textarea "The quick brown fox jumps over the lazy dog." at bounding box center [772, 231] width 114 height 61
type textarea "The quick 54fox jumps over the lazy dog."
click at [812, 170] on select "All font weights 100 100italic 200 200italic 300 300italic 500 500italic 600 60…" at bounding box center [800, 168] width 51 height 14
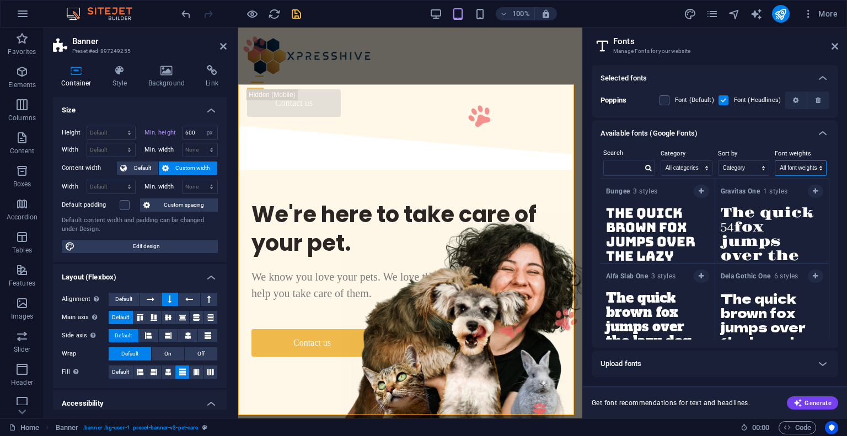
drag, startPoint x: 812, startPoint y: 170, endPoint x: 795, endPoint y: 169, distance: 17.7
click at [812, 170] on select "All font weights 100 100italic 200 200italic 300 300italic 500 500italic 600 60…" at bounding box center [800, 168] width 51 height 14
click at [758, 167] on select "Name Category Popularity" at bounding box center [743, 168] width 51 height 14
click at [756, 170] on select "Name Category Popularity" at bounding box center [743, 168] width 51 height 14
click at [698, 191] on span "button" at bounding box center [701, 191] width 7 height 7
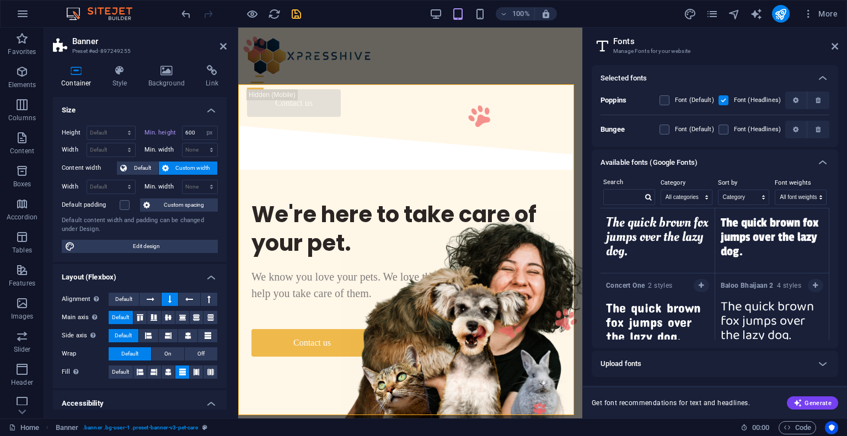
scroll to position [715, 0]
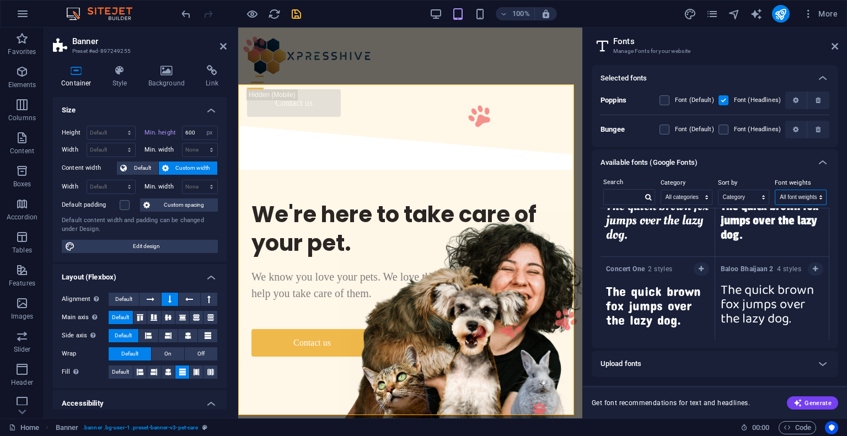
click at [783, 197] on select "All font weights 100 100italic 200 200italic 300 300italic 500 500italic 600 60…" at bounding box center [800, 197] width 51 height 14
click at [775, 190] on select "All font weights 100 100italic 200 200italic 300 300italic 500 500italic 600 60…" at bounding box center [800, 197] width 51 height 14
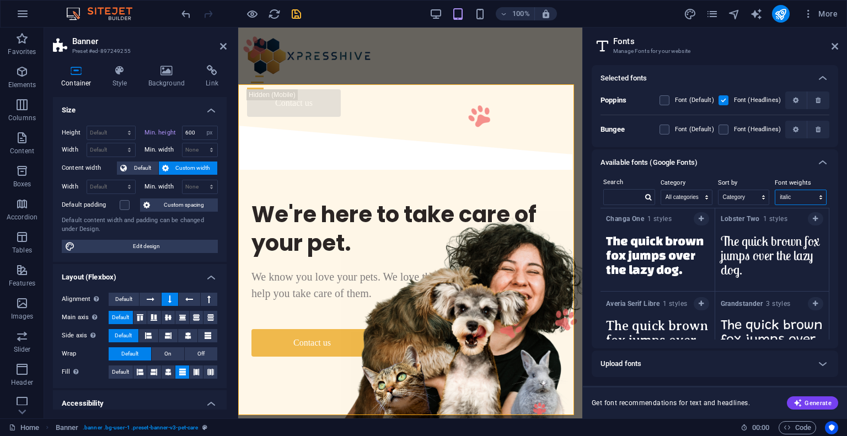
scroll to position [0, 0]
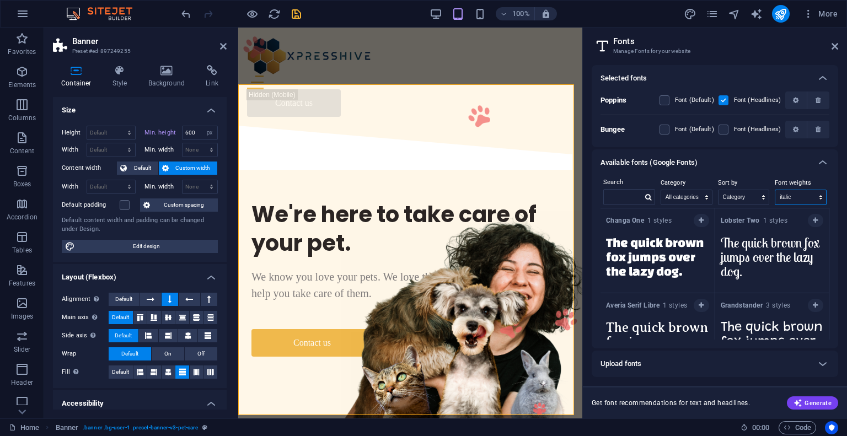
click at [796, 200] on select "All font weights 100 100italic 200 200italic 300 300italic 500 500italic 600 60…" at bounding box center [800, 197] width 51 height 14
select select "700italic"
click at [775, 190] on select "All font weights 100 100italic 200 200italic 300 300italic 500 500italic 600 60…" at bounding box center [800, 197] width 51 height 14
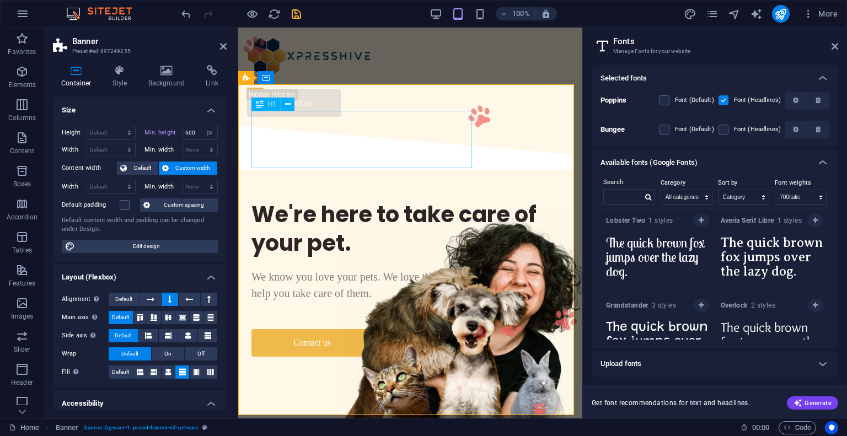
click at [384, 200] on div "We're here to take care of your pet." at bounding box center [409, 228] width 317 height 57
select select "px"
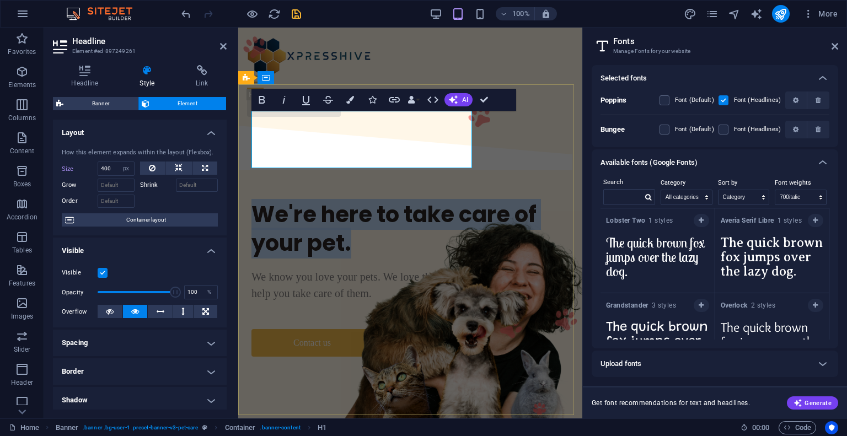
type input "400"
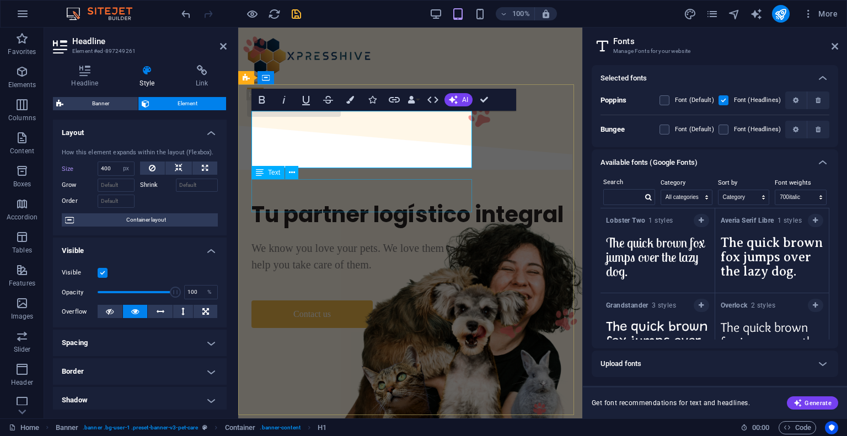
click at [400, 240] on div "We know you love your pets. We love them too —and we're here to help you take c…" at bounding box center [409, 256] width 317 height 33
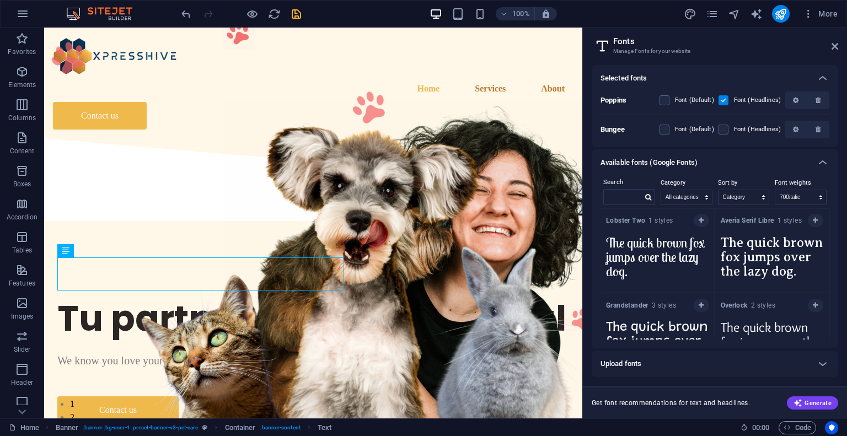
click at [840, 41] on aside "Fonts Manage Fonts for your website Selected fonts Poppins Font (Default) Font …" at bounding box center [714, 223] width 265 height 391
click at [837, 44] on icon at bounding box center [834, 46] width 7 height 9
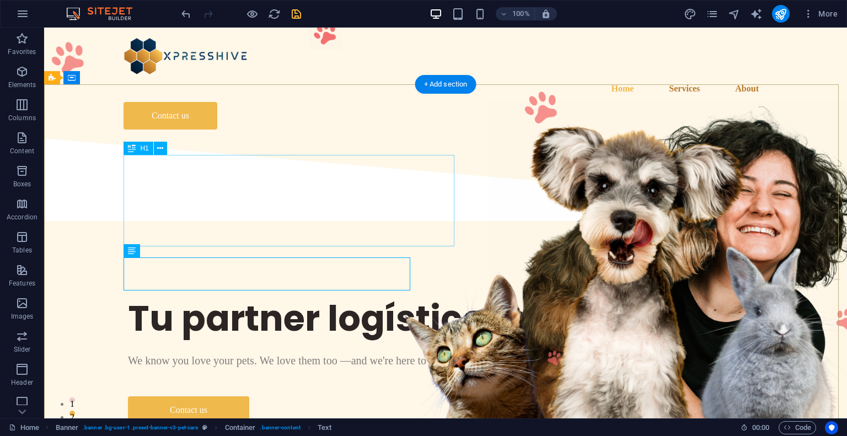
click at [247, 295] on div "Tu partner logístico integral" at bounding box center [445, 318] width 635 height 46
select select "px"
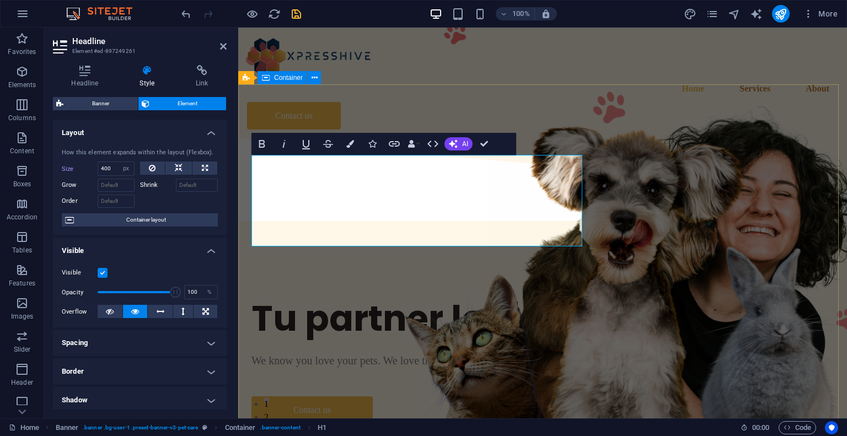
type input "600"
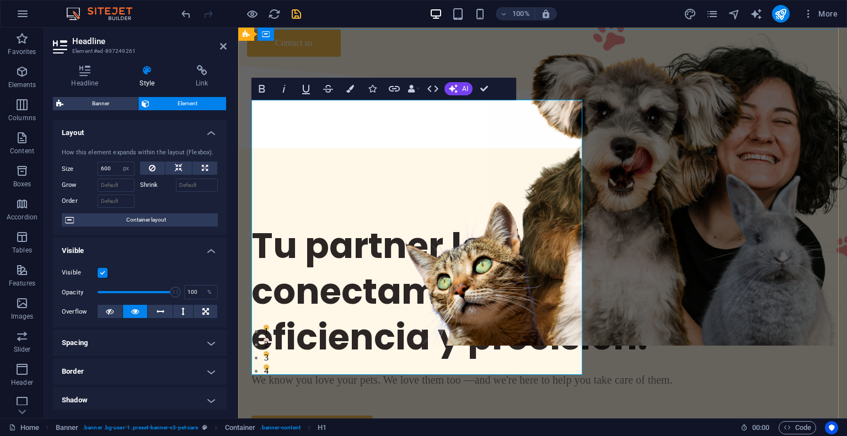
scroll to position [55, 0]
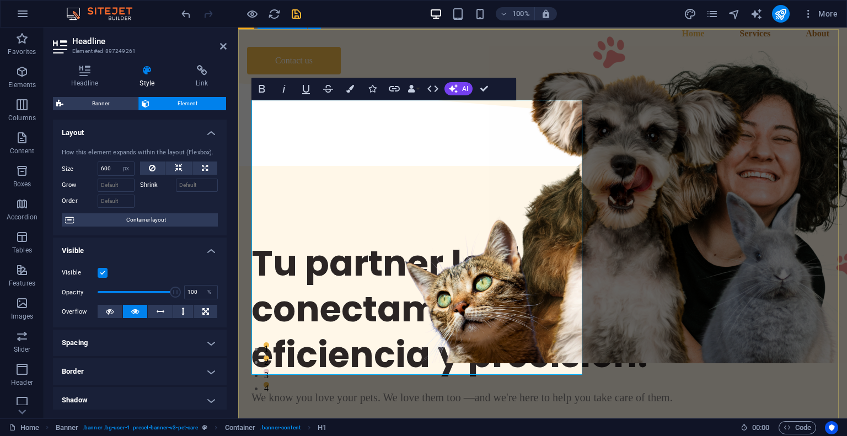
click at [615, 197] on div "Tu partner logístico integral, conectamos cada milla con eficiencia y precisión…" at bounding box center [542, 351] width 608 height 362
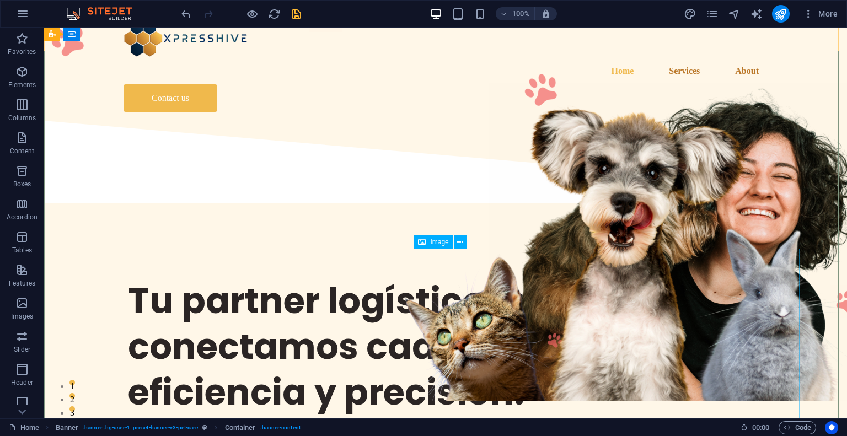
scroll to position [0, 0]
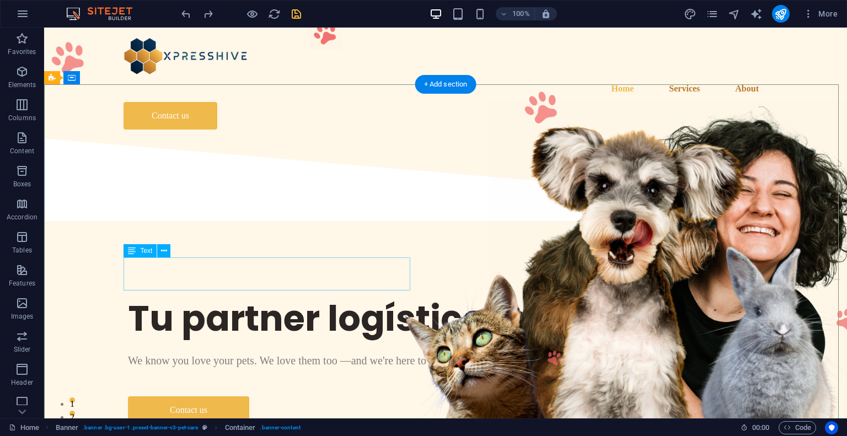
click at [243, 352] on div "We know you love your pets. We love them too —and we're here to help you take c…" at bounding box center [445, 360] width 635 height 17
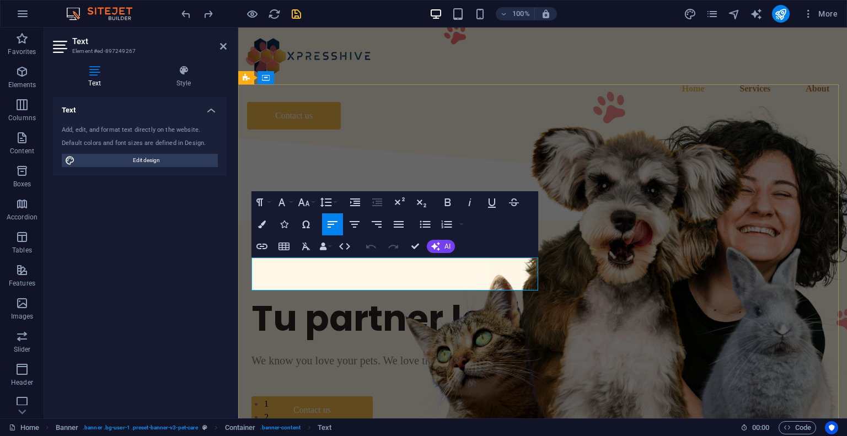
click at [348, 354] on span "We know you love your pets. We love them too —and we're here to help you take c…" at bounding box center [461, 360] width 421 height 12
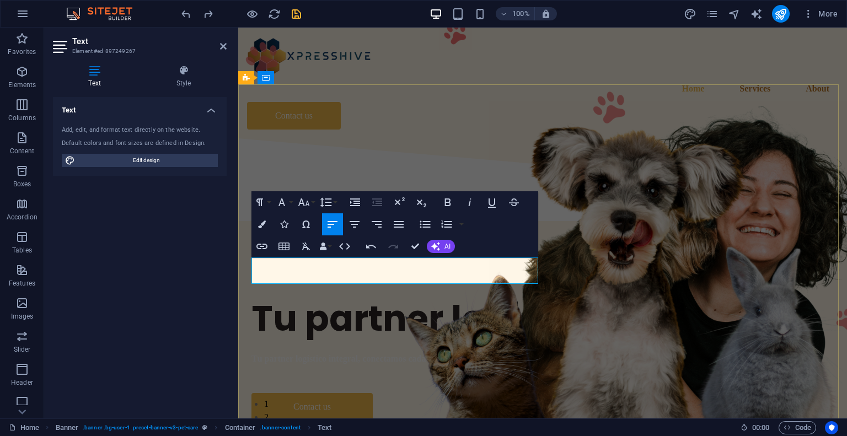
click at [361, 352] on p "Tu partner logístico integral, conectamos cada milla con eficiencia y precisión." at bounding box center [542, 358] width 582 height 13
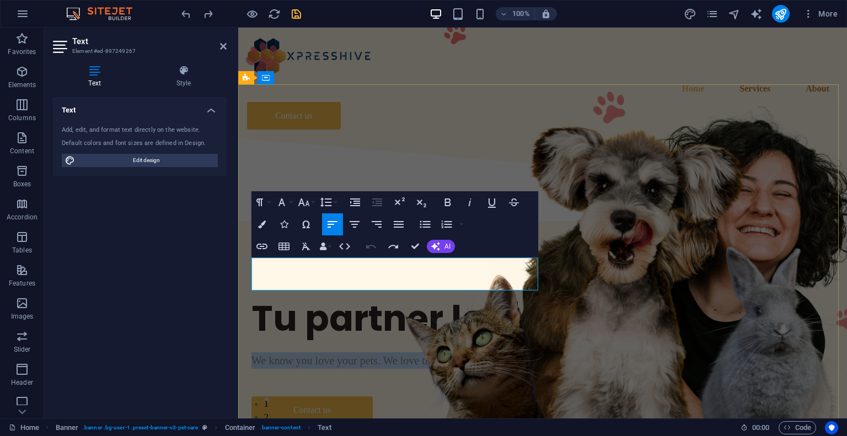
click at [397, 354] on span "We know you love your pets. We love them too —and we're here to help you take c…" at bounding box center [461, 360] width 421 height 12
click at [402, 354] on span "We know you love your pets. We love them too —and we're here to help you take c…" at bounding box center [461, 360] width 421 height 12
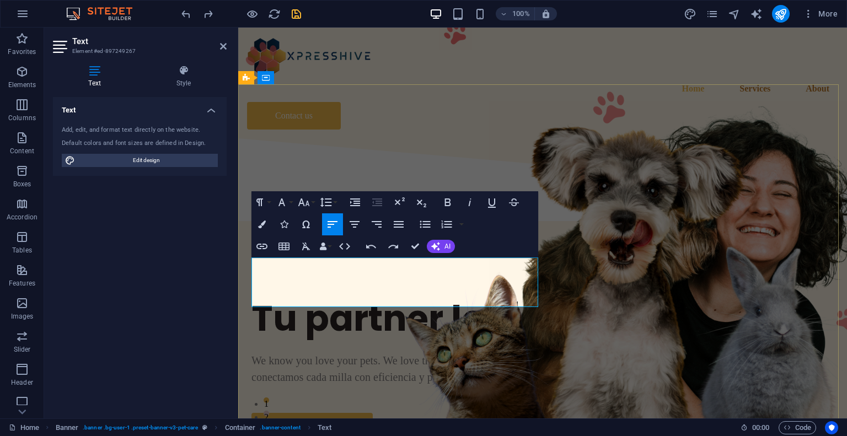
scroll to position [472, 1]
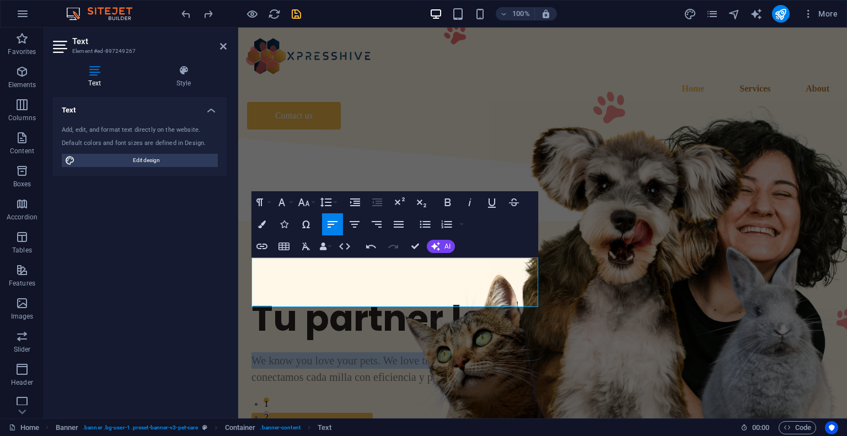
drag, startPoint x: 416, startPoint y: 281, endPoint x: 475, endPoint y: 290, distance: 59.6
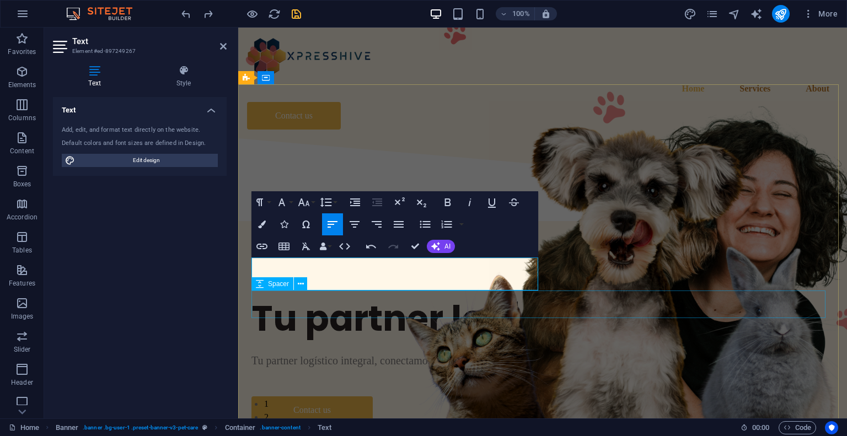
click at [423, 369] on div at bounding box center [542, 383] width 582 height 28
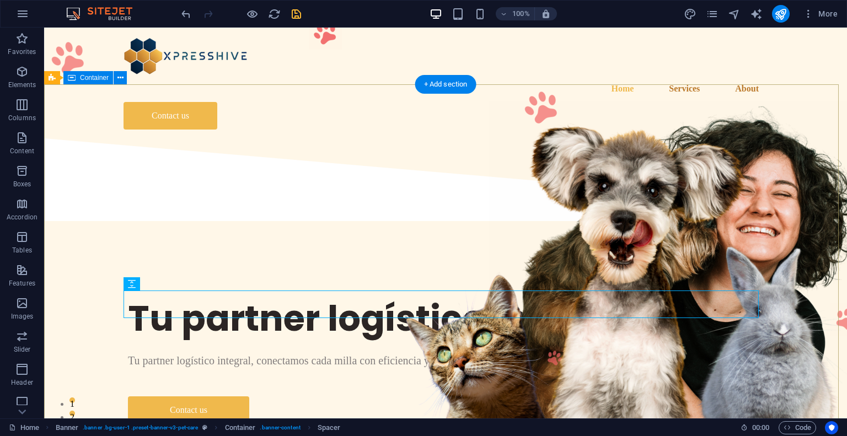
click at [360, 382] on div "Tu partner logístico integral Tu partner logístico integral, conectamos cada mi…" at bounding box center [445, 360] width 802 height 270
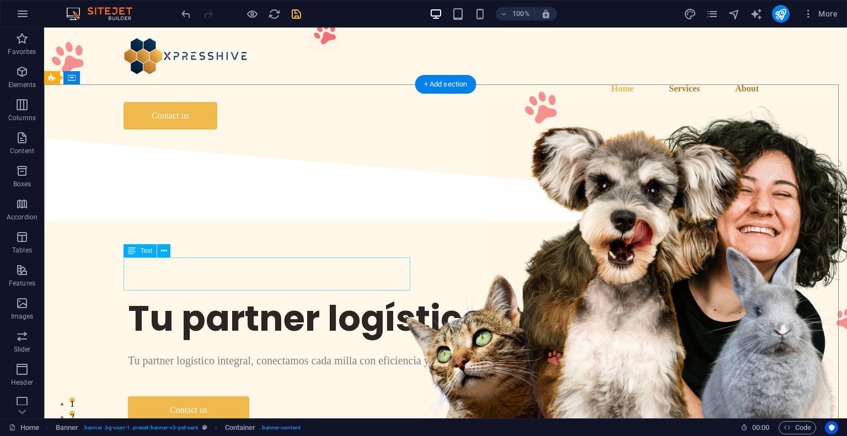
click at [260, 352] on div "Tu partner logístico integral, conectamos cada milla con eficiencia y precisión." at bounding box center [445, 360] width 635 height 17
click at [248, 352] on div "Tu partner logístico integral, conectamos cada milla con eficiencia y precisión." at bounding box center [445, 360] width 635 height 17
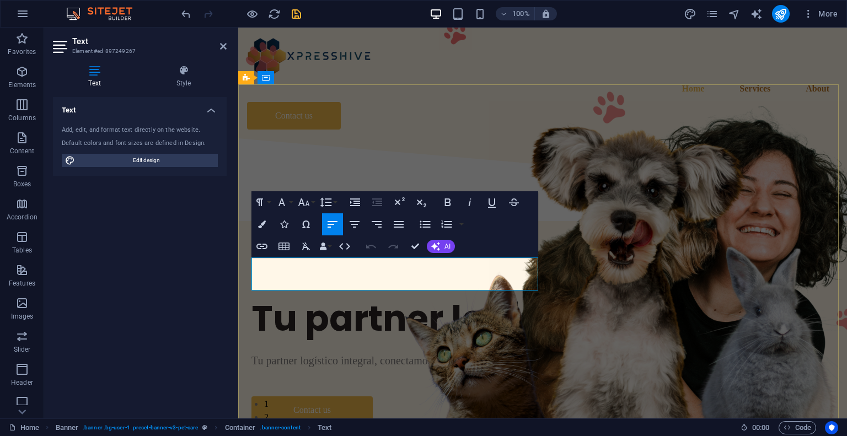
click at [381, 354] on span "Tu partner logístico integral, conectamos cada milla con eficiencia y precisión." at bounding box center [424, 360] width 347 height 12
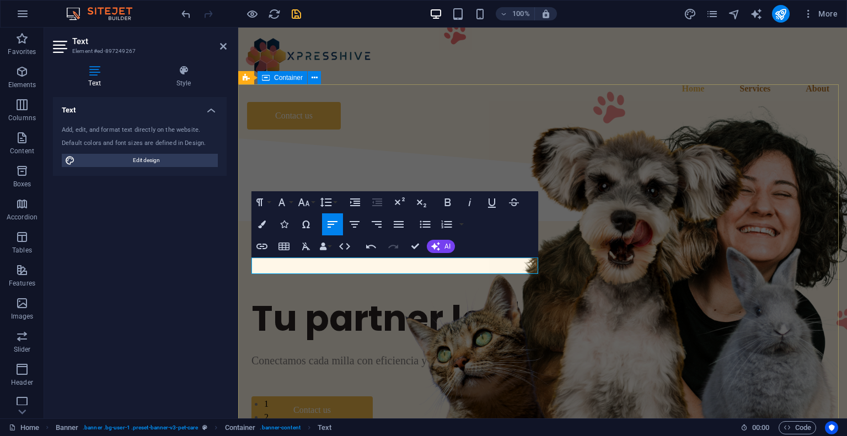
click at [430, 357] on div "Tu partner logístico integral Conectamos cada milla con eficiencia y precisión.…" at bounding box center [542, 360] width 608 height 270
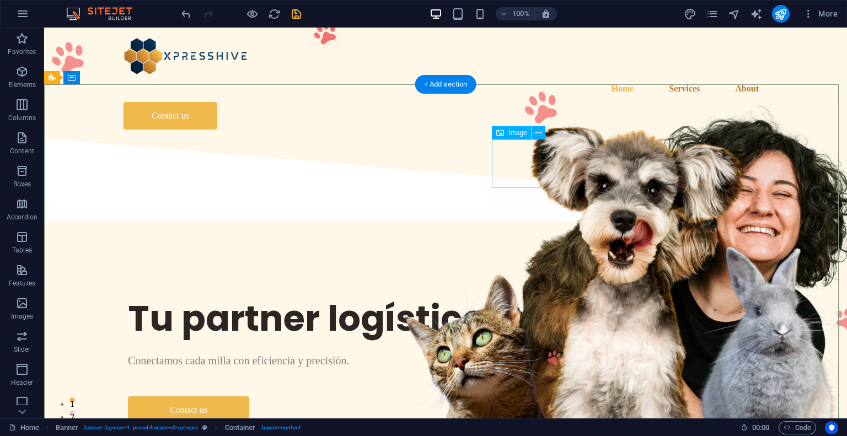
click at [517, 131] on figure at bounding box center [541, 107] width 49 height 49
select select "px"
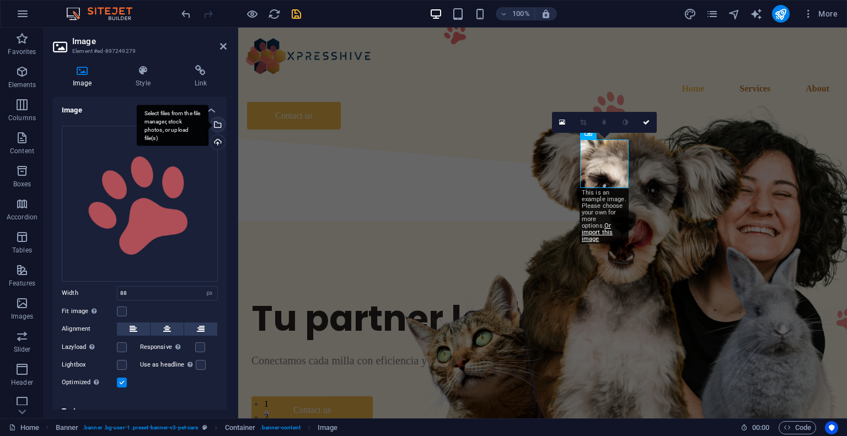
click at [219, 122] on div "Select files from the file manager, stock photos, or upload file(s)" at bounding box center [216, 125] width 17 height 17
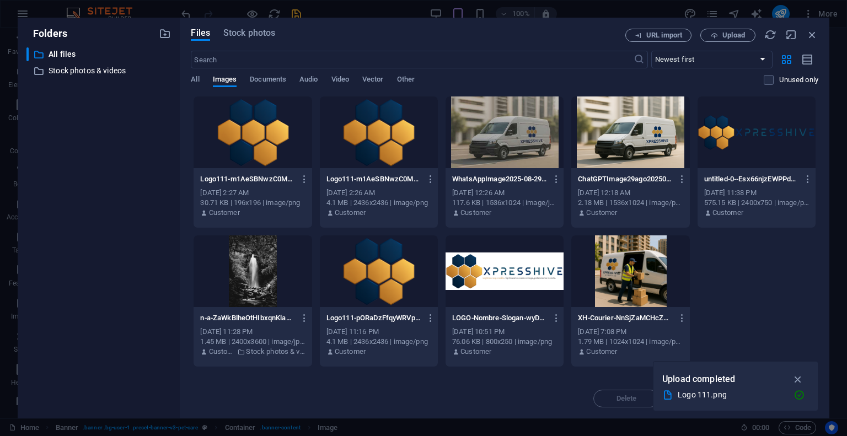
click at [385, 276] on div at bounding box center [379, 271] width 118 height 72
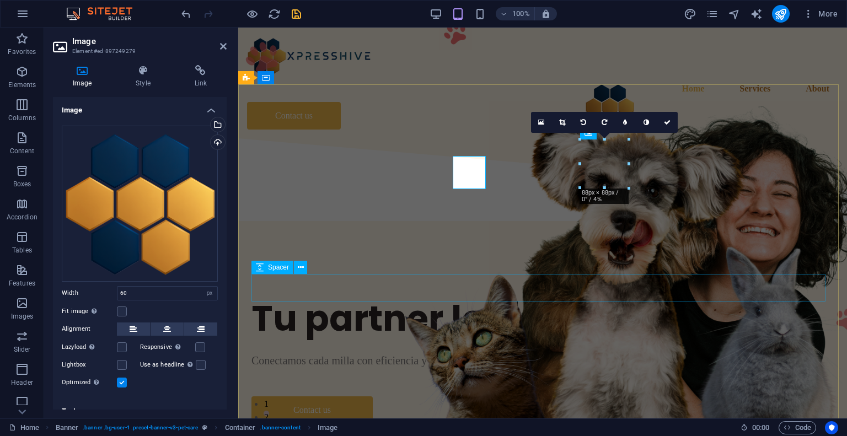
type input "88"
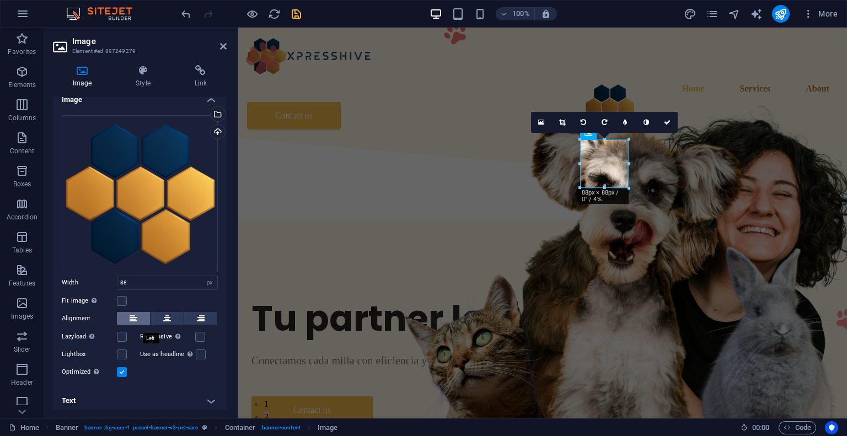
scroll to position [12, 0]
click at [145, 71] on icon at bounding box center [143, 70] width 54 height 11
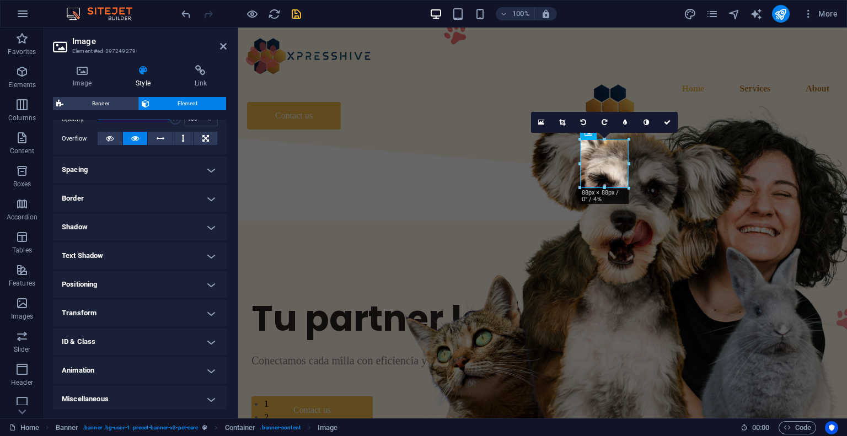
scroll to position [175, 0]
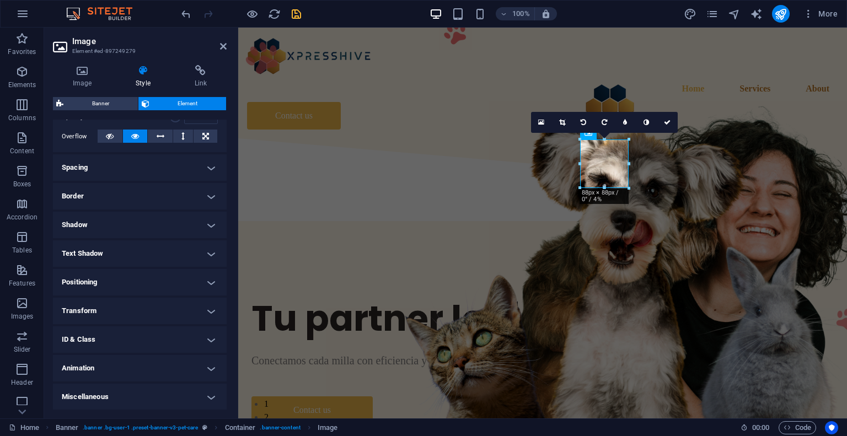
click at [143, 396] on h4 "Miscellaneous" at bounding box center [140, 397] width 174 height 26
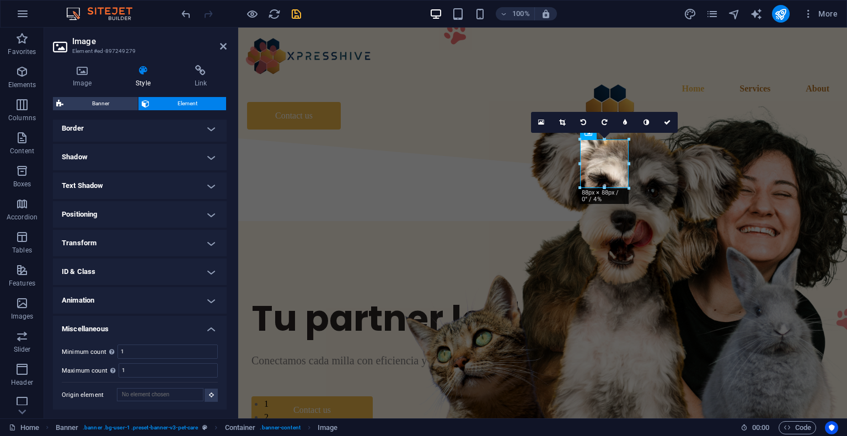
click at [153, 327] on h4 "Miscellaneous" at bounding box center [140, 326] width 174 height 20
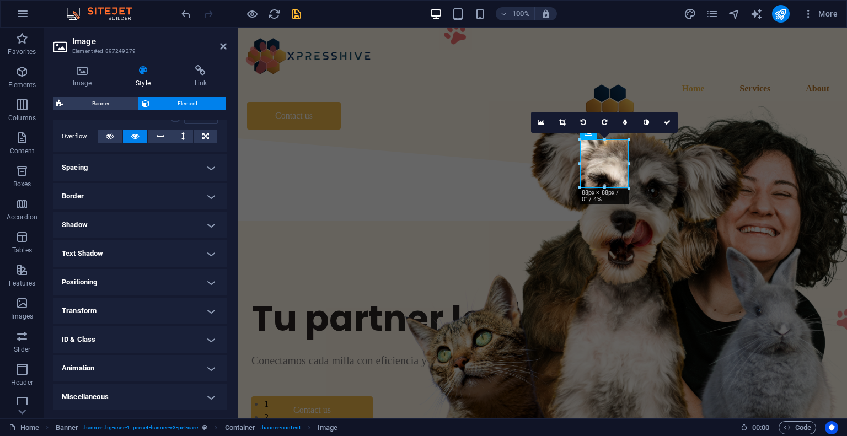
click at [148, 306] on h4 "Transform" at bounding box center [140, 311] width 174 height 26
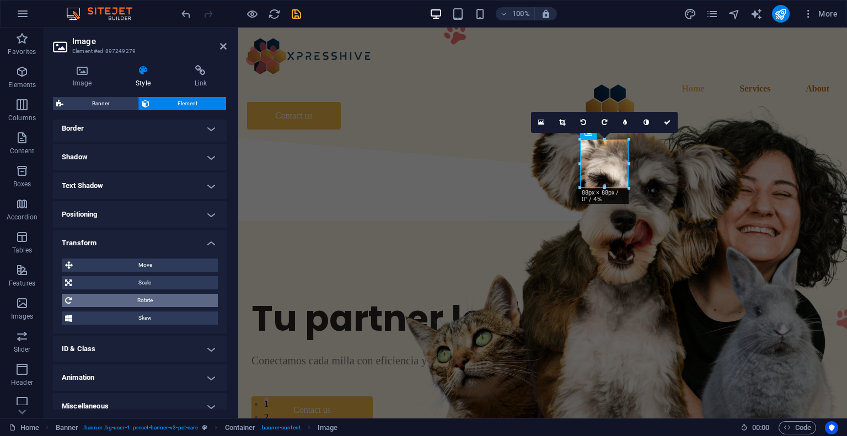
click at [146, 301] on span "Rotate" at bounding box center [144, 300] width 139 height 13
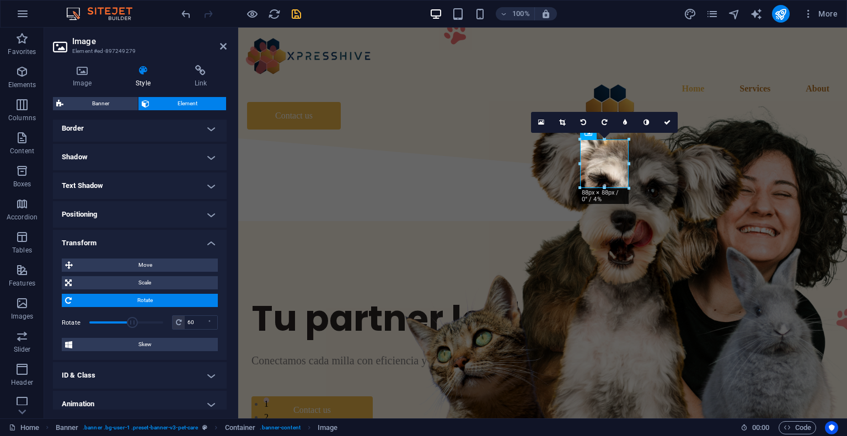
drag, startPoint x: 123, startPoint y: 325, endPoint x: 131, endPoint y: 325, distance: 7.7
click at [131, 325] on span at bounding box center [132, 322] width 11 height 11
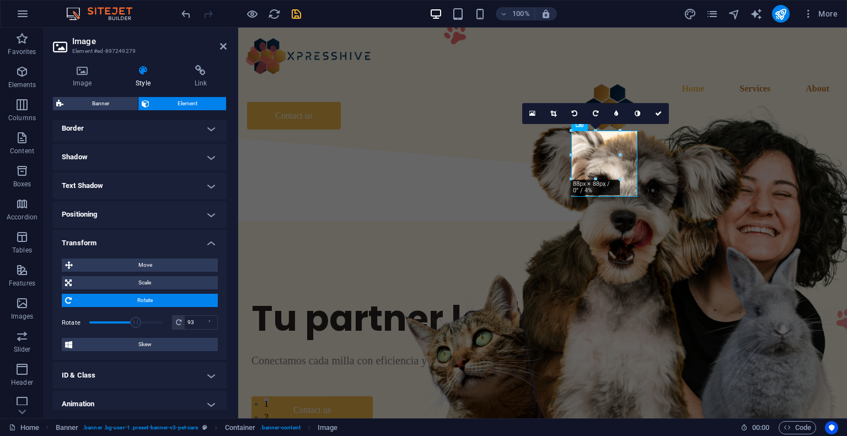
click at [134, 325] on span at bounding box center [135, 322] width 11 height 11
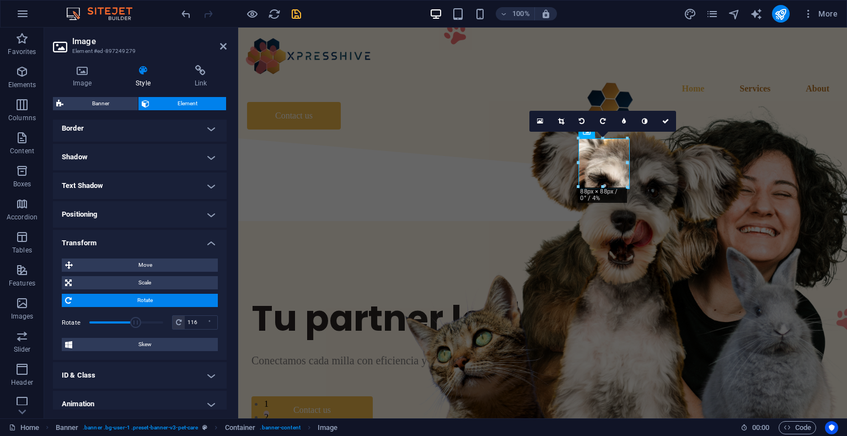
click at [137, 325] on span at bounding box center [135, 322] width 11 height 11
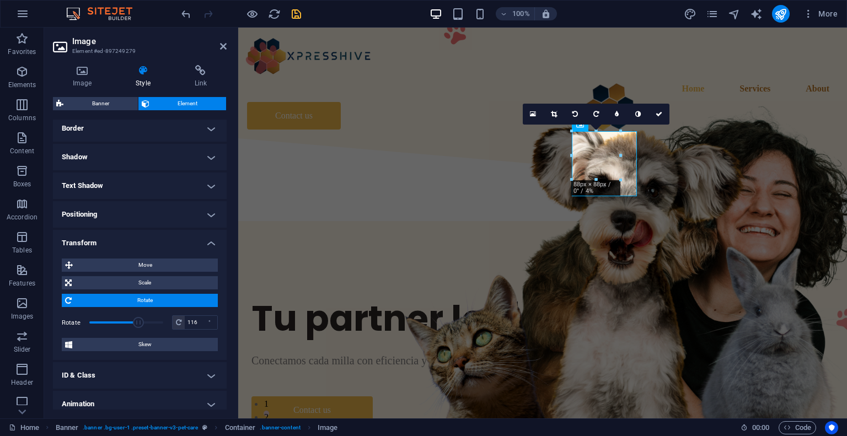
click at [137, 325] on span at bounding box center [138, 322] width 11 height 11
click at [178, 325] on icon at bounding box center [179, 322] width 6 height 7
click at [176, 320] on icon at bounding box center [179, 322] width 6 height 7
click at [177, 322] on icon at bounding box center [179, 322] width 6 height 7
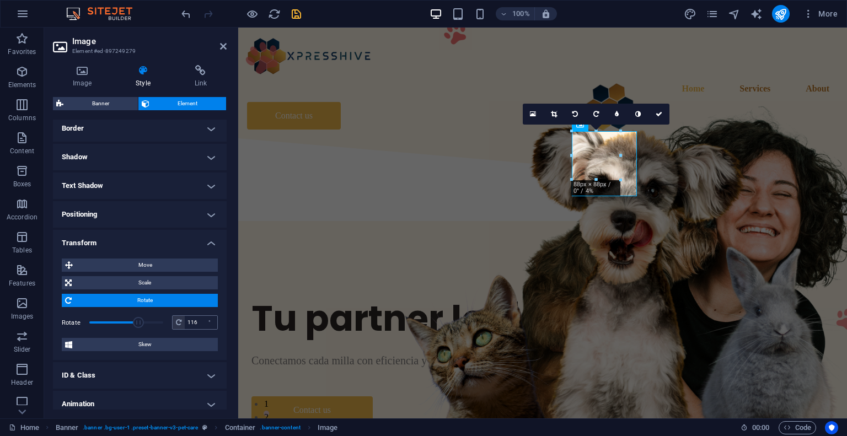
click at [176, 323] on icon at bounding box center [179, 322] width 6 height 7
drag, startPoint x: 194, startPoint y: 322, endPoint x: 163, endPoint y: 324, distance: 30.9
click at [163, 324] on div "Rotate 116 °" at bounding box center [140, 322] width 156 height 17
click at [185, 324] on input "116" at bounding box center [201, 322] width 33 height 13
click at [176, 324] on icon at bounding box center [179, 322] width 6 height 7
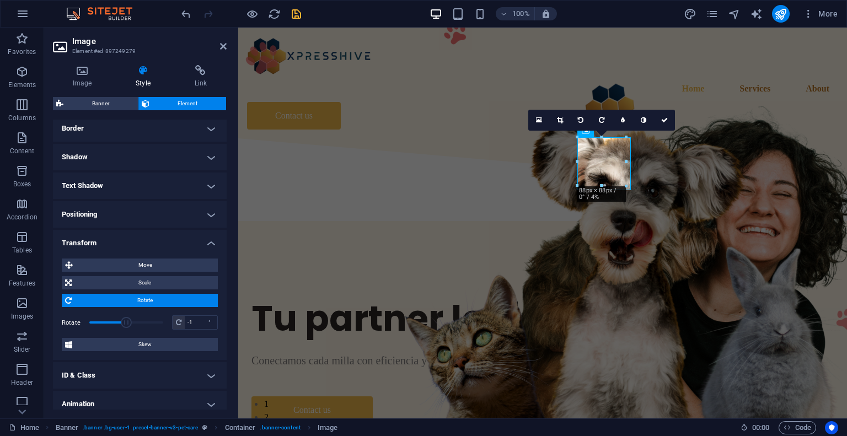
drag, startPoint x: 137, startPoint y: 324, endPoint x: 125, endPoint y: 326, distance: 12.3
click at [125, 326] on span at bounding box center [126, 322] width 11 height 11
drag, startPoint x: 197, startPoint y: 324, endPoint x: 168, endPoint y: 324, distance: 29.2
click at [168, 324] on div "Rotate -1 °" at bounding box center [140, 322] width 156 height 17
drag, startPoint x: 194, startPoint y: 321, endPoint x: 185, endPoint y: 321, distance: 8.8
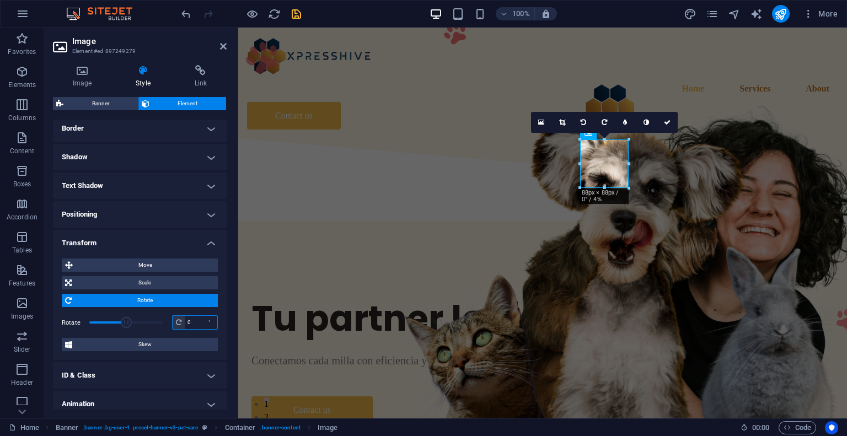
click at [185, 321] on input "0" at bounding box center [201, 322] width 33 height 13
type input "15"
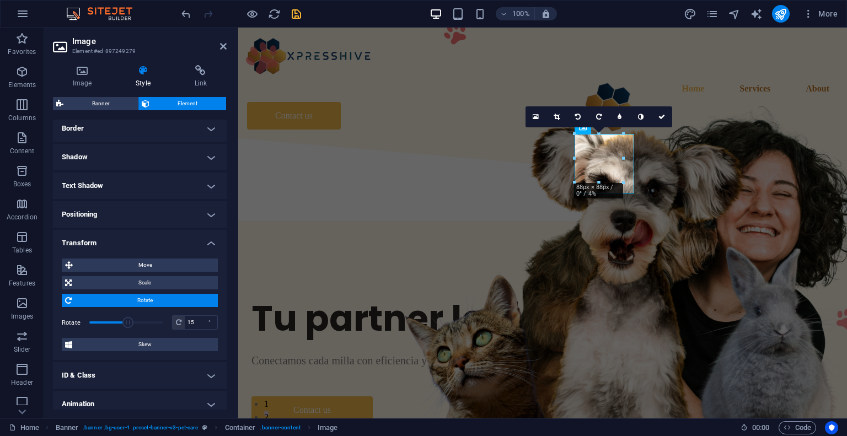
click at [174, 242] on h4 "Transform" at bounding box center [140, 240] width 174 height 20
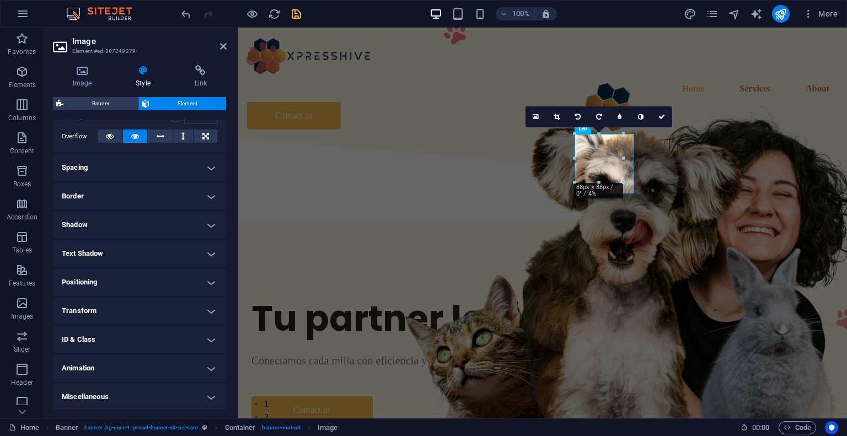
click at [148, 285] on h4 "Positioning" at bounding box center [140, 282] width 174 height 26
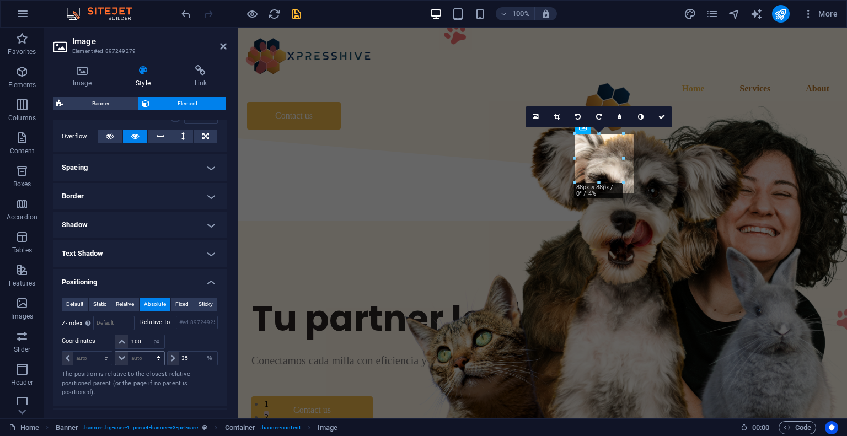
scroll to position [243, 0]
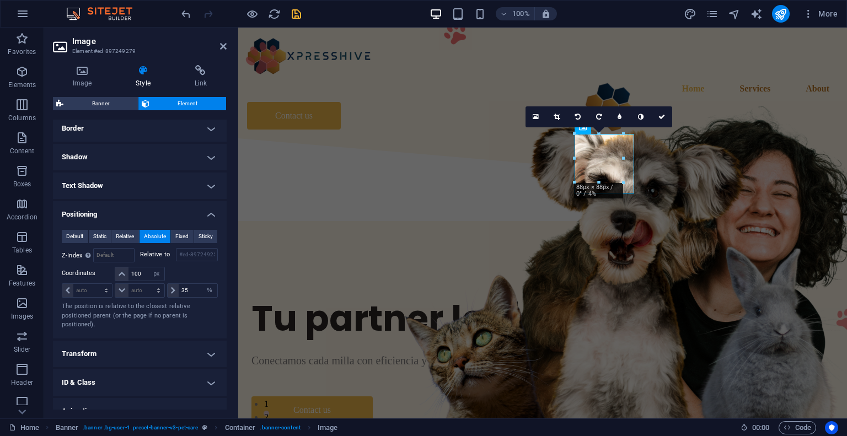
click at [172, 208] on h4 "Positioning" at bounding box center [140, 211] width 174 height 20
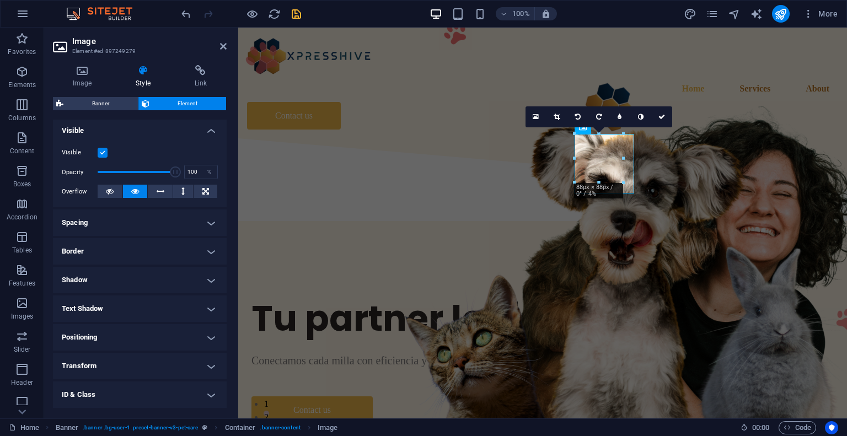
scroll to position [65, 0]
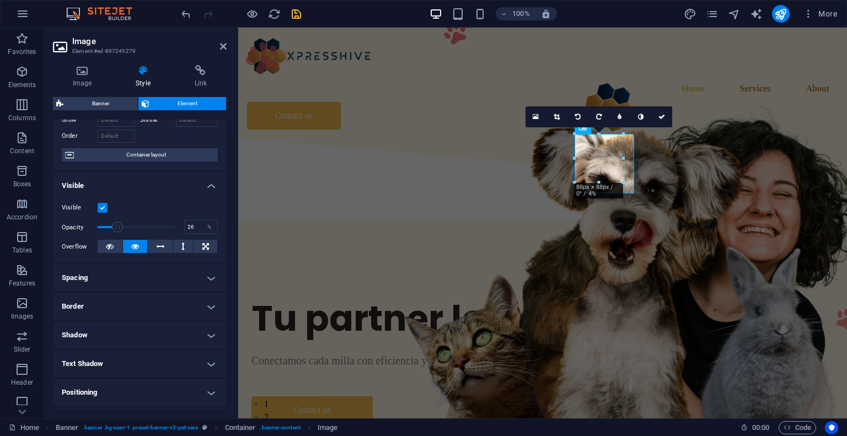
drag, startPoint x: 156, startPoint y: 227, endPoint x: 117, endPoint y: 227, distance: 39.1
click at [117, 227] on span at bounding box center [137, 227] width 78 height 17
drag, startPoint x: 117, startPoint y: 227, endPoint x: 107, endPoint y: 227, distance: 9.9
click at [107, 227] on span at bounding box center [112, 227] width 11 height 11
type input "27"
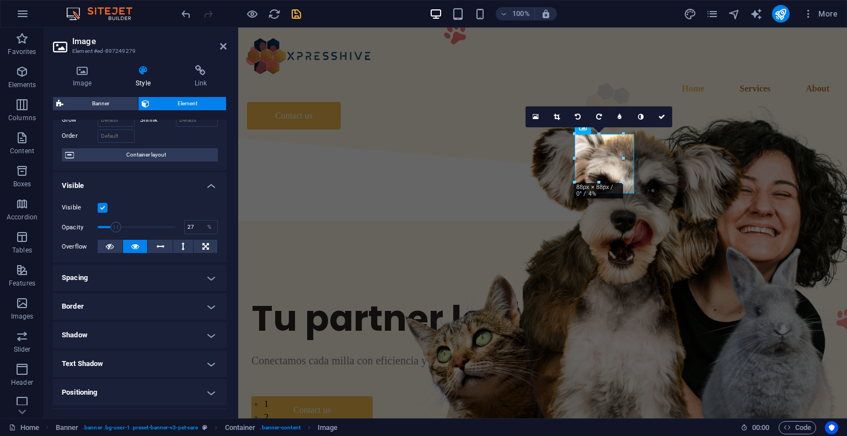
drag, startPoint x: 107, startPoint y: 227, endPoint x: 117, endPoint y: 227, distance: 10.5
click at [117, 227] on span at bounding box center [115, 227] width 11 height 11
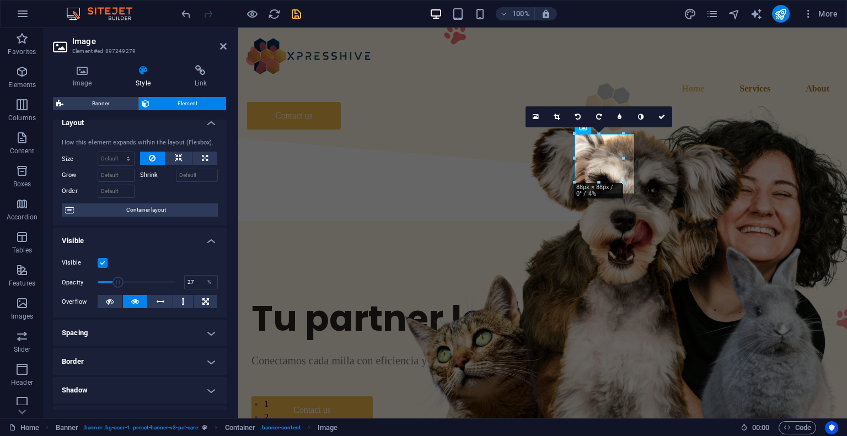
click at [102, 265] on label at bounding box center [103, 263] width 10 height 10
click at [0, 0] on input "Visible" at bounding box center [0, 0] width 0 height 0
click at [102, 265] on label at bounding box center [103, 263] width 10 height 10
click at [0, 0] on input "Visible" at bounding box center [0, 0] width 0 height 0
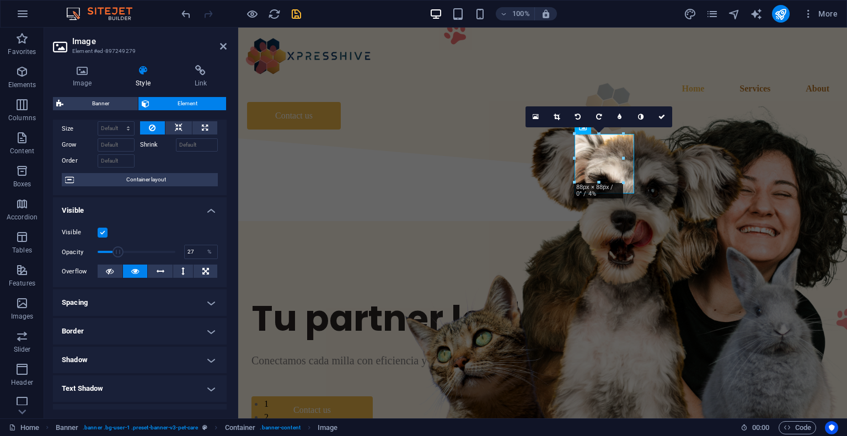
scroll to position [55, 0]
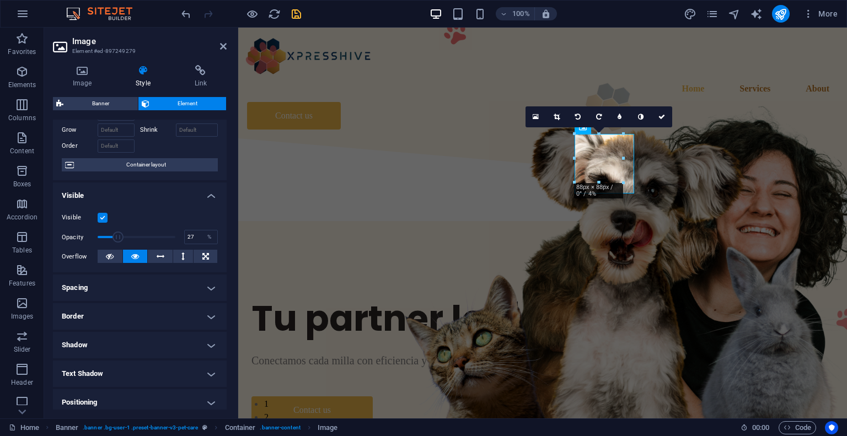
click at [165, 285] on h4 "Spacing" at bounding box center [140, 287] width 174 height 26
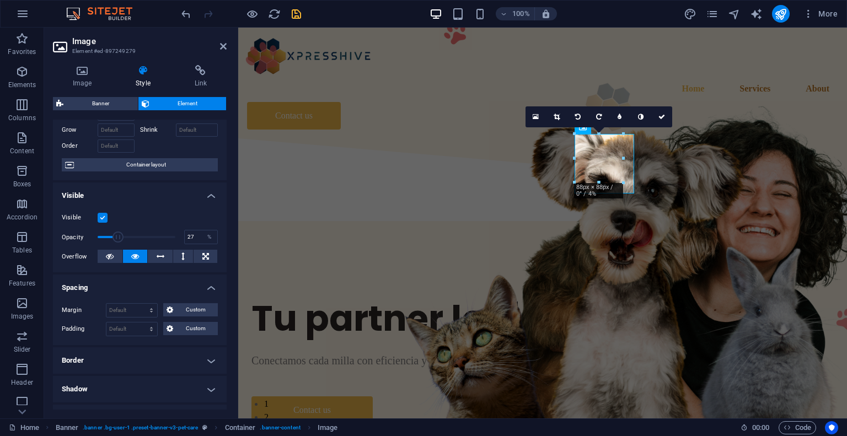
click at [165, 285] on h4 "Spacing" at bounding box center [140, 284] width 174 height 20
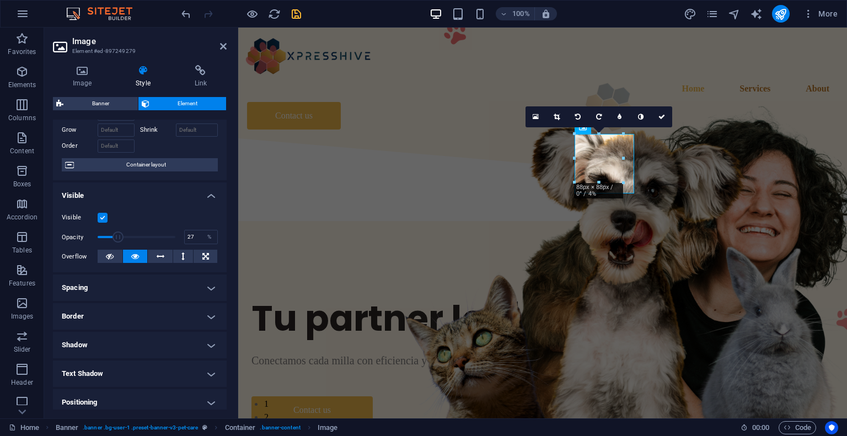
scroll to position [165, 0]
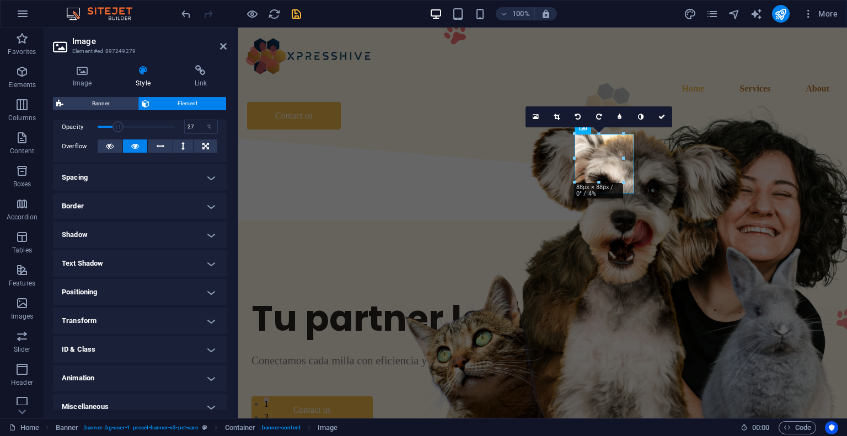
click at [125, 234] on h4 "Shadow" at bounding box center [140, 235] width 174 height 26
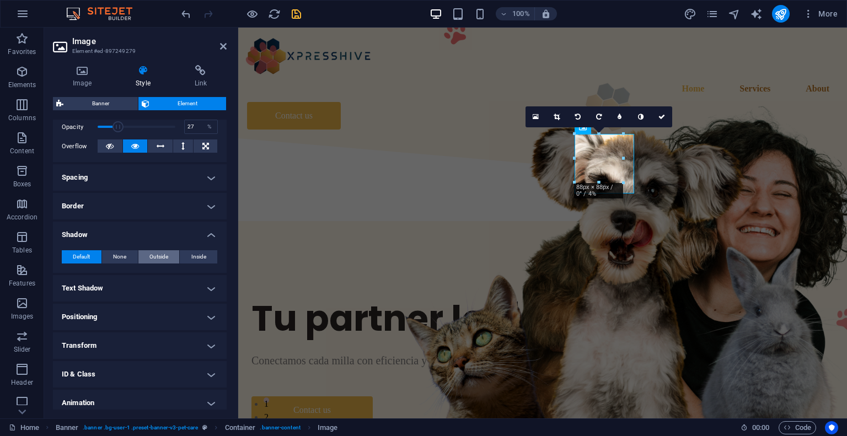
click at [146, 257] on button "Outside" at bounding box center [158, 256] width 41 height 13
type input "rgba(0, 0, 0, 0.2)"
type input "2"
type input "4"
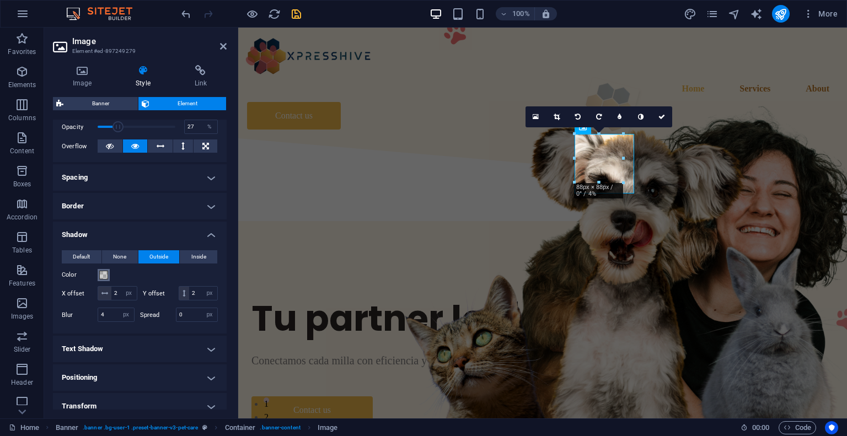
click at [107, 277] on span at bounding box center [103, 275] width 9 height 9
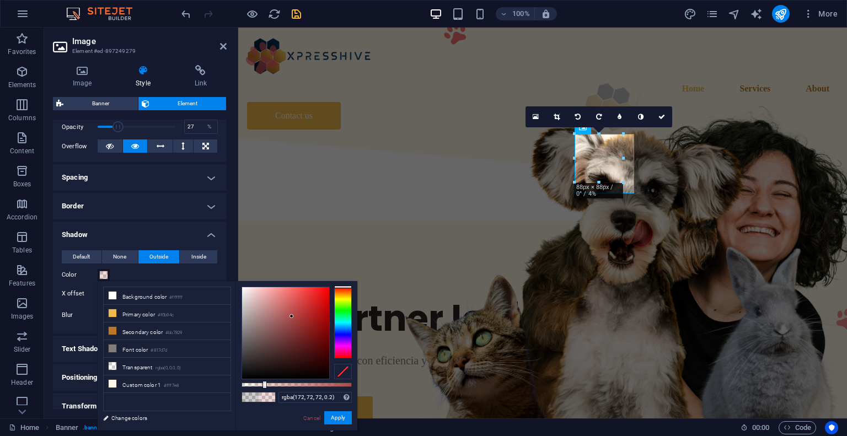
click at [292, 316] on div at bounding box center [285, 332] width 87 height 91
click at [334, 415] on button "Apply" at bounding box center [338, 417] width 28 height 13
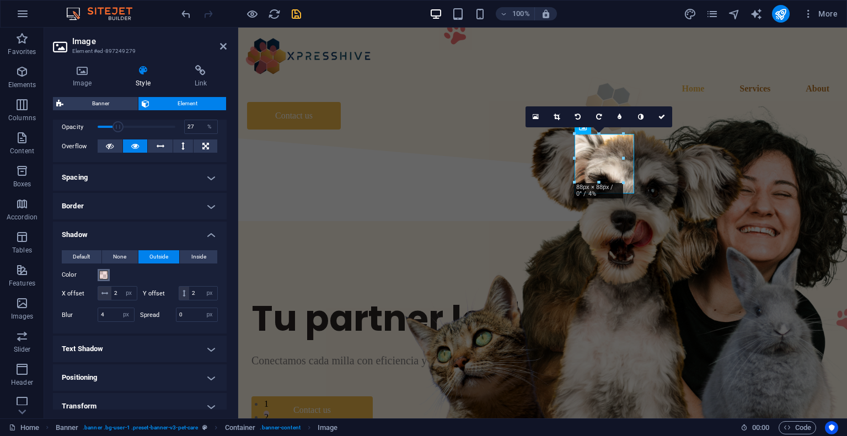
click at [105, 278] on span at bounding box center [103, 275] width 9 height 9
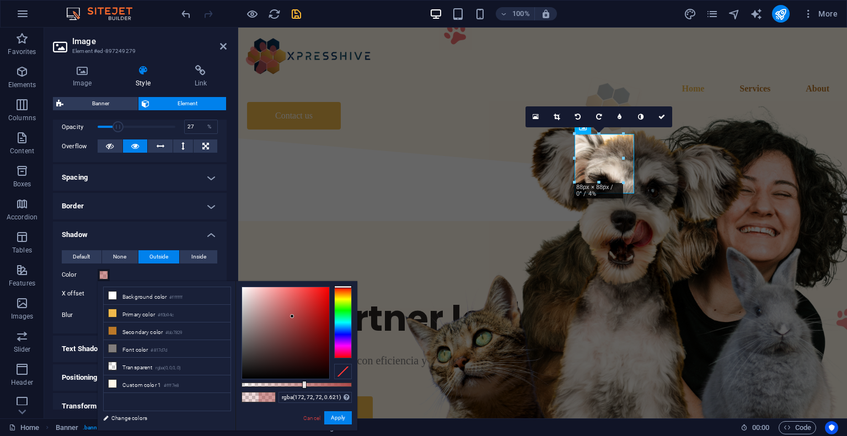
type input "rgba(172, 72, 72, 0.631)"
drag, startPoint x: 266, startPoint y: 385, endPoint x: 311, endPoint y: 385, distance: 45.2
click at [306, 385] on div at bounding box center [304, 385] width 4 height 8
click at [333, 418] on button "Apply" at bounding box center [338, 417] width 28 height 13
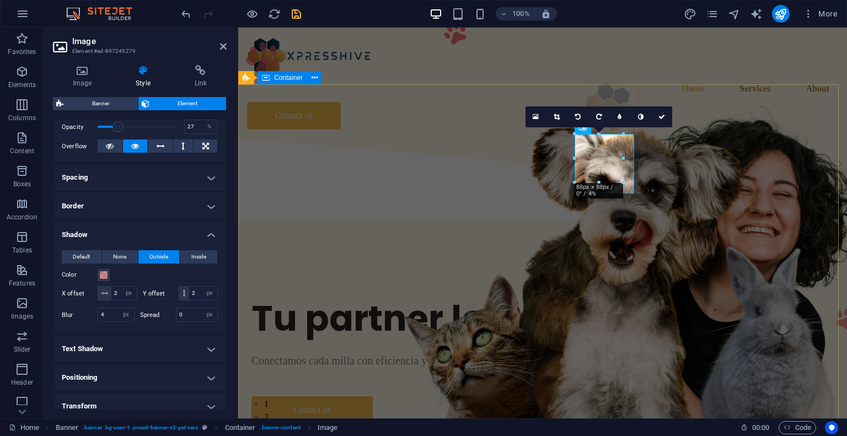
click at [600, 233] on figure at bounding box center [681, 259] width 386 height 317
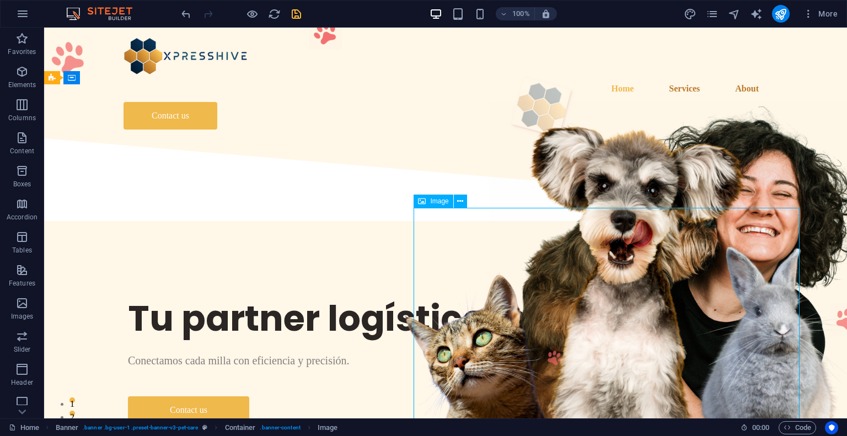
click at [510, 240] on figure at bounding box center [681, 259] width 386 height 317
click at [514, 137] on figure at bounding box center [542, 107] width 60 height 60
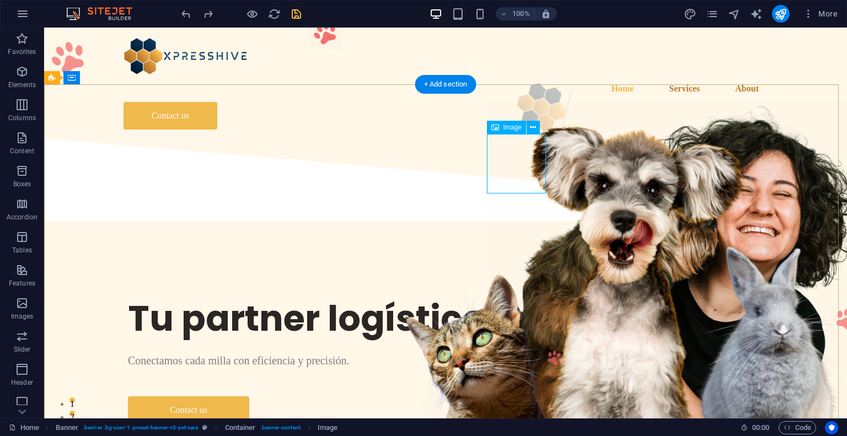
click at [515, 137] on figure at bounding box center [542, 107] width 60 height 60
select select "px"
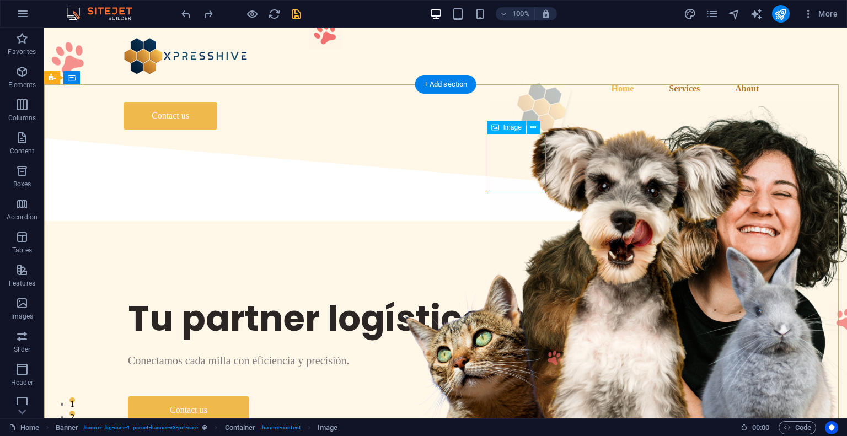
select select "px"
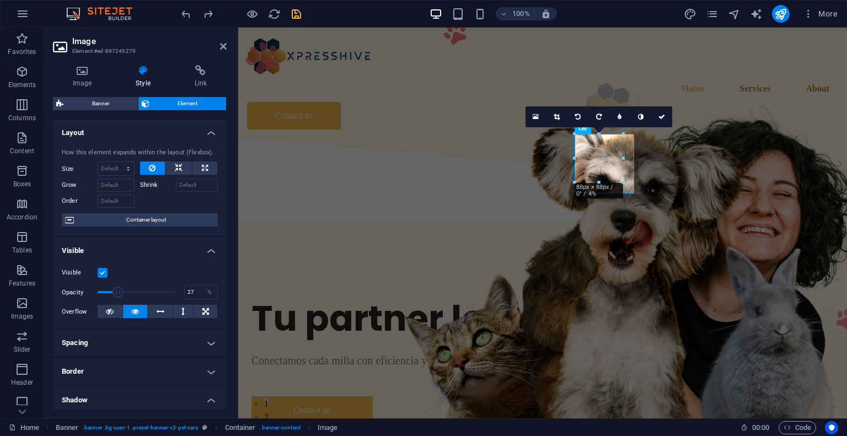
click at [107, 374] on h4 "Border" at bounding box center [140, 371] width 174 height 26
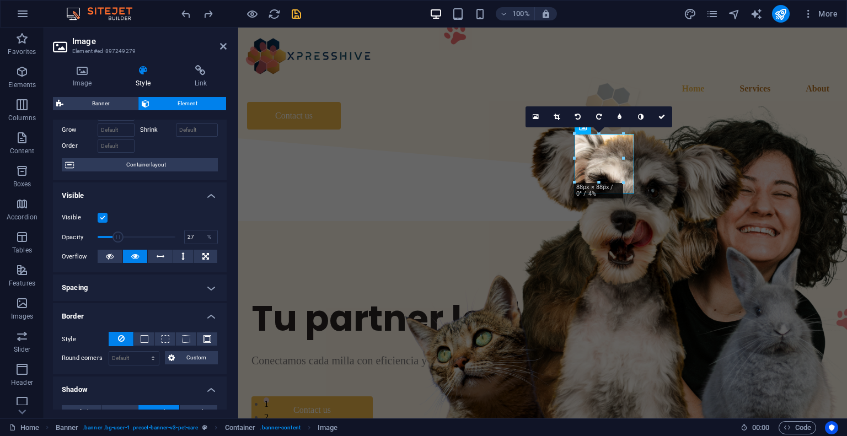
click at [119, 310] on h4 "Border" at bounding box center [140, 313] width 174 height 20
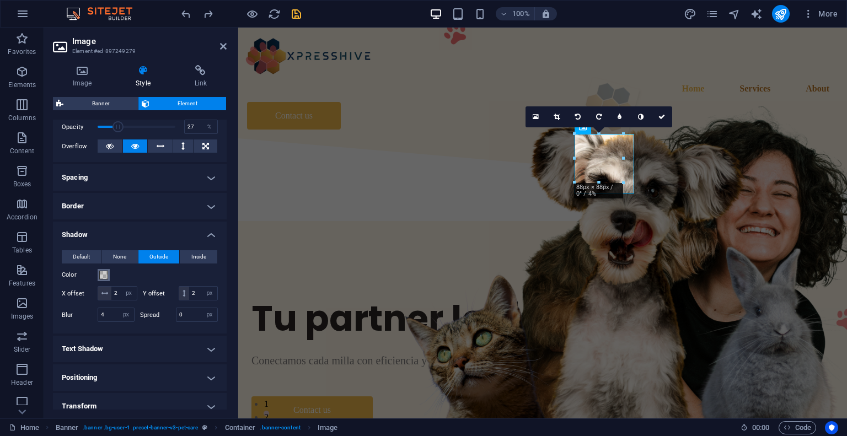
click at [104, 277] on span at bounding box center [103, 275] width 9 height 9
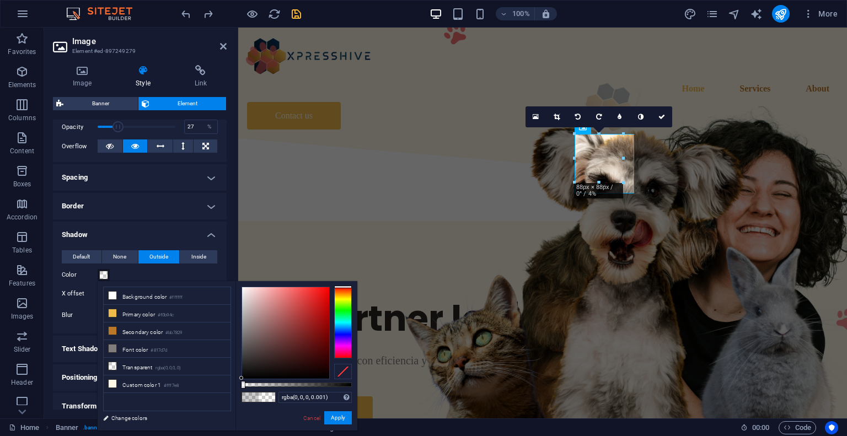
type input "rgba(0, 0, 0, 0)"
click at [240, 382] on div at bounding box center [242, 385] width 4 height 8
click at [335, 418] on button "Apply" at bounding box center [338, 417] width 28 height 13
type input "2"
type input "4"
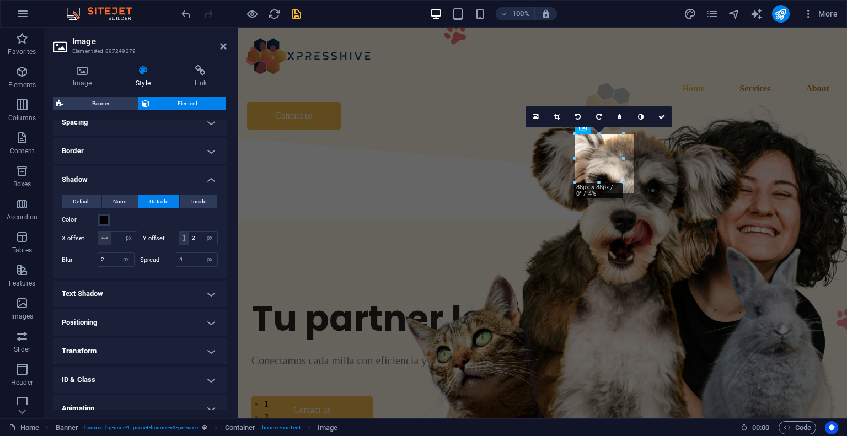
scroll to position [274, 0]
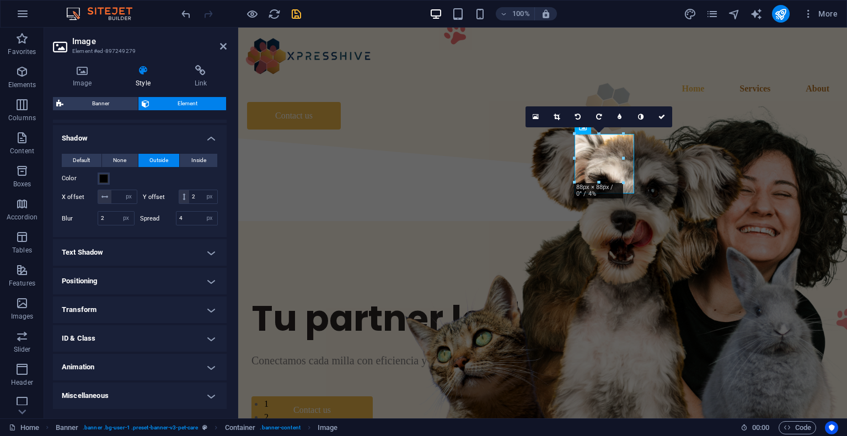
click at [175, 311] on h4 "Transform" at bounding box center [140, 310] width 174 height 26
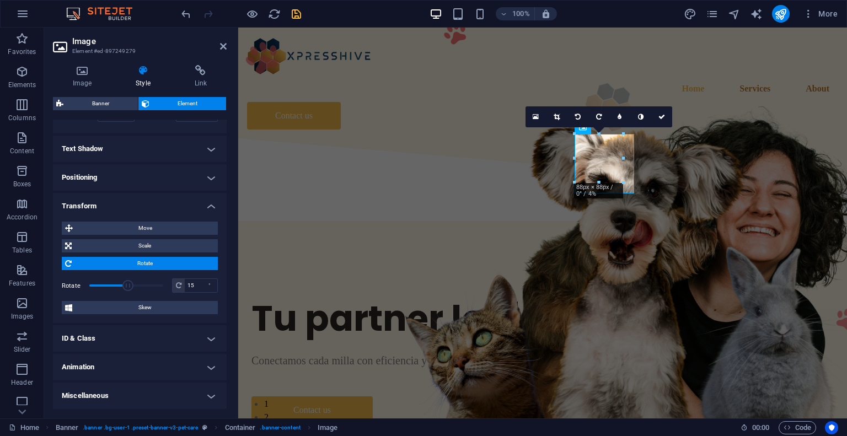
click at [146, 204] on h4 "Transform" at bounding box center [140, 203] width 174 height 20
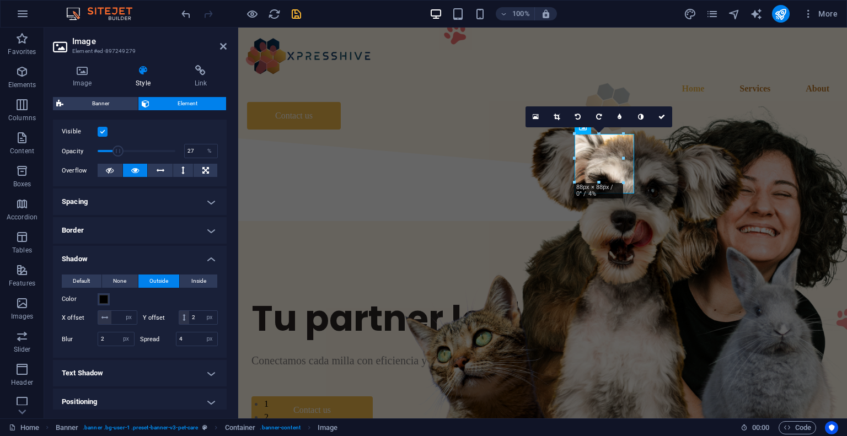
scroll to position [0, 0]
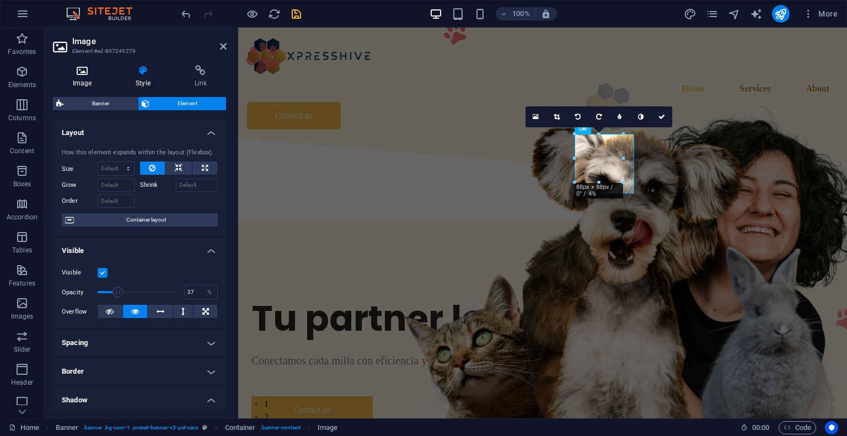
click at [89, 81] on h4 "Image" at bounding box center [84, 76] width 63 height 23
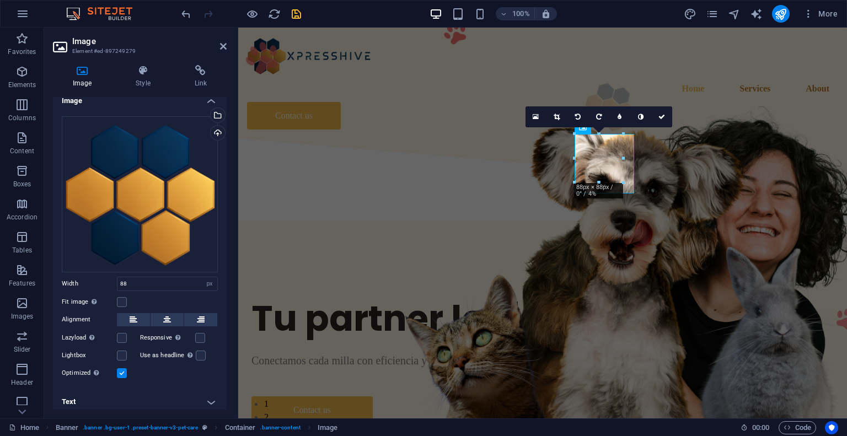
scroll to position [12, 0]
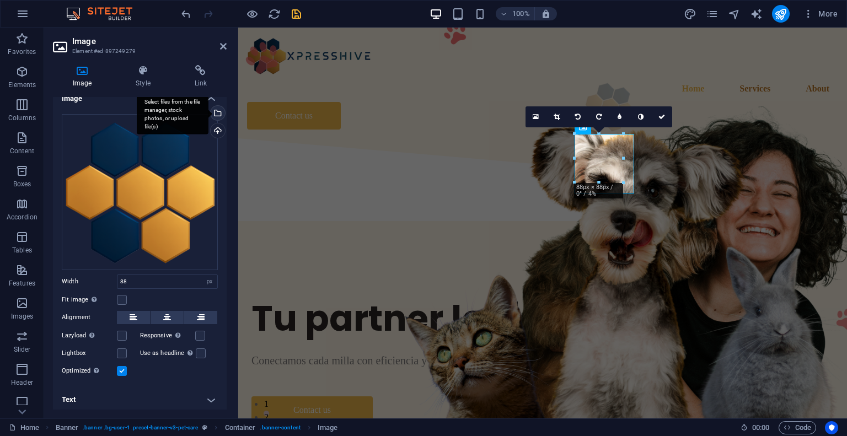
click at [217, 112] on div "Select files from the file manager, stock photos, or upload file(s)" at bounding box center [216, 114] width 17 height 17
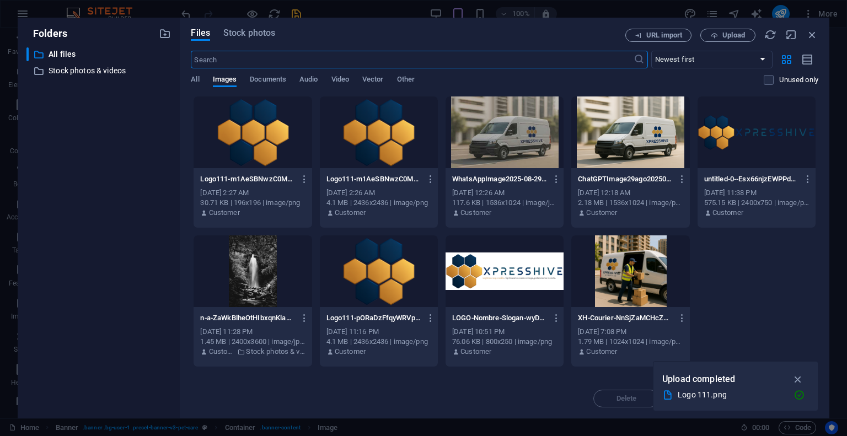
type input "60"
click at [798, 378] on icon "button" at bounding box center [797, 379] width 13 height 12
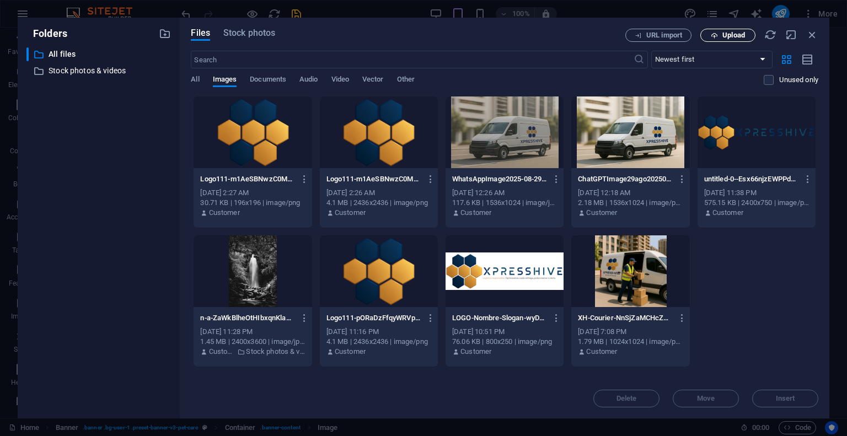
click at [726, 35] on span "Upload" at bounding box center [733, 35] width 23 height 7
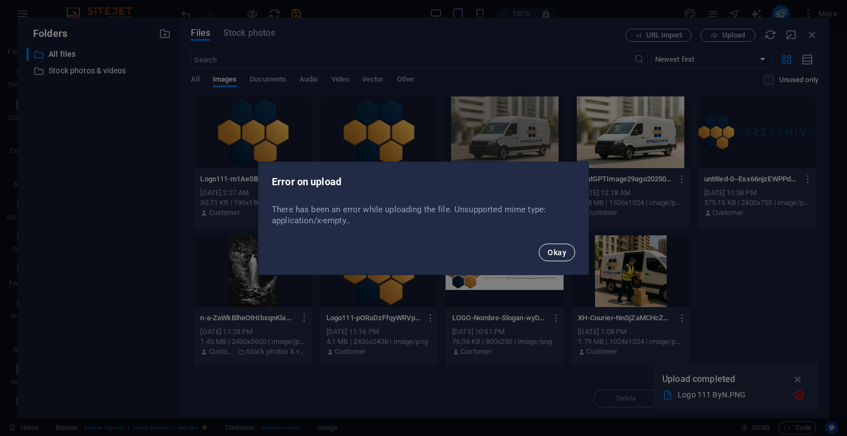
click at [553, 252] on span "Okay" at bounding box center [556, 252] width 19 height 9
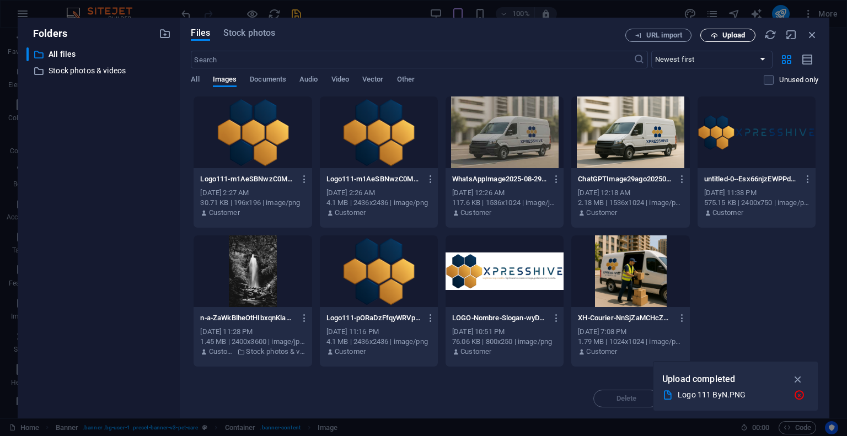
click at [743, 34] on span "Upload" at bounding box center [733, 35] width 23 height 7
type input "88"
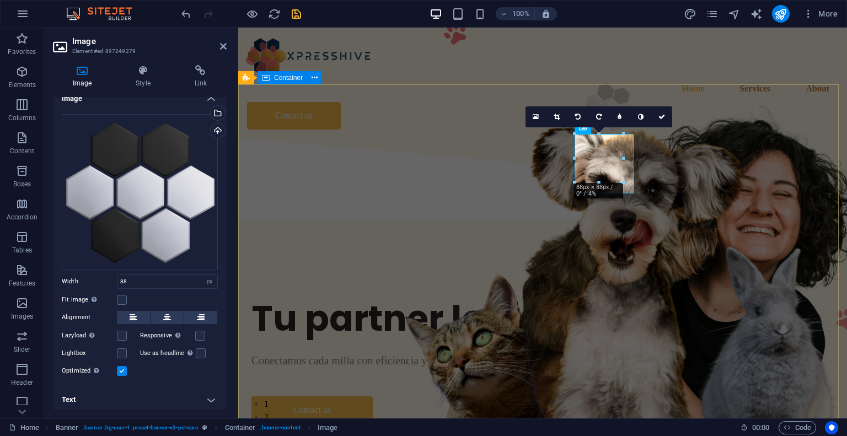
click at [672, 225] on div "Tu partner logístico integral Conectamos cada milla con eficiencia y precisión.…" at bounding box center [542, 360] width 608 height 270
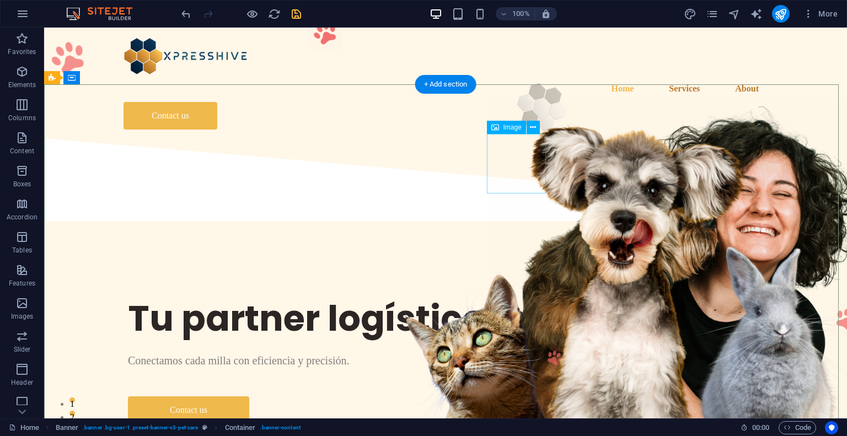
click at [525, 137] on figure at bounding box center [542, 107] width 60 height 60
select select "px"
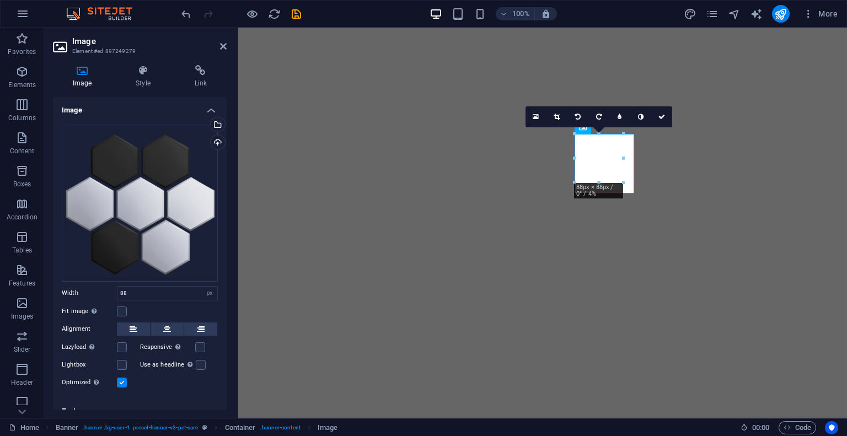
select select "px"
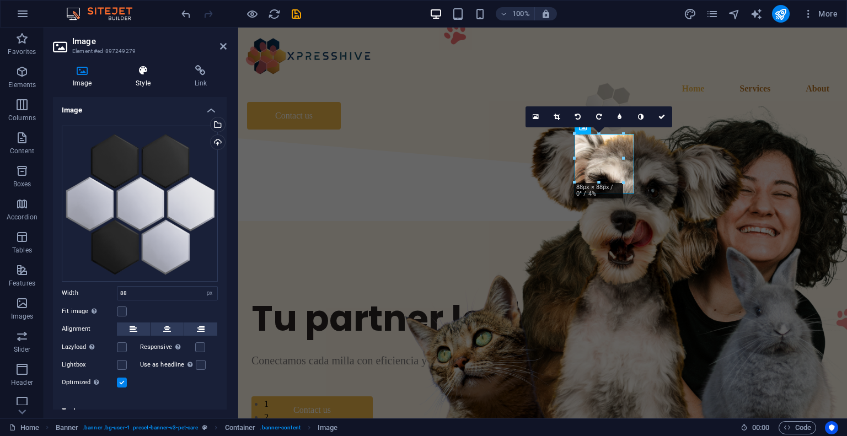
click at [141, 77] on h4 "Style" at bounding box center [145, 76] width 58 height 23
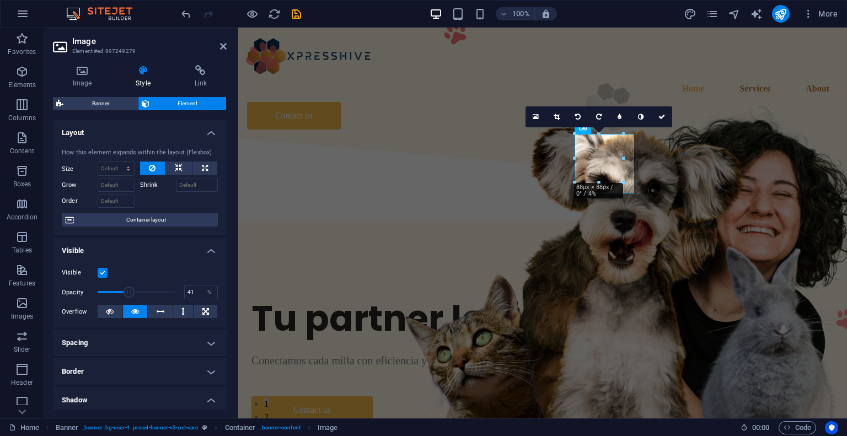
click at [128, 293] on span at bounding box center [137, 292] width 78 height 17
click at [145, 293] on span at bounding box center [137, 292] width 78 height 17
click at [146, 295] on span at bounding box center [147, 292] width 11 height 11
type input "52"
click at [136, 293] on span at bounding box center [137, 292] width 11 height 11
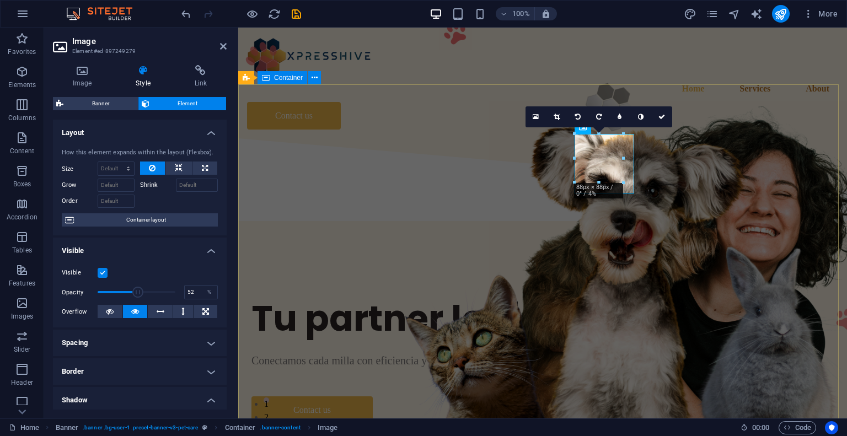
click at [461, 225] on div "Tu partner logístico integral Conectamos cada milla con eficiencia y precisión.…" at bounding box center [542, 360] width 608 height 270
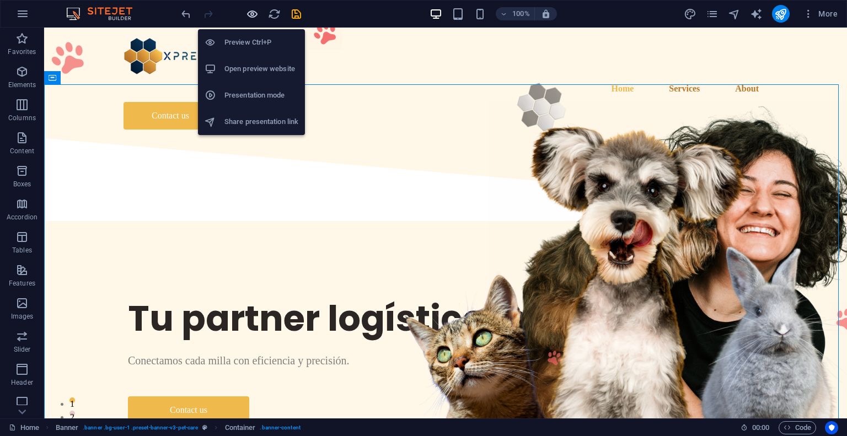
click at [254, 15] on icon "button" at bounding box center [252, 14] width 13 height 13
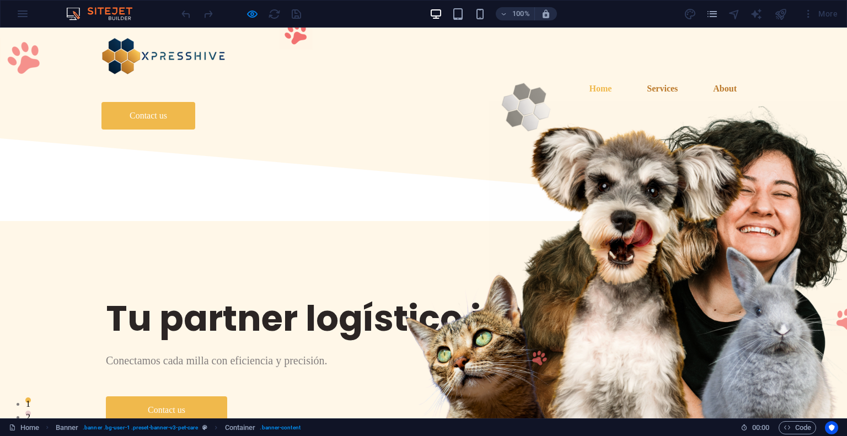
scroll to position [110, 0]
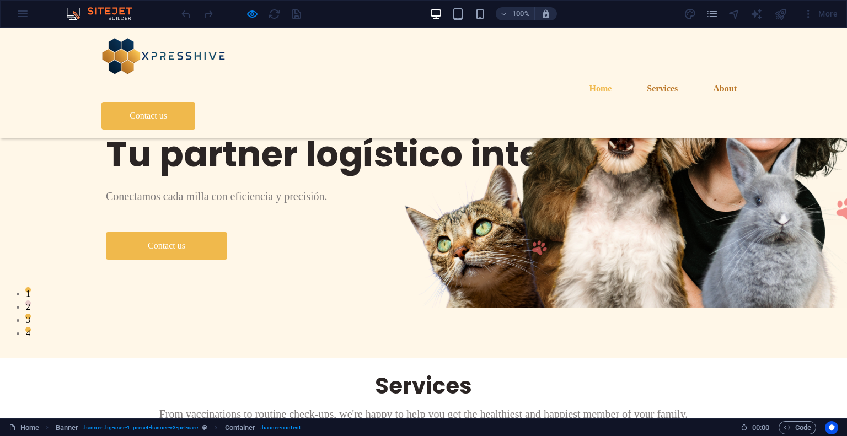
click at [556, 228] on img at bounding box center [681, 149] width 386 height 317
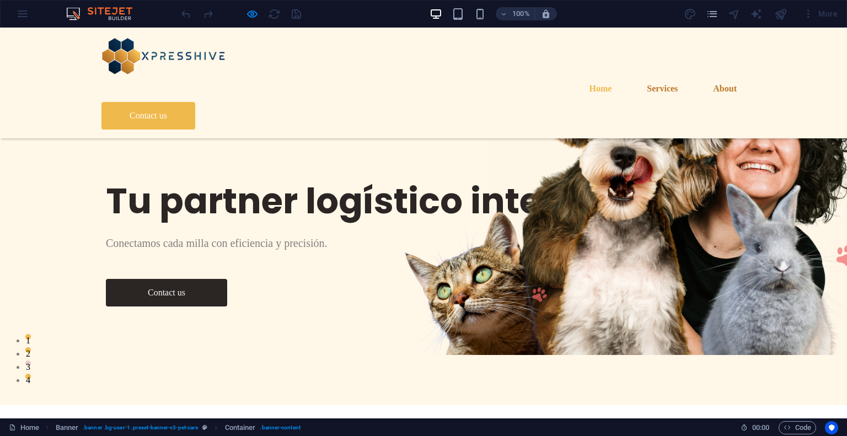
scroll to position [0, 0]
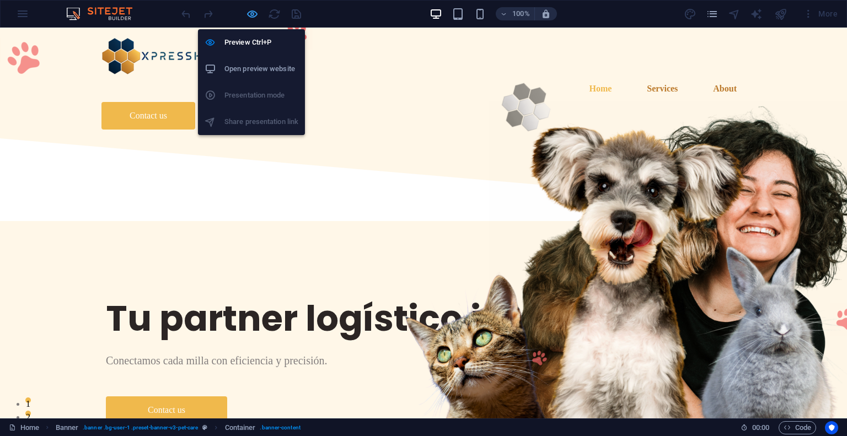
click at [251, 14] on icon "button" at bounding box center [252, 14] width 13 height 13
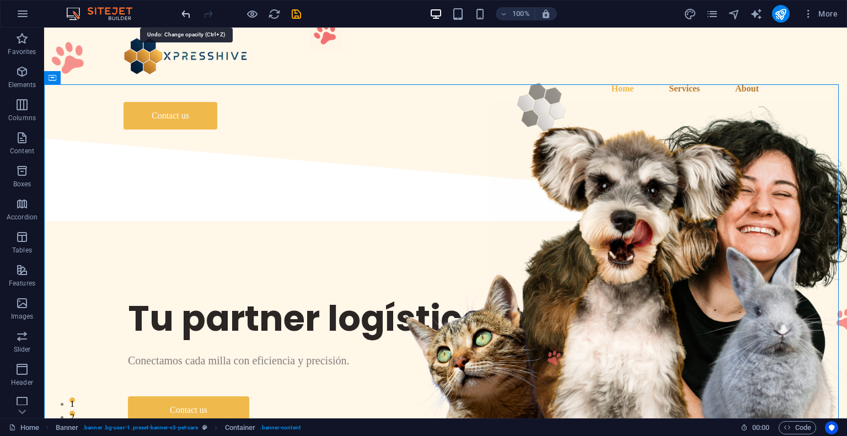
click at [187, 13] on icon "undo" at bounding box center [186, 14] width 13 height 13
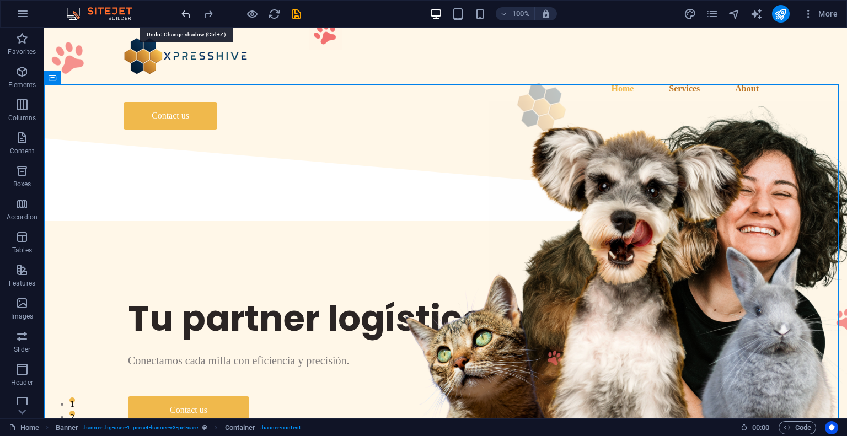
click at [187, 13] on icon "undo" at bounding box center [186, 14] width 13 height 13
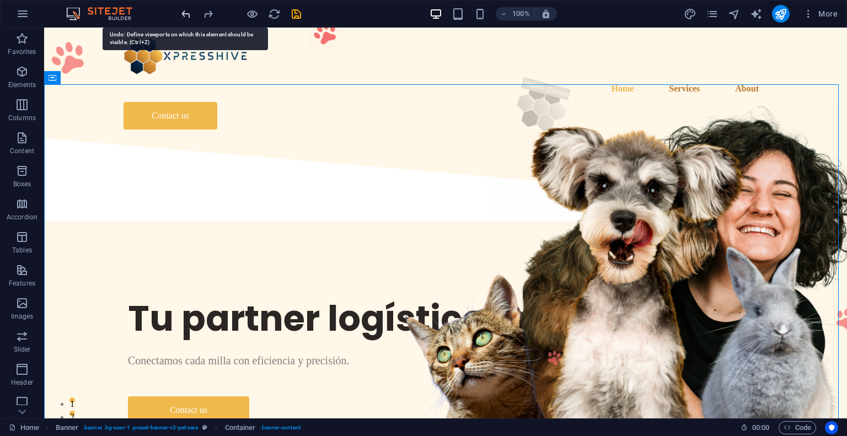
click at [187, 13] on icon "undo" at bounding box center [186, 14] width 13 height 13
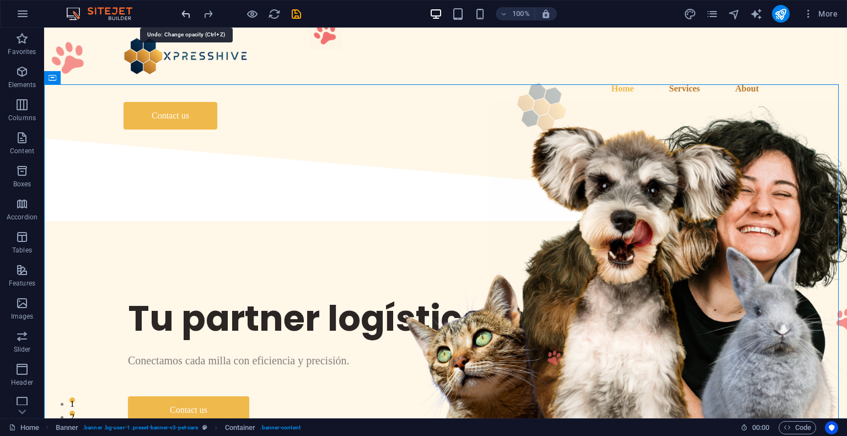
click at [187, 13] on icon "undo" at bounding box center [186, 14] width 13 height 13
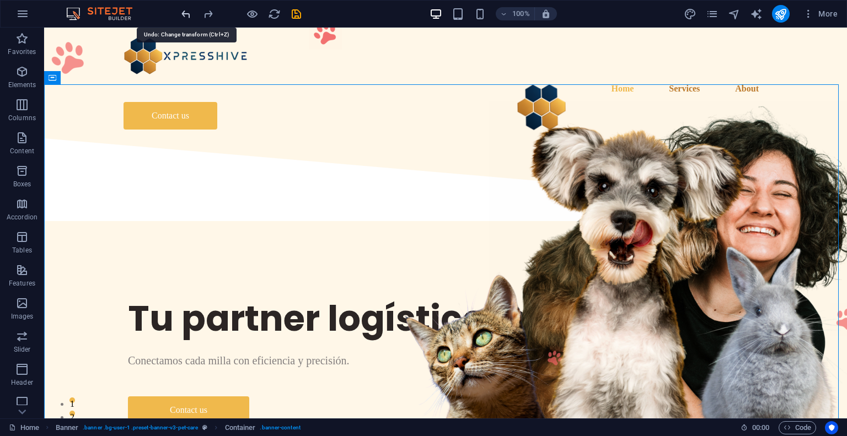
click at [187, 13] on icon "undo" at bounding box center [186, 14] width 13 height 13
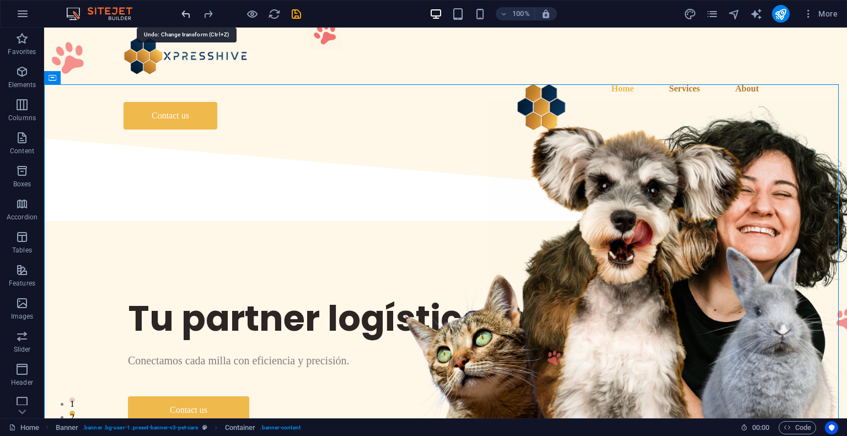
click at [187, 13] on icon "undo" at bounding box center [186, 14] width 13 height 13
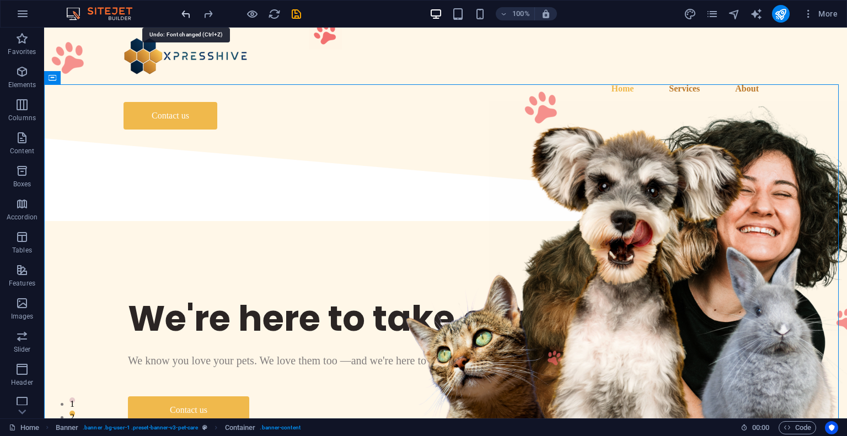
click at [187, 13] on icon "undo" at bounding box center [186, 14] width 13 height 13
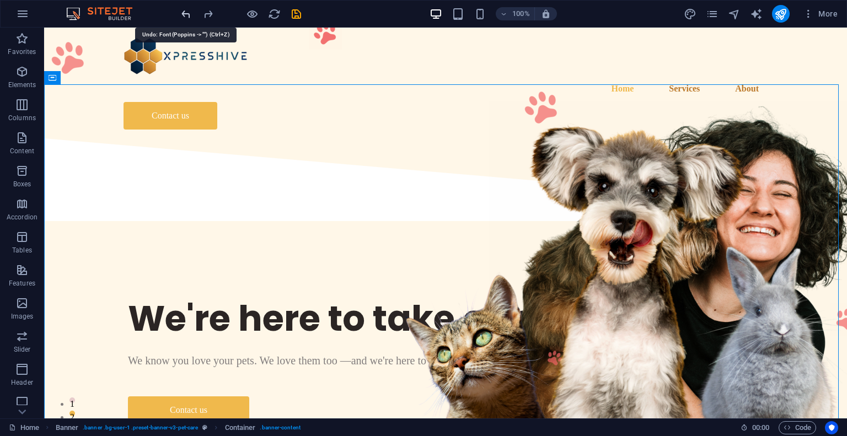
click at [187, 13] on icon "undo" at bounding box center [186, 14] width 13 height 13
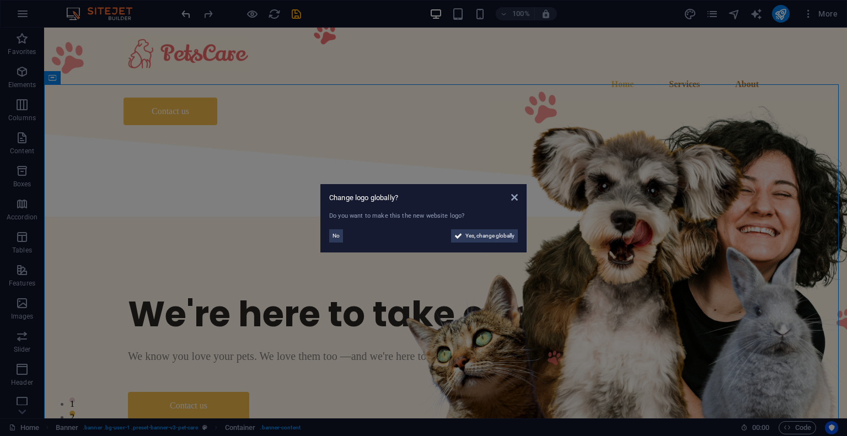
click at [187, 13] on aside "Change logo globally? Do you want to make this the new website logo? No Yes, ch…" at bounding box center [423, 218] width 847 height 436
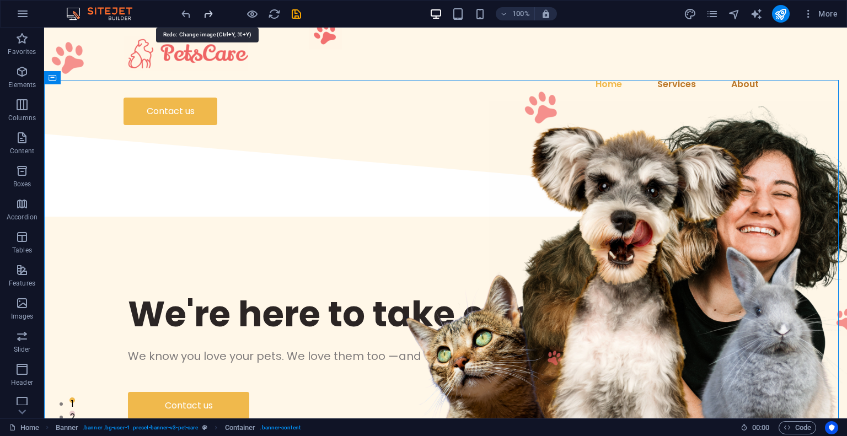
click at [204, 13] on icon "redo" at bounding box center [208, 14] width 13 height 13
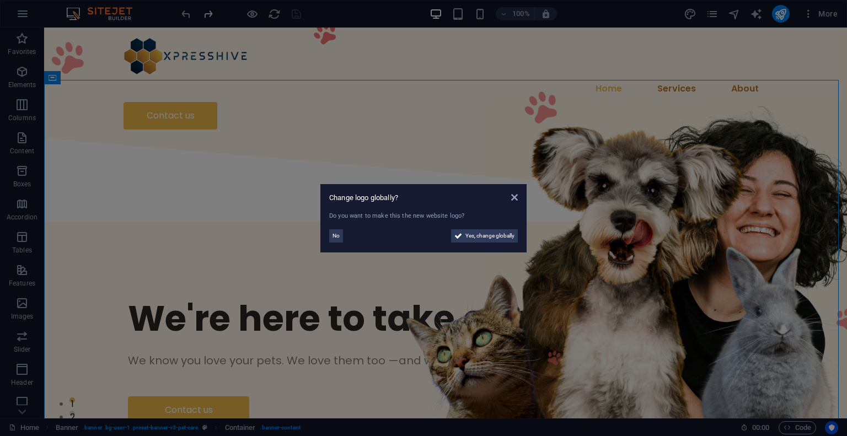
click at [204, 13] on aside "Change logo globally? Do you want to make this the new website logo? No Yes, ch…" at bounding box center [423, 218] width 847 height 436
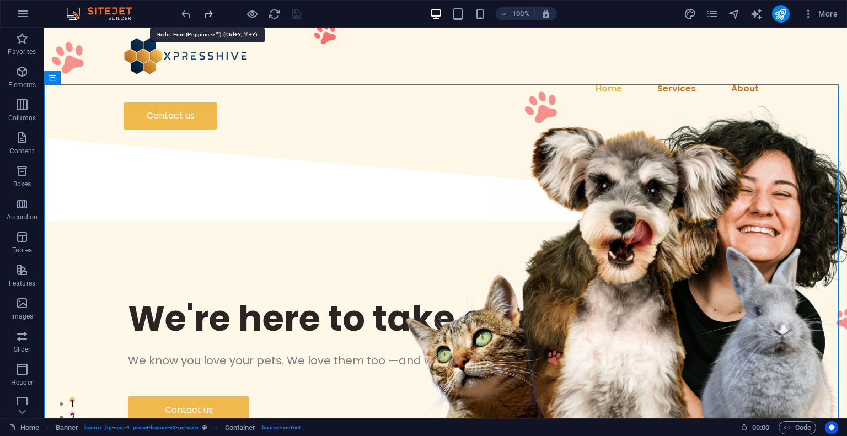
click at [204, 13] on icon "redo" at bounding box center [208, 14] width 13 height 13
click at [186, 14] on icon "undo" at bounding box center [186, 14] width 13 height 13
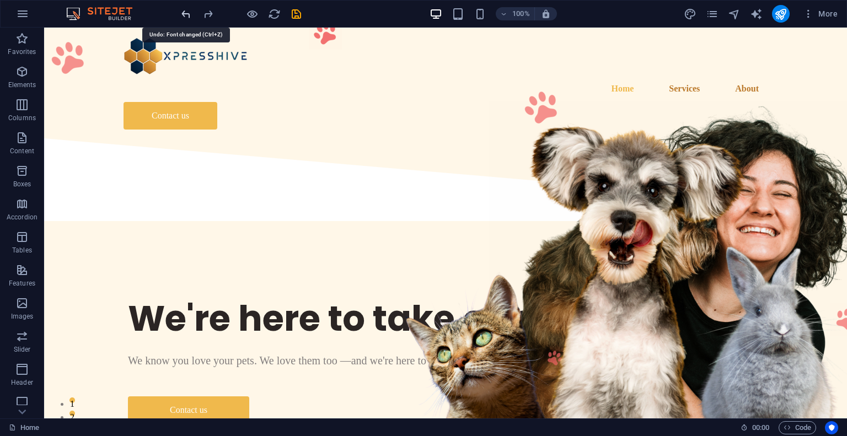
click at [190, 17] on icon "undo" at bounding box center [186, 14] width 13 height 13
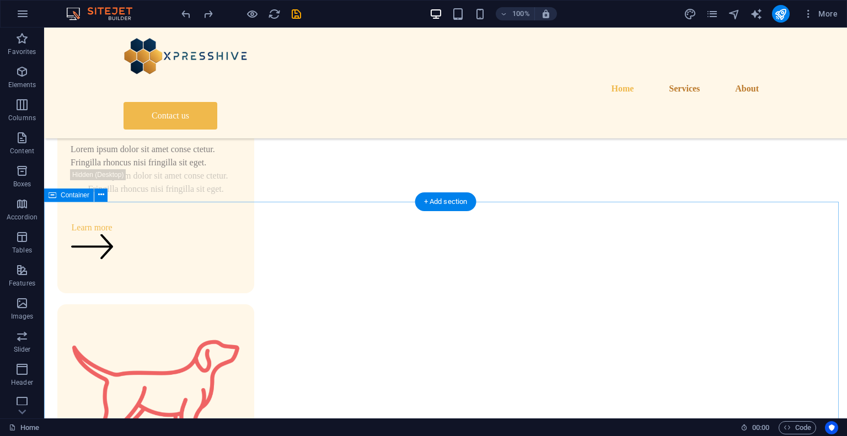
scroll to position [1102, 0]
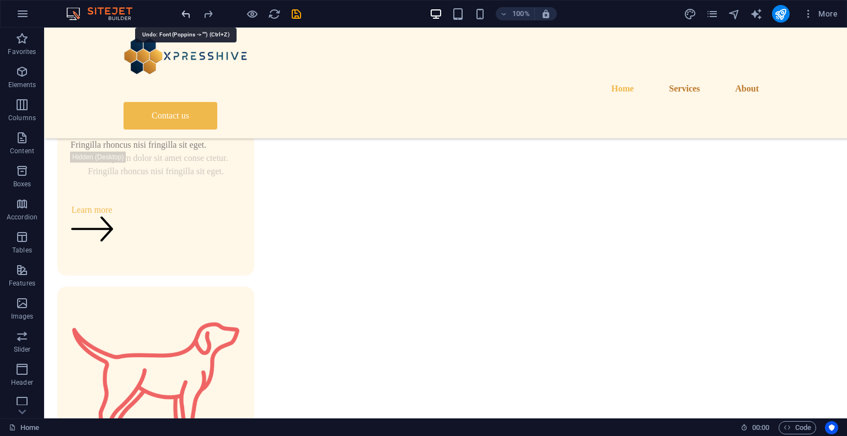
click at [187, 14] on icon "undo" at bounding box center [186, 14] width 13 height 13
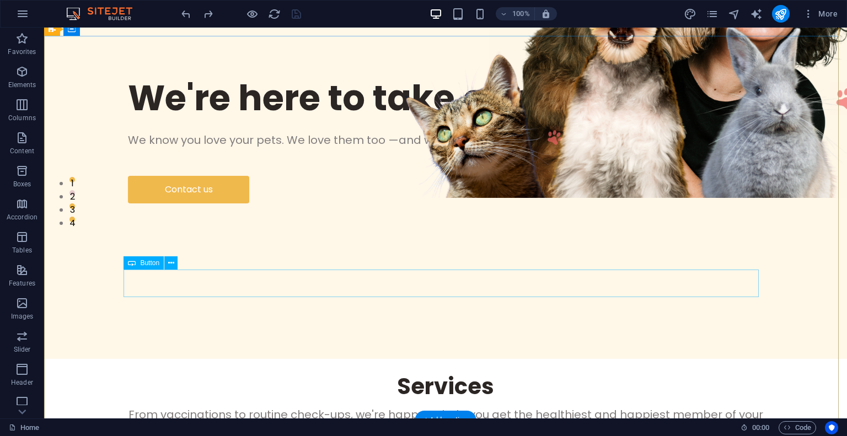
scroll to position [0, 0]
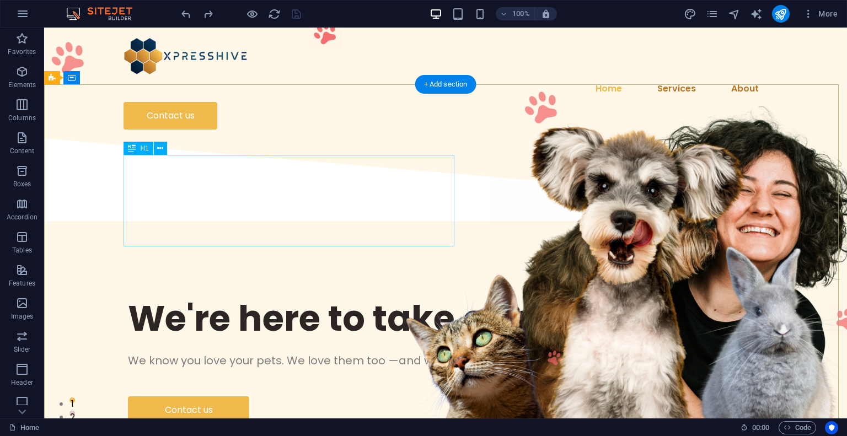
click at [310, 295] on div "We're here to take care of your pet." at bounding box center [445, 318] width 635 height 46
select select "px"
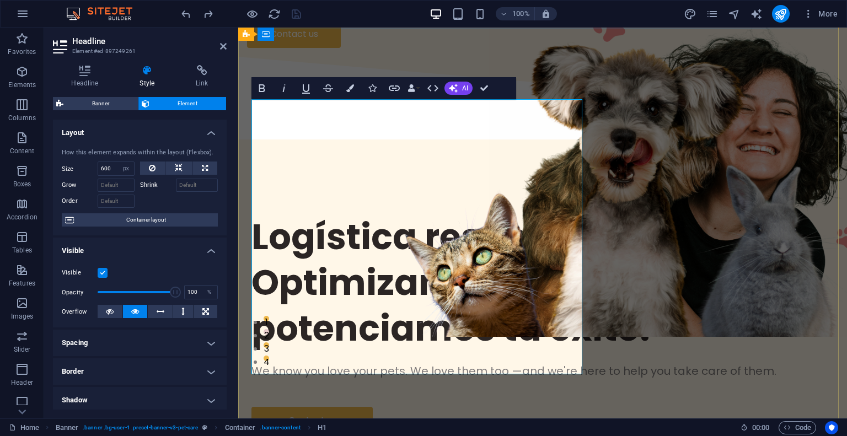
scroll to position [55, 0]
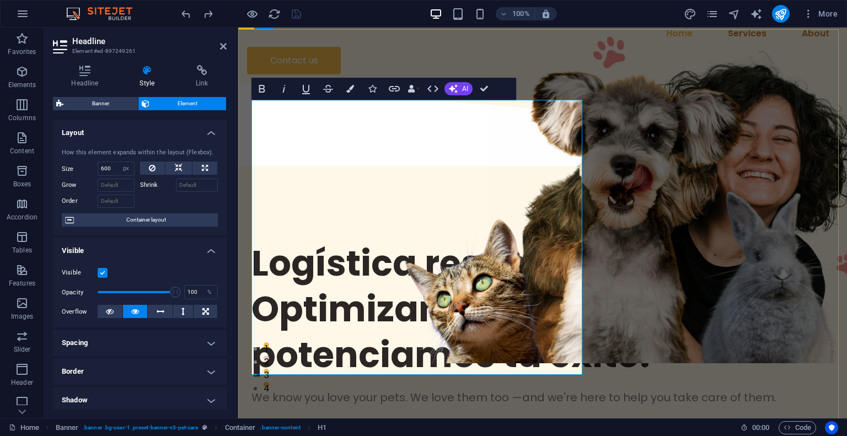
click at [512, 240] on h1 "Logística responsable. Optimizamos cada entrega, potenciamos tu éxito." at bounding box center [542, 309] width 582 height 138
drag, startPoint x: 114, startPoint y: 170, endPoint x: 95, endPoint y: 170, distance: 18.7
click at [95, 170] on div "Size 600 Default auto px % 1/1 1/2 1/3 1/4 1/5 1/6 1/7 1/8 1/9 1/10" at bounding box center [98, 168] width 73 height 14
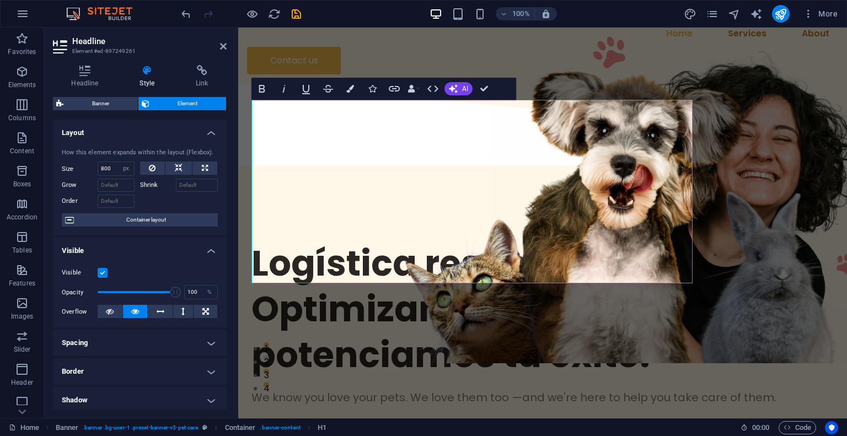
click at [157, 208] on div "How this element expands within the layout (Flexbox). Size 800 Default auto px …" at bounding box center [140, 187] width 174 height 96
type input "600"
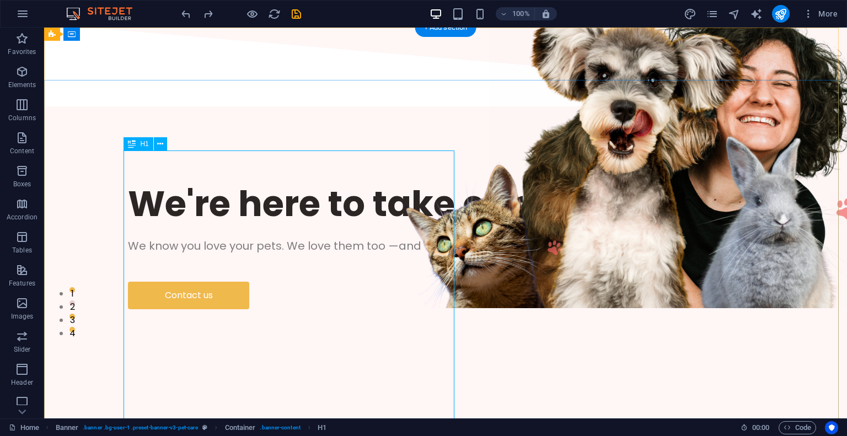
scroll to position [0, 0]
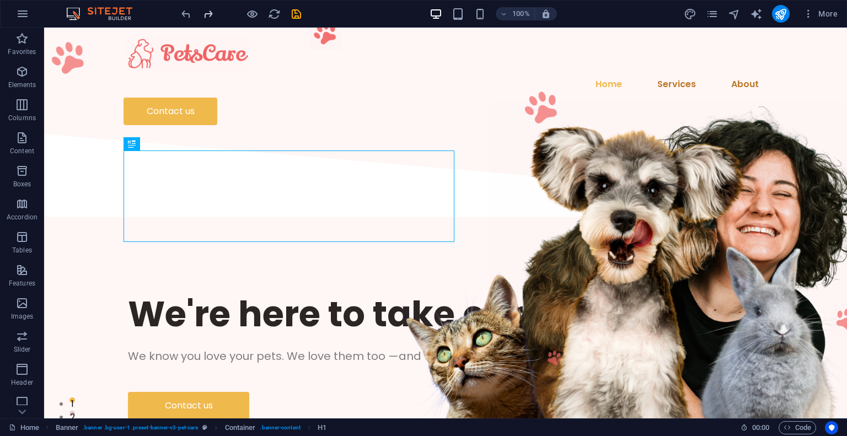
click at [208, 15] on icon "redo" at bounding box center [208, 14] width 13 height 13
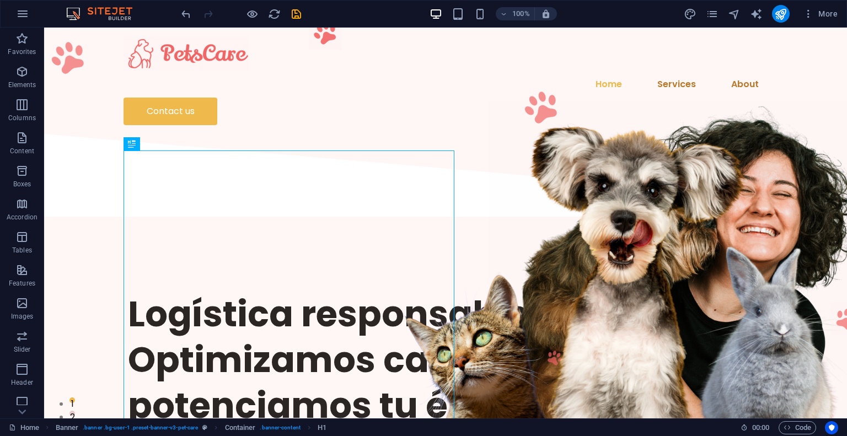
click at [208, 15] on div at bounding box center [240, 14] width 123 height 18
click at [233, 74] on div "Home Services About Contact us" at bounding box center [445, 81] width 802 height 106
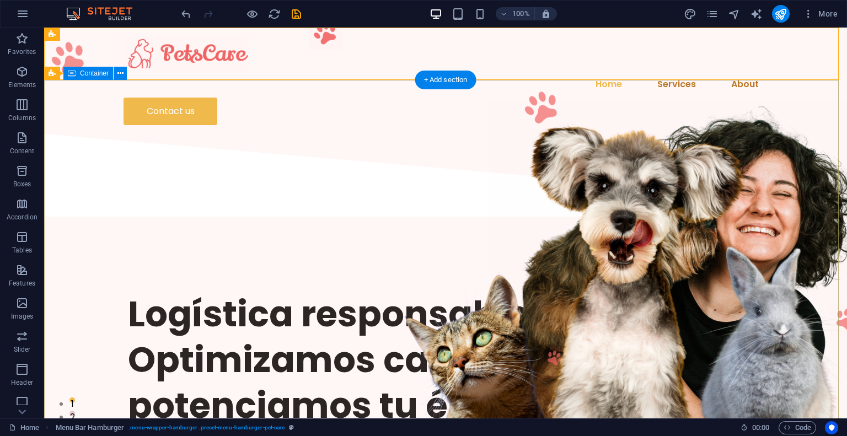
click at [238, 220] on div "Logística responsable. Optimizamos cada entrega, potenciamos tu éxito. We know …" at bounding box center [445, 401] width 802 height 362
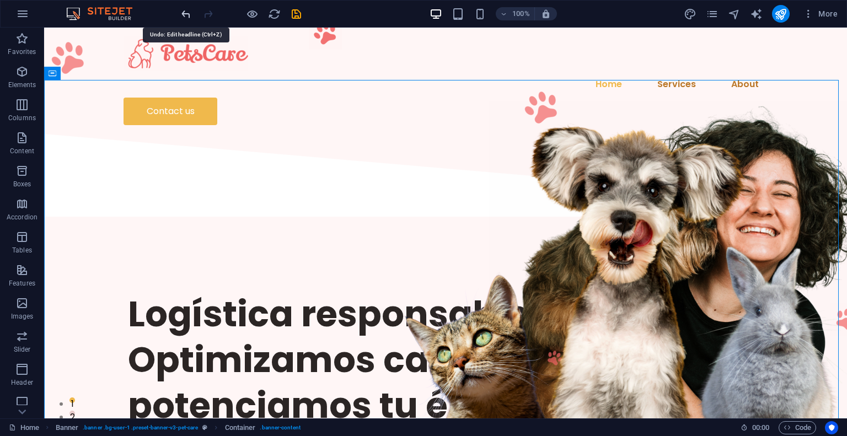
click at [188, 15] on icon "undo" at bounding box center [186, 14] width 13 height 13
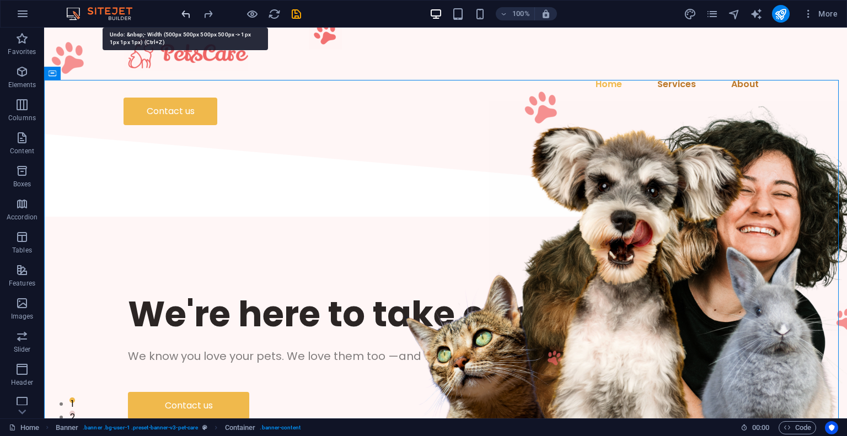
click at [188, 15] on icon "undo" at bounding box center [186, 14] width 13 height 13
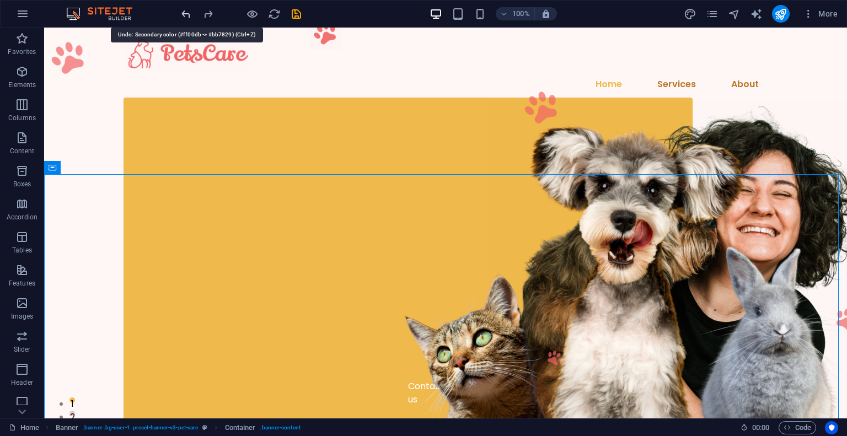
click at [187, 17] on icon "undo" at bounding box center [186, 14] width 13 height 13
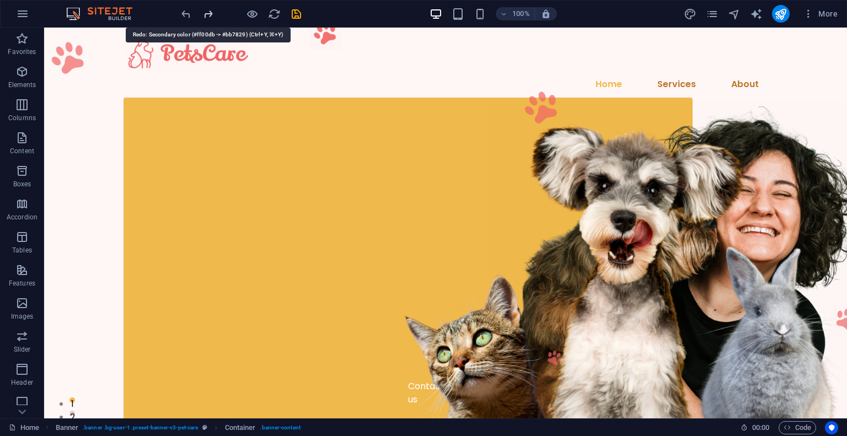
click at [207, 12] on icon "redo" at bounding box center [208, 14] width 13 height 13
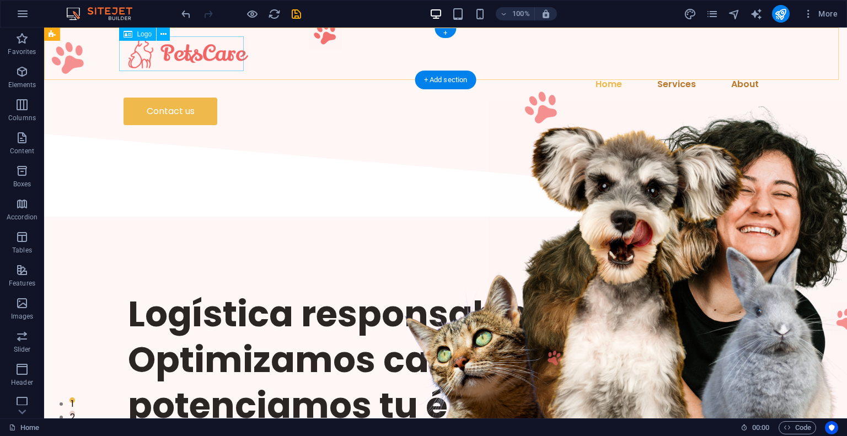
click at [202, 52] on div at bounding box center [445, 53] width 644 height 35
select select "px"
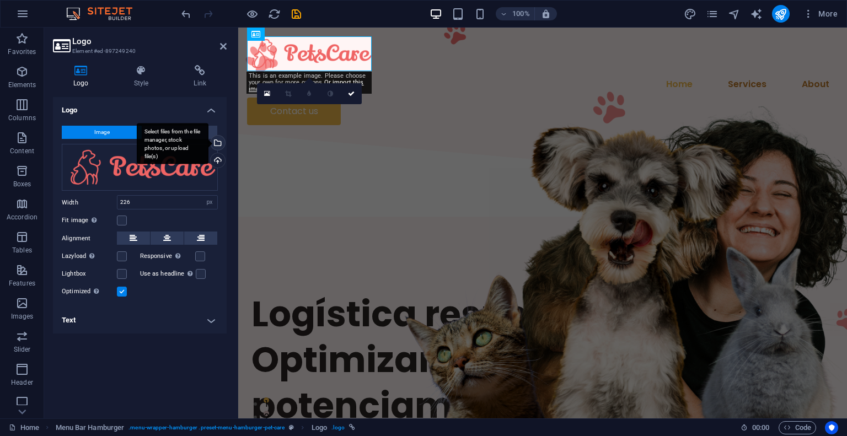
click at [217, 141] on div "Select files from the file manager, stock photos, or upload file(s)" at bounding box center [216, 144] width 17 height 17
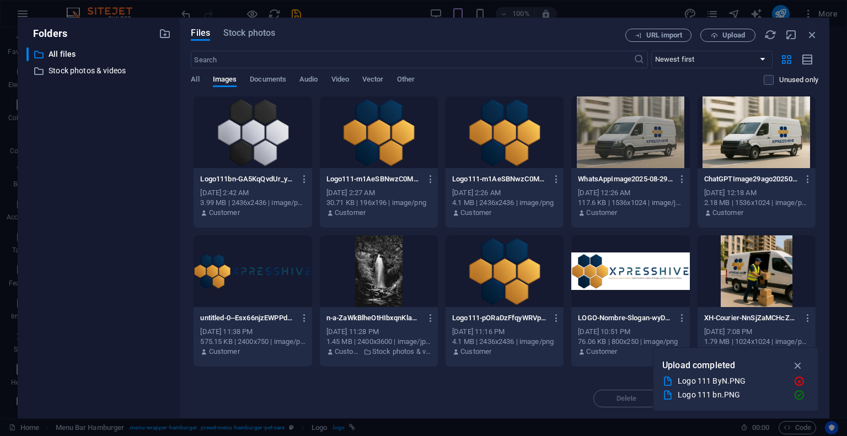
click at [281, 282] on div at bounding box center [252, 271] width 118 height 72
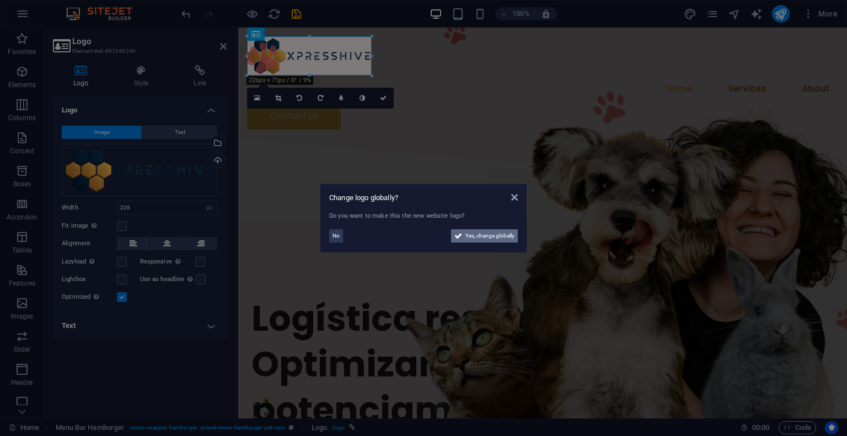
click at [472, 231] on span "Yes, change globally" at bounding box center [489, 235] width 49 height 13
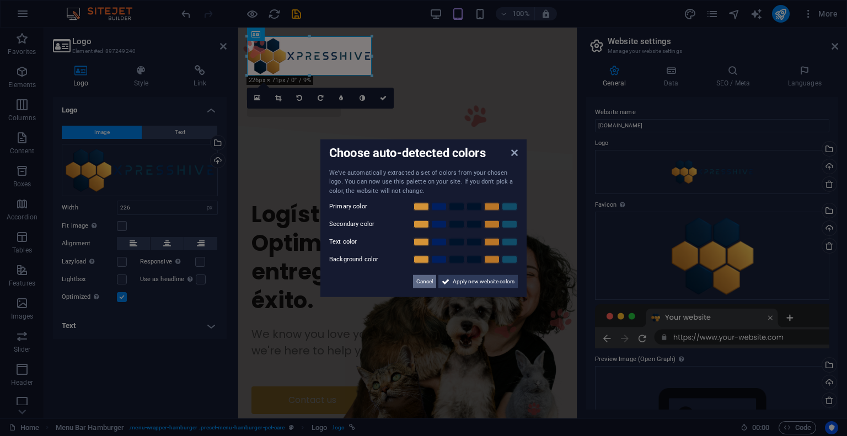
click at [423, 283] on span "Cancel" at bounding box center [424, 281] width 17 height 13
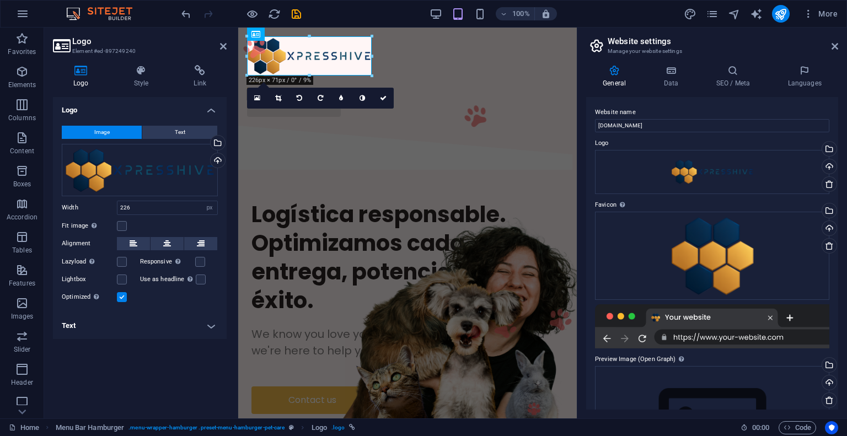
click at [838, 45] on aside "Website settings Manage your website settings General Data SEO / Meta Languages…" at bounding box center [712, 223] width 270 height 391
click at [222, 47] on icon at bounding box center [223, 46] width 7 height 9
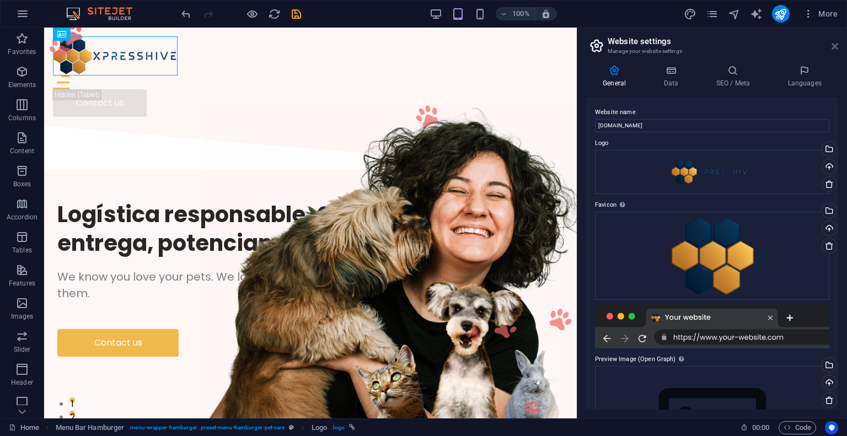
click at [834, 44] on icon at bounding box center [834, 46] width 7 height 9
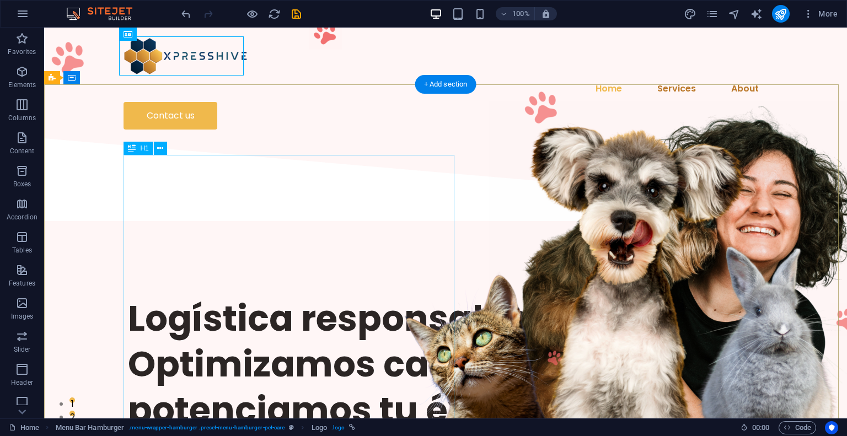
click at [213, 295] on div "Logística responsable. Optimizamos cada entrega, potenciamos tu éxito." at bounding box center [445, 364] width 635 height 138
select select "px"
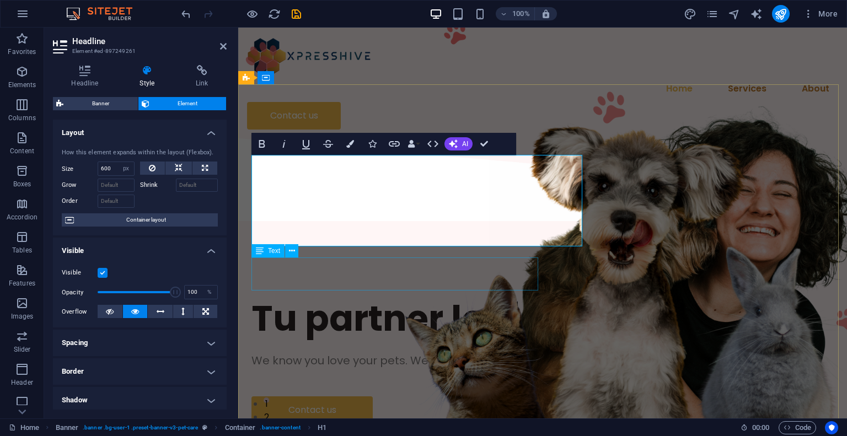
click at [401, 352] on div "We know you love your pets. We love them too —and we're here to help you take c…" at bounding box center [542, 360] width 582 height 17
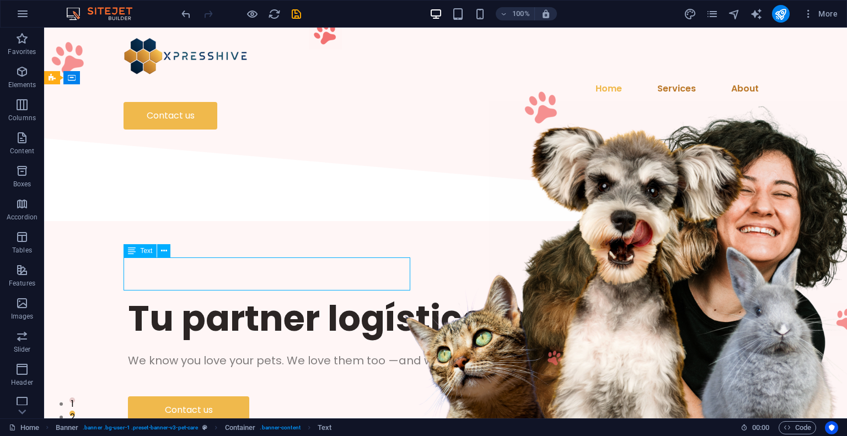
click at [319, 352] on div "We know you love your pets. We love them too —and we're here to help you take c…" at bounding box center [445, 360] width 635 height 17
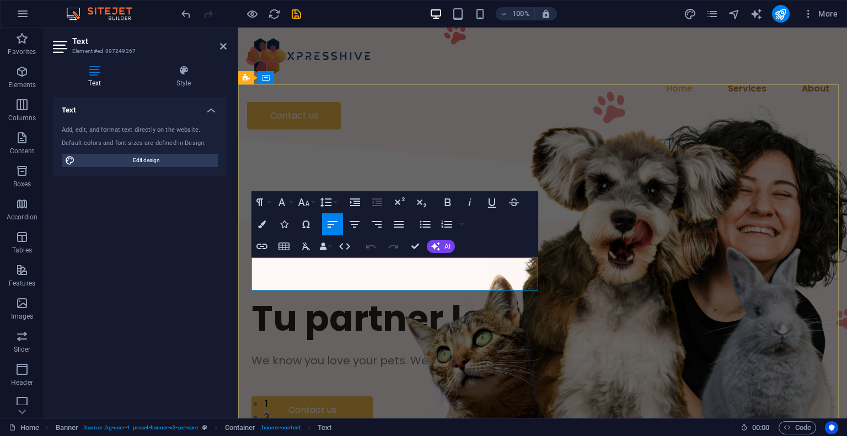
click at [360, 353] on span "We know you love your pets. We love them too —and we're here to help you take c…" at bounding box center [513, 360] width 525 height 15
click at [460, 353] on span "We know you love your pets. We love them too —and we're here to help you take c…" at bounding box center [513, 360] width 525 height 15
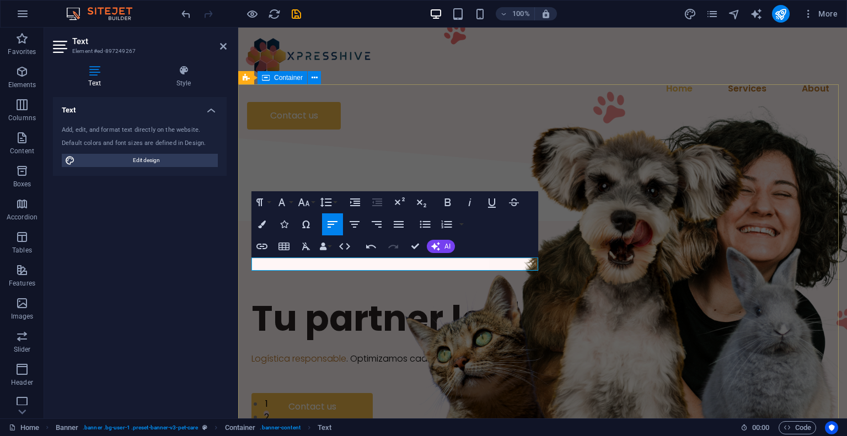
click at [419, 363] on div "Tu partner logístico integral Logística responsable . Optimizamos cada entrega,…" at bounding box center [542, 358] width 608 height 266
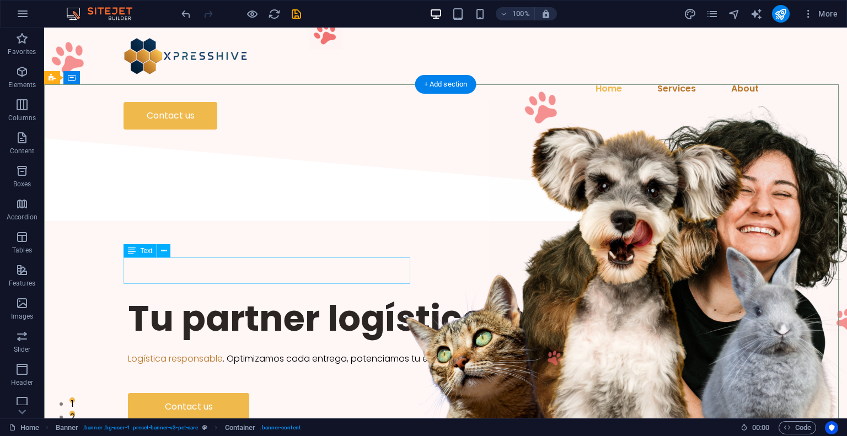
click at [233, 352] on div "Logística responsable . Optimizamos cada entrega, potenciamos tu éxito." at bounding box center [445, 358] width 635 height 13
click at [229, 352] on div "Logística responsable . Optimizamos cada entrega, potenciamos tu éxito." at bounding box center [445, 358] width 635 height 13
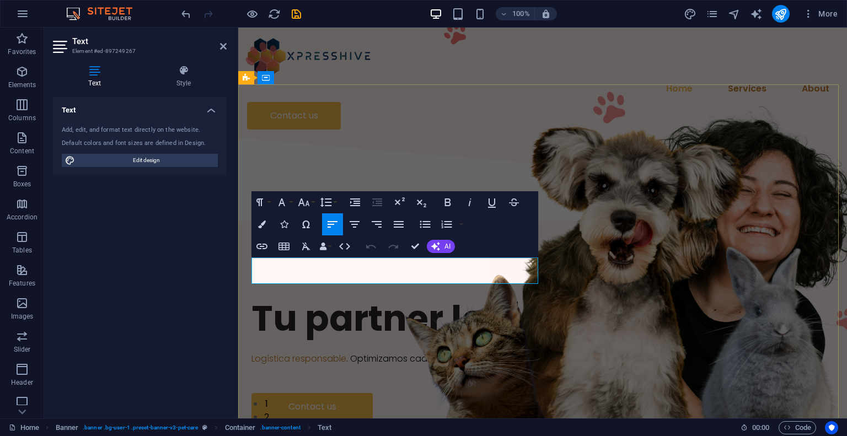
click at [352, 352] on span ". Optimizamos cada entrega, potenciamos tu éxito." at bounding box center [457, 358] width 222 height 13
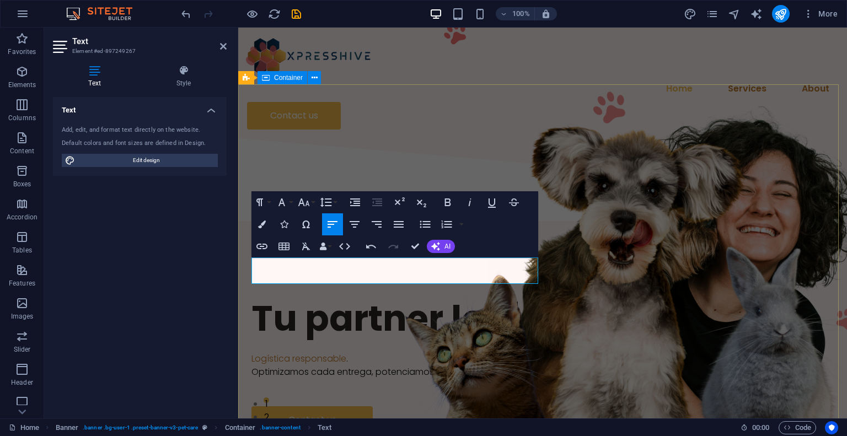
click at [413, 386] on div "Tu partner logístico integral Logística responsable . Optimizamos cada entrega,…" at bounding box center [542, 364] width 608 height 279
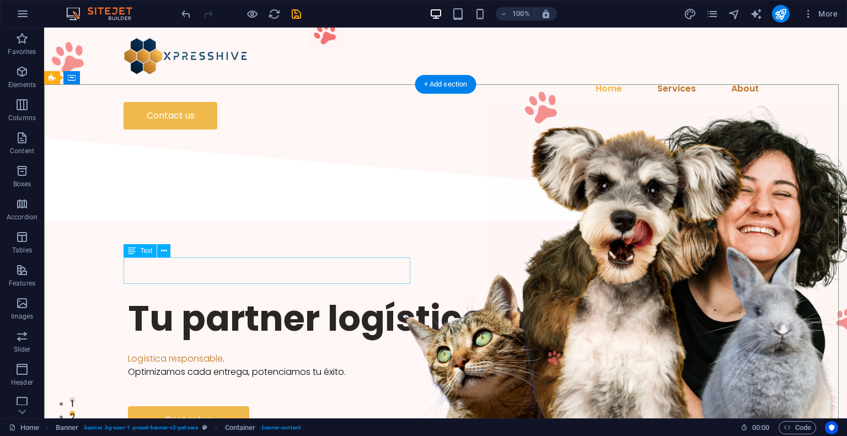
click at [204, 352] on div "Logística responsable . Optimizamos cada entrega, potenciamos tu éxito." at bounding box center [445, 365] width 635 height 26
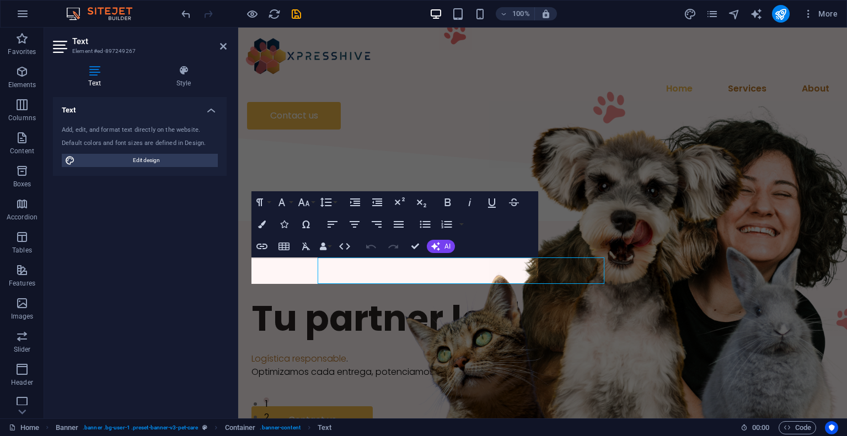
click at [204, 267] on div "Text Add, edit, and format text directly on the website. Default colors and fon…" at bounding box center [140, 253] width 174 height 313
click at [359, 365] on span "Optimizamos cada entrega, potenciamos tu éxito." at bounding box center [360, 371] width 218 height 13
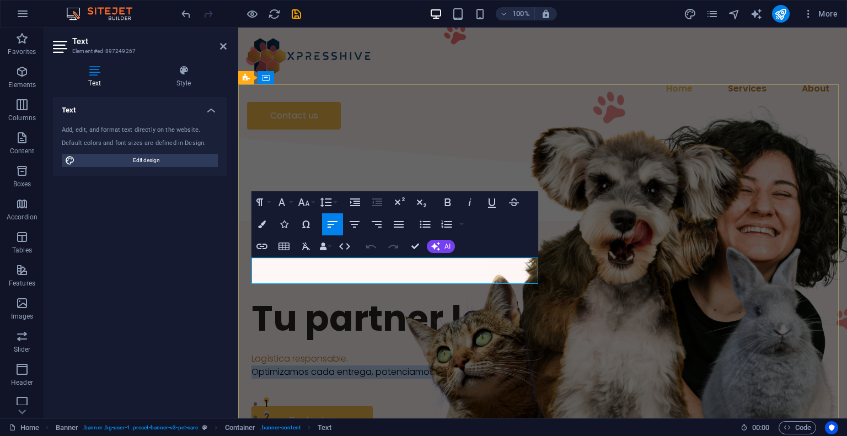
click at [359, 365] on span "Optimizamos cada entrega, potenciamos tu éxito." at bounding box center [360, 371] width 218 height 13
click at [360, 365] on span "Optimizamos cada entrega, potenciamos tu éxito." at bounding box center [360, 371] width 218 height 13
drag, startPoint x: 482, startPoint y: 279, endPoint x: 667, endPoint y: 278, distance: 185.2
click at [674, 277] on figure at bounding box center [681, 259] width 386 height 317
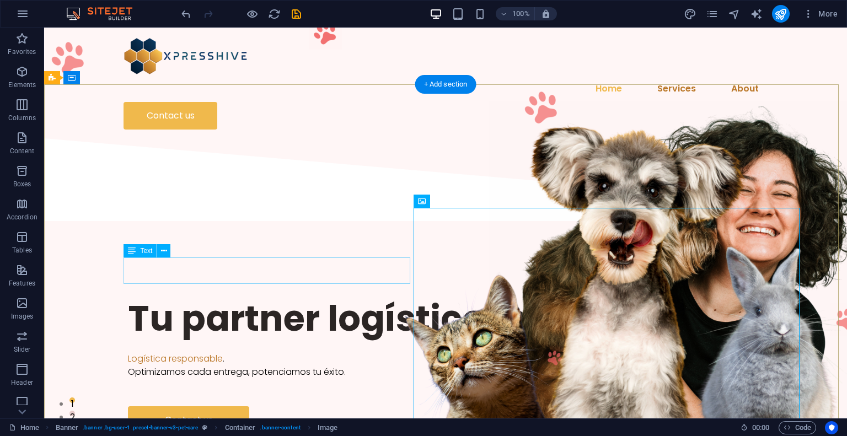
click at [334, 352] on div "Logística responsable . Optimizamos cada entrega, potenciamos tu éxito." at bounding box center [445, 365] width 635 height 26
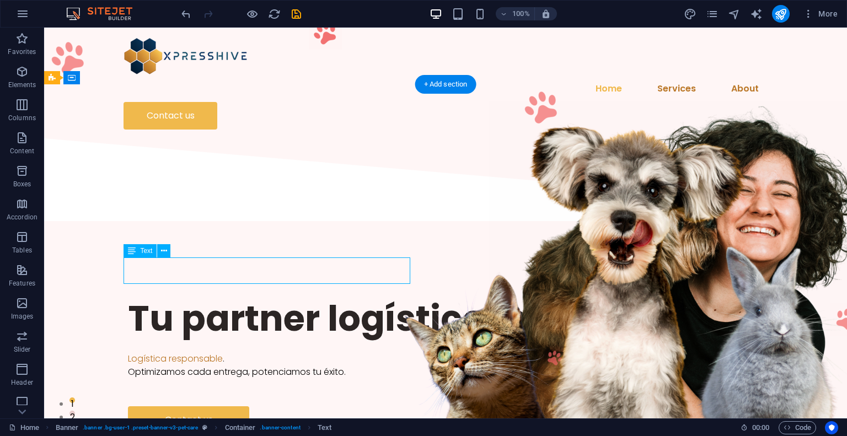
click at [334, 352] on div "Logística responsable . Optimizamos cada entrega, potenciamos tu éxito." at bounding box center [445, 365] width 635 height 26
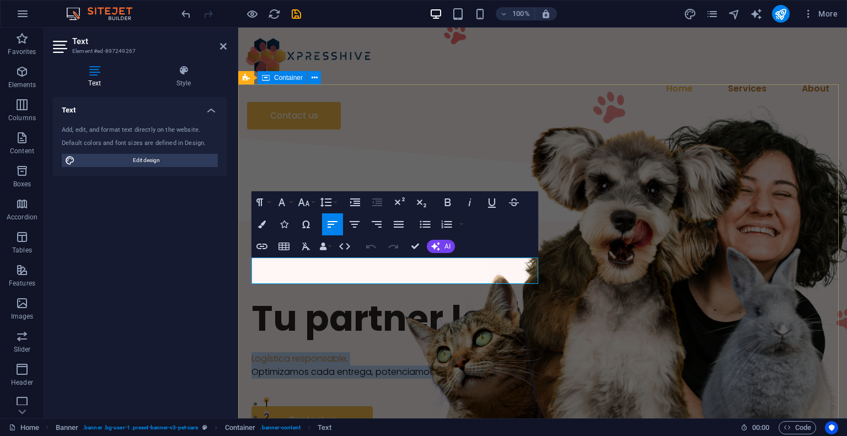
drag, startPoint x: 476, startPoint y: 279, endPoint x: 595, endPoint y: 274, distance: 119.7
click at [243, 265] on div "Tu partner logístico integral Logística responsable . Optimizamos cada entrega,…" at bounding box center [542, 364] width 608 height 279
click at [378, 224] on icon "button" at bounding box center [376, 224] width 10 height 7
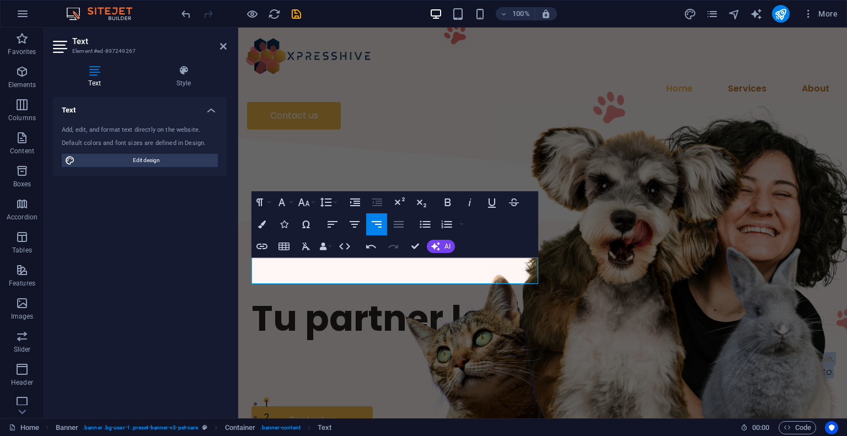
click at [395, 225] on icon "button" at bounding box center [398, 224] width 13 height 13
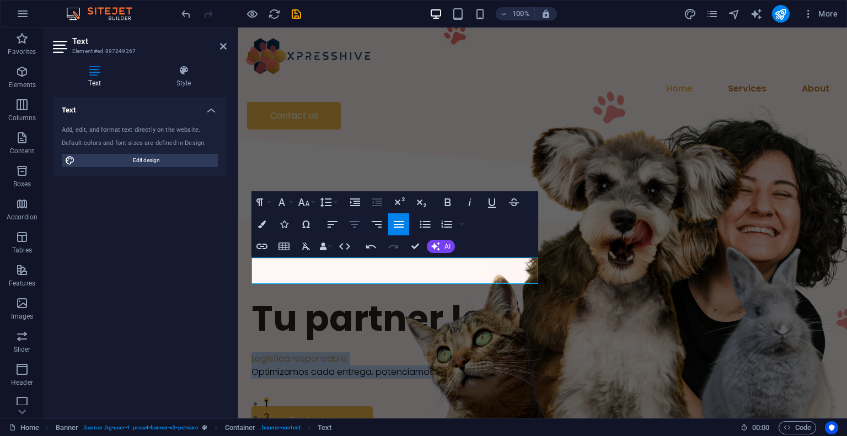
click at [362, 225] on button "Align Center" at bounding box center [354, 224] width 21 height 22
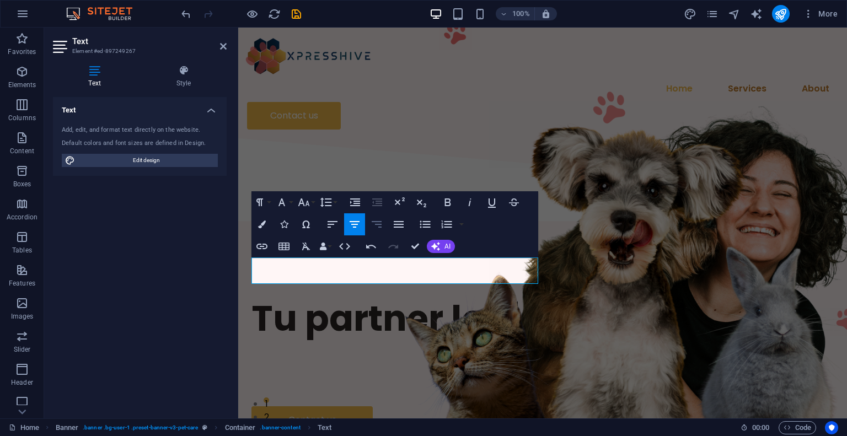
click at [381, 229] on icon "button" at bounding box center [376, 224] width 13 height 13
click at [424, 346] on div "Tu partner logístico integral Logística responsable . Optimizamos cada entrega,…" at bounding box center [542, 364] width 608 height 279
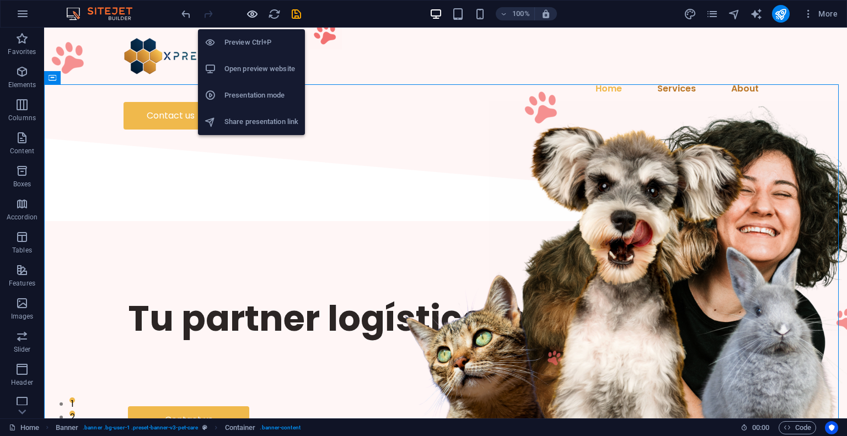
click at [249, 14] on icon "button" at bounding box center [252, 14] width 13 height 13
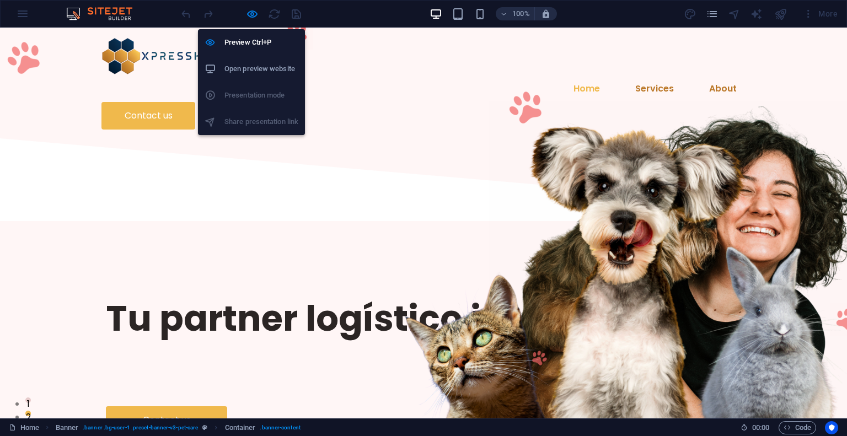
drag, startPoint x: 255, startPoint y: 12, endPoint x: 412, endPoint y: 12, distance: 157.6
click at [255, 12] on icon "button" at bounding box center [252, 14] width 13 height 13
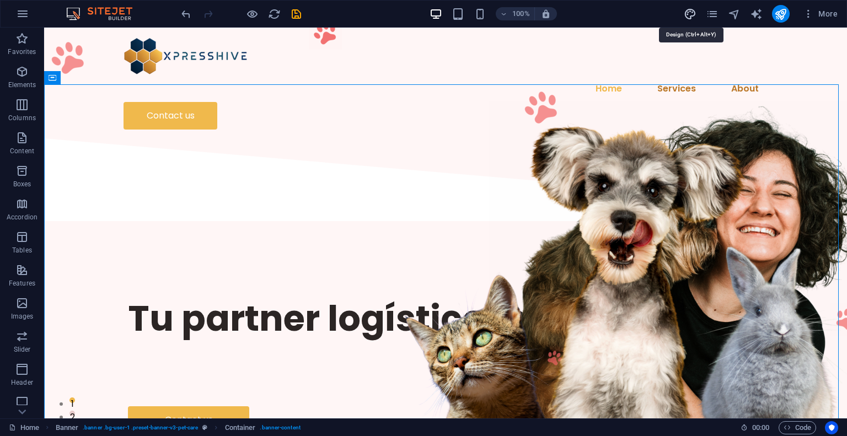
click at [694, 15] on icon "design" at bounding box center [689, 14] width 13 height 13
select select "px"
select select "400"
select select "px"
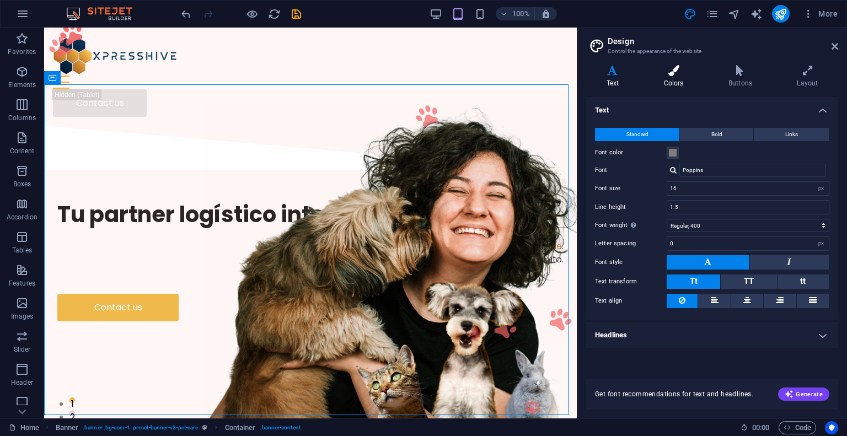
click at [677, 76] on icon at bounding box center [673, 70] width 60 height 11
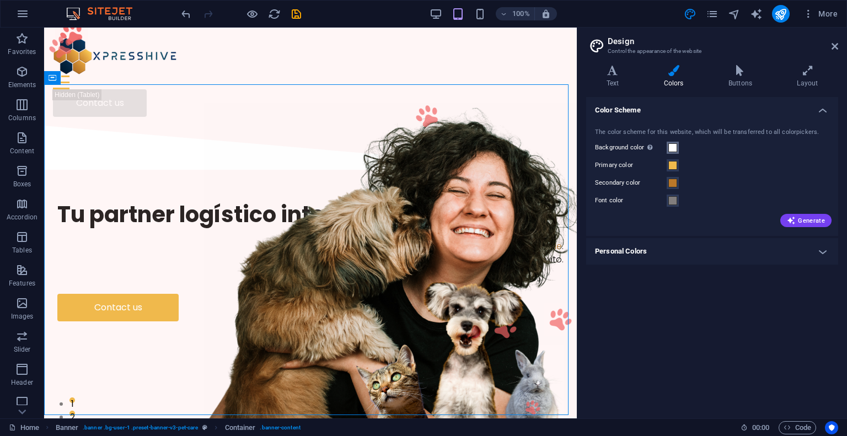
click at [674, 152] on span at bounding box center [672, 147] width 9 height 9
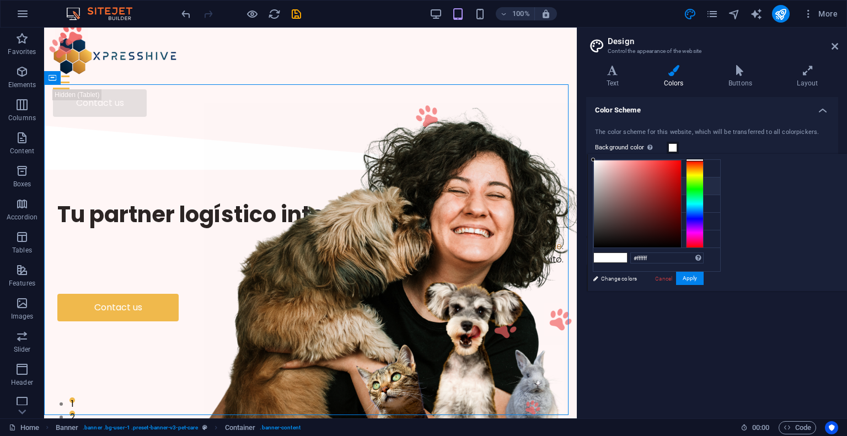
click at [644, 187] on li "Primary color #f0b94c" at bounding box center [656, 186] width 127 height 18
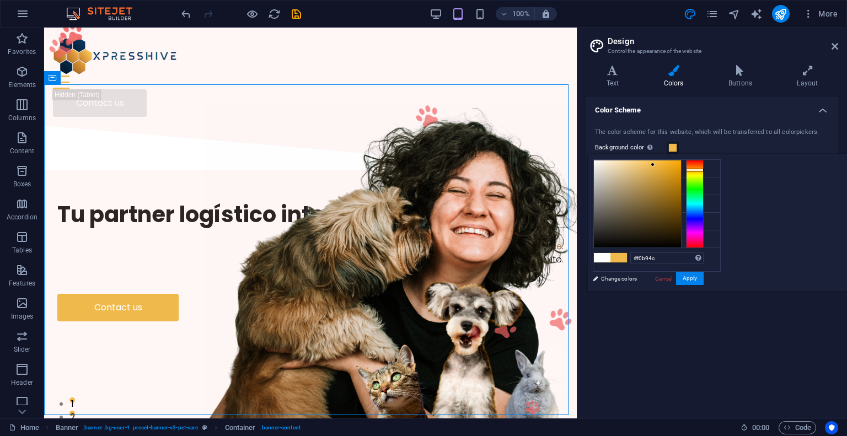
click at [681, 160] on div at bounding box center [637, 203] width 87 height 87
click at [612, 160] on div at bounding box center [610, 161] width 4 height 4
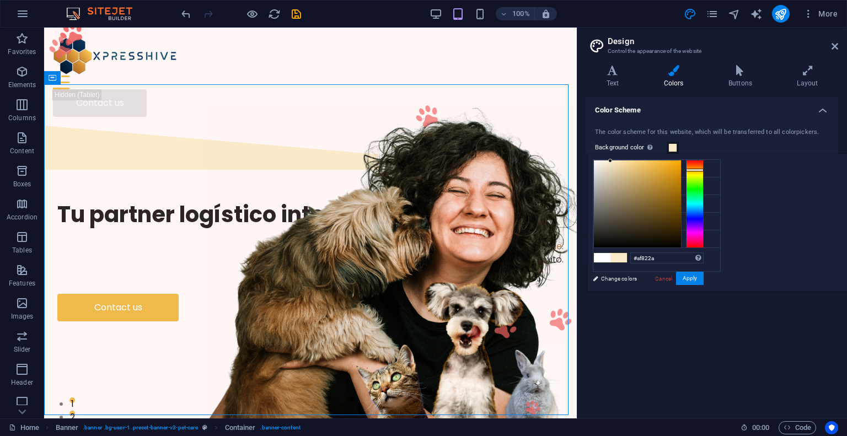
click at [681, 187] on div at bounding box center [637, 203] width 87 height 87
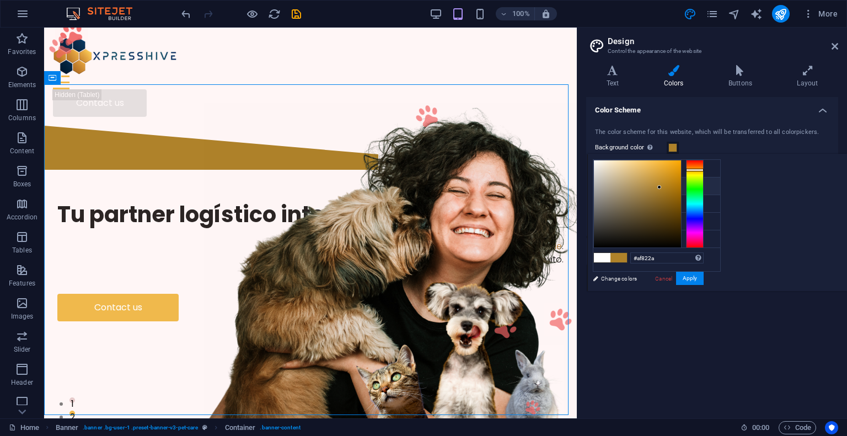
click at [627, 184] on li "Primary color #f0b94c" at bounding box center [656, 186] width 127 height 18
click at [681, 160] on div at bounding box center [637, 203] width 87 height 87
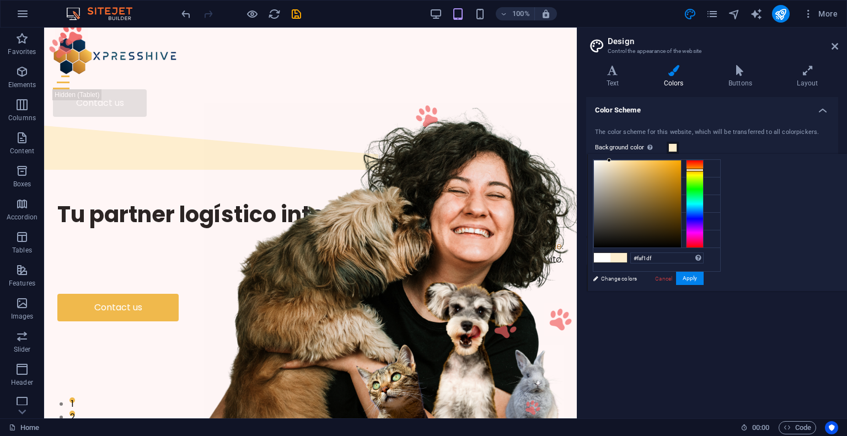
click at [681, 161] on div at bounding box center [637, 203] width 87 height 87
type input "#fffaef"
drag, startPoint x: 740, startPoint y: 161, endPoint x: 736, endPoint y: 152, distance: 10.1
click at [736, 152] on body "[DOMAIN_NAME] Home Favorites Elements Columns Content Boxes Accordion Tables Fe…" at bounding box center [423, 218] width 847 height 436
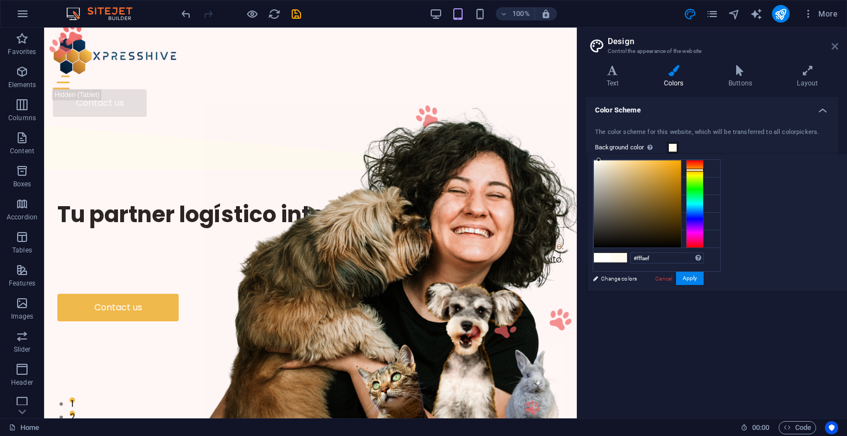
drag, startPoint x: 387, startPoint y: 112, endPoint x: 833, endPoint y: 46, distance: 450.8
click at [833, 46] on icon at bounding box center [834, 46] width 7 height 9
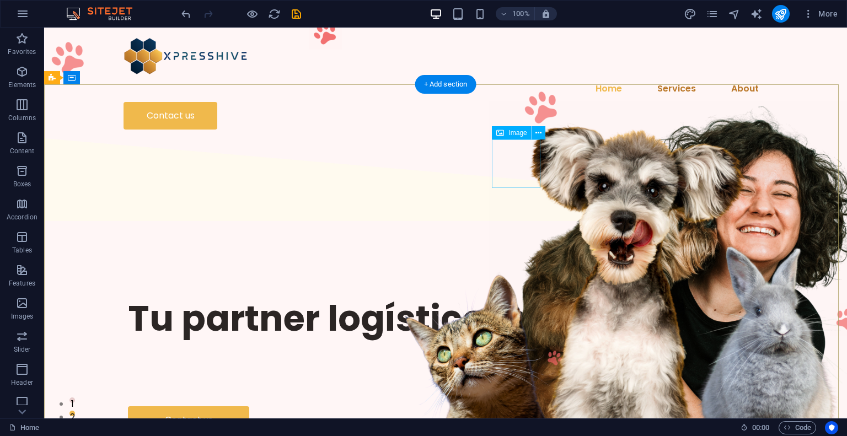
click at [522, 131] on figure at bounding box center [541, 107] width 49 height 49
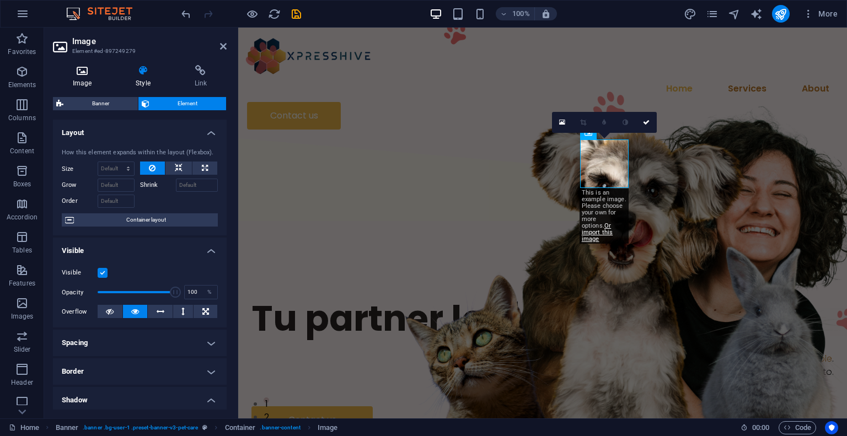
click at [99, 72] on icon at bounding box center [82, 70] width 58 height 11
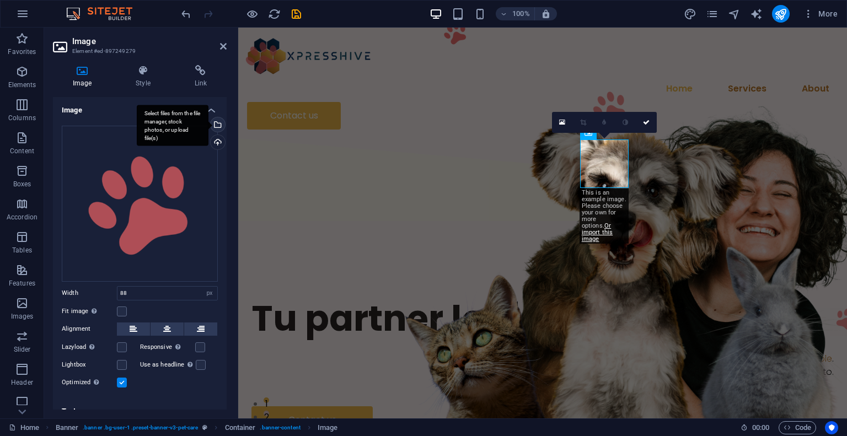
click at [215, 128] on div "Select files from the file manager, stock photos, or upload file(s)" at bounding box center [216, 125] width 17 height 17
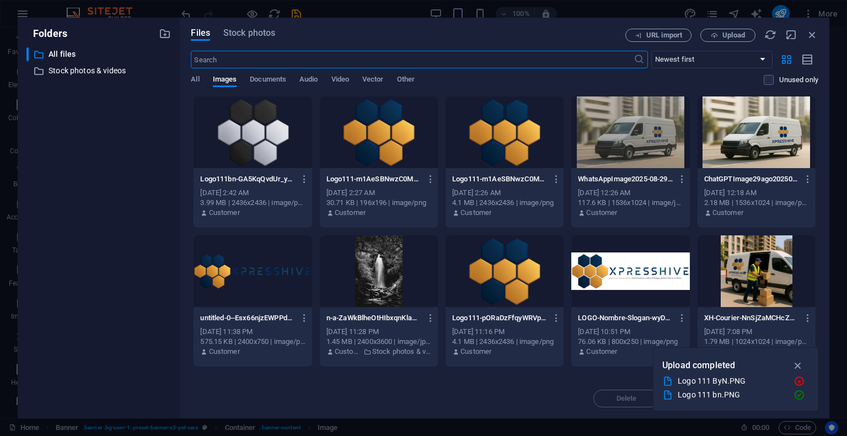
click at [256, 143] on div at bounding box center [252, 132] width 118 height 72
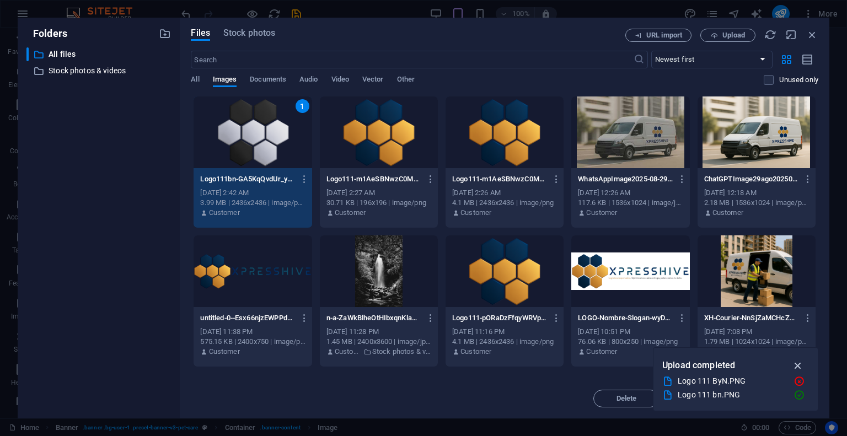
click at [800, 363] on icon "button" at bounding box center [797, 365] width 13 height 12
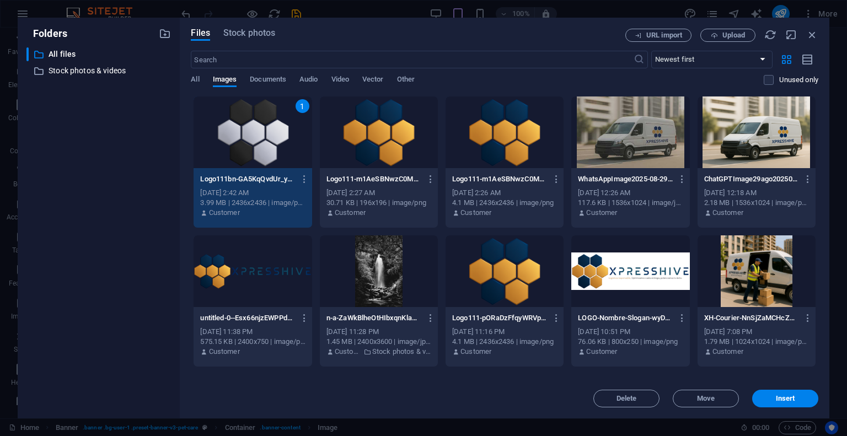
click at [265, 139] on div "1" at bounding box center [252, 132] width 118 height 72
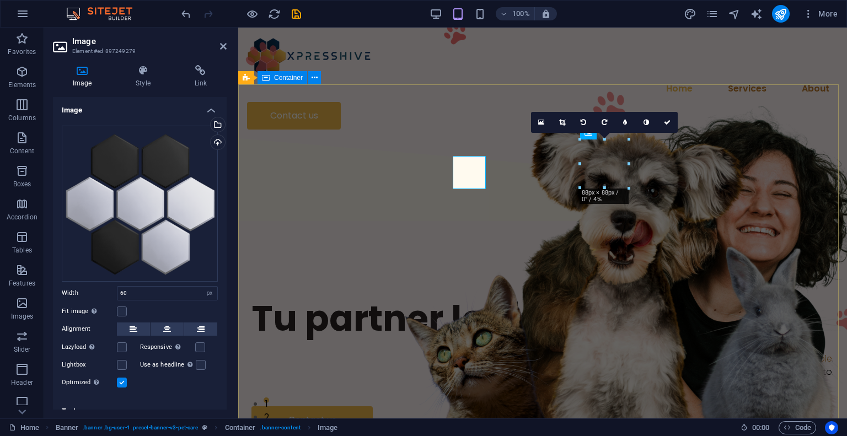
type input "88"
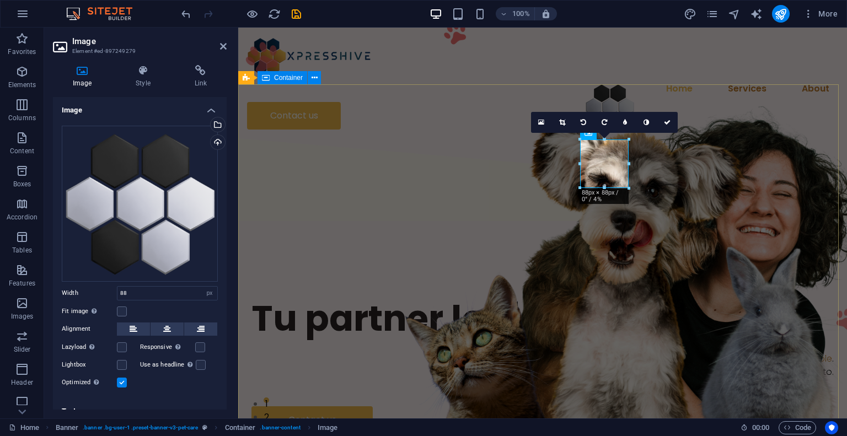
click at [488, 225] on div "Tu partner logístico integral Logística responsable . Optimizamos cada entrega,…" at bounding box center [542, 364] width 608 height 279
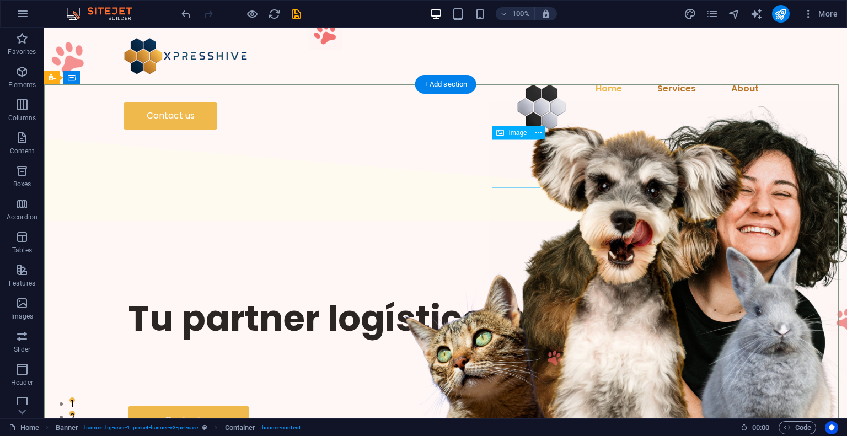
click at [517, 131] on figure at bounding box center [541, 107] width 49 height 49
select select "px"
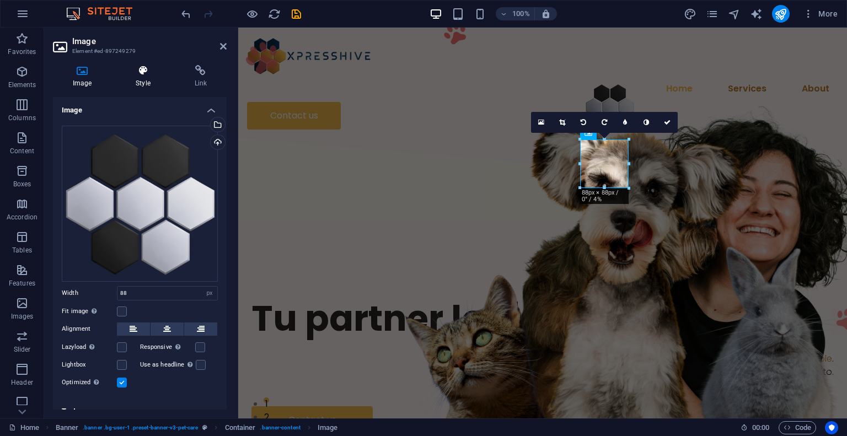
click at [141, 77] on h4 "Style" at bounding box center [145, 76] width 58 height 23
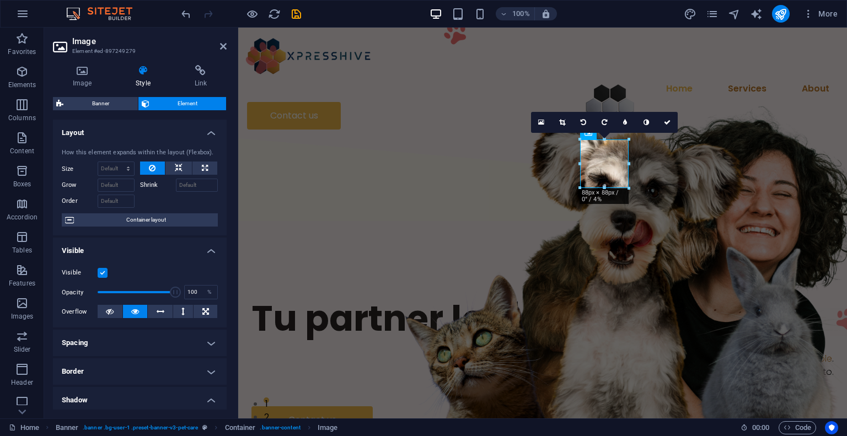
click at [106, 274] on label at bounding box center [103, 273] width 10 height 10
click at [0, 0] on input "Visible" at bounding box center [0, 0] width 0 height 0
click at [188, 246] on h4 "Visible" at bounding box center [140, 248] width 174 height 20
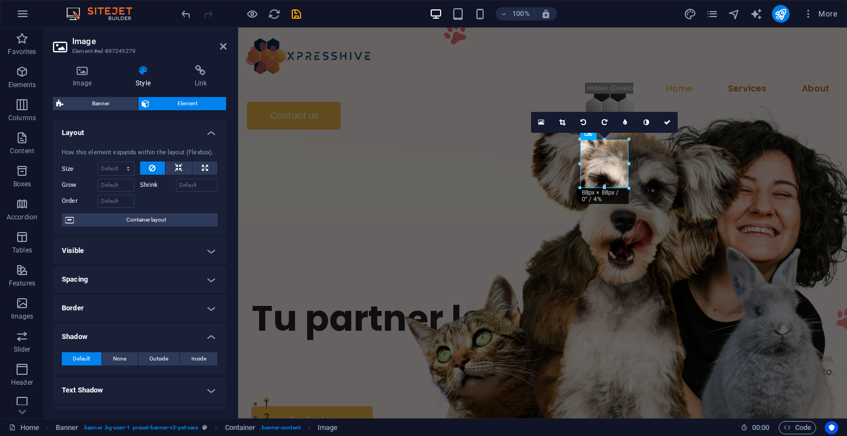
click at [146, 74] on icon at bounding box center [143, 70] width 54 height 11
click at [74, 75] on icon at bounding box center [82, 70] width 58 height 11
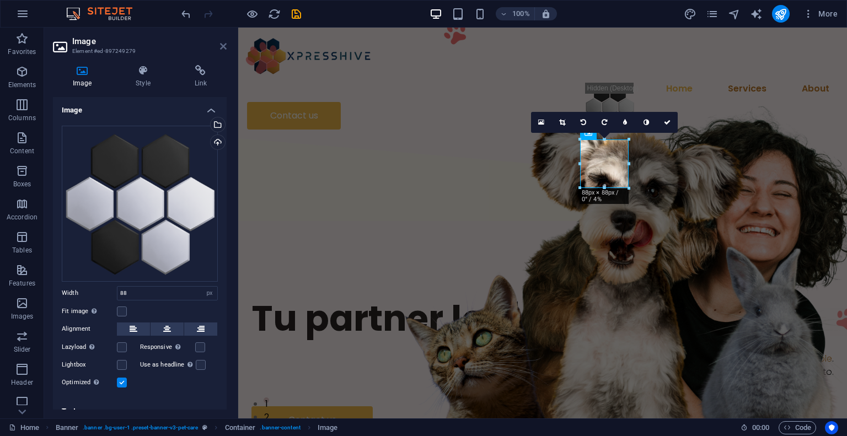
click at [223, 44] on icon at bounding box center [223, 46] width 7 height 9
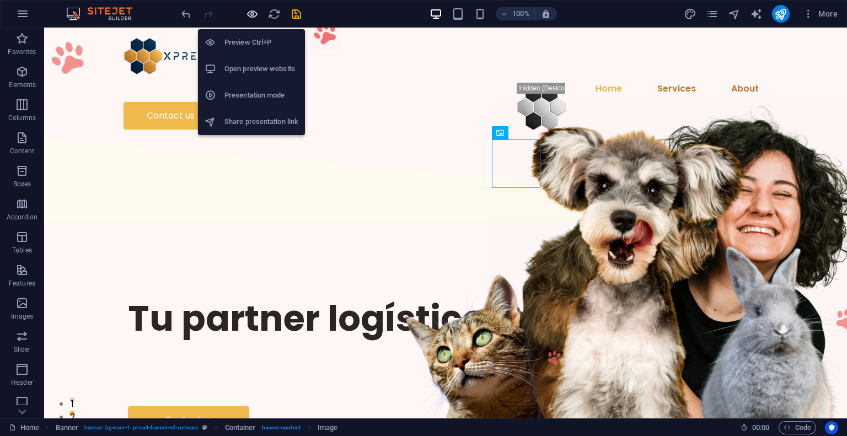
click at [254, 15] on icon "button" at bounding box center [252, 14] width 13 height 13
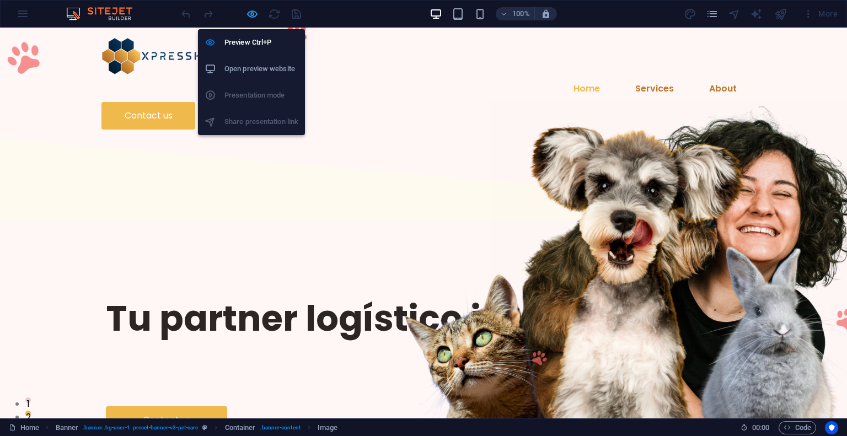
click at [254, 15] on icon "button" at bounding box center [252, 14] width 13 height 13
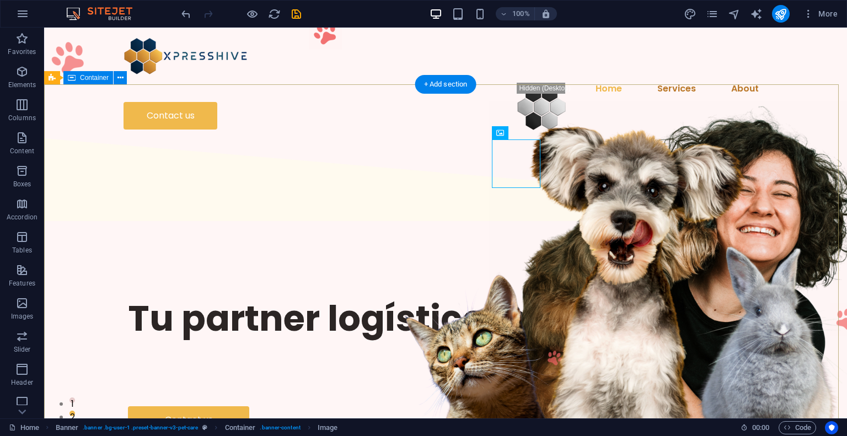
click at [341, 359] on div "Tu partner logístico integral Logística responsable . Optimizamos cada entrega,…" at bounding box center [445, 364] width 802 height 279
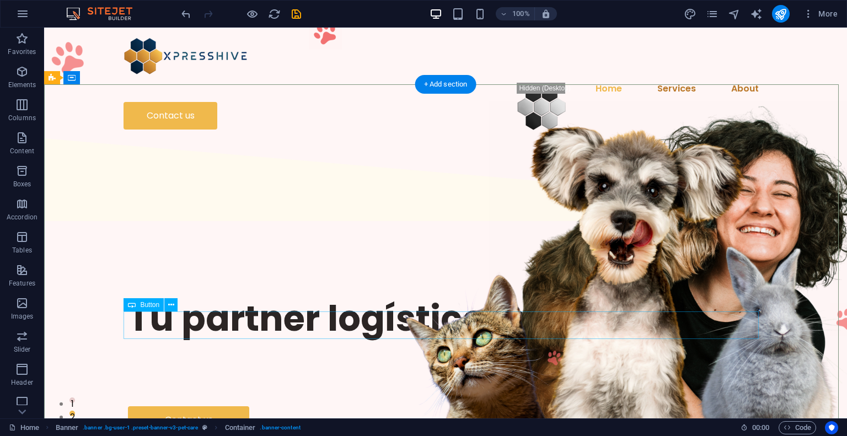
click at [205, 406] on div "Contact us" at bounding box center [445, 420] width 635 height 28
select select "px"
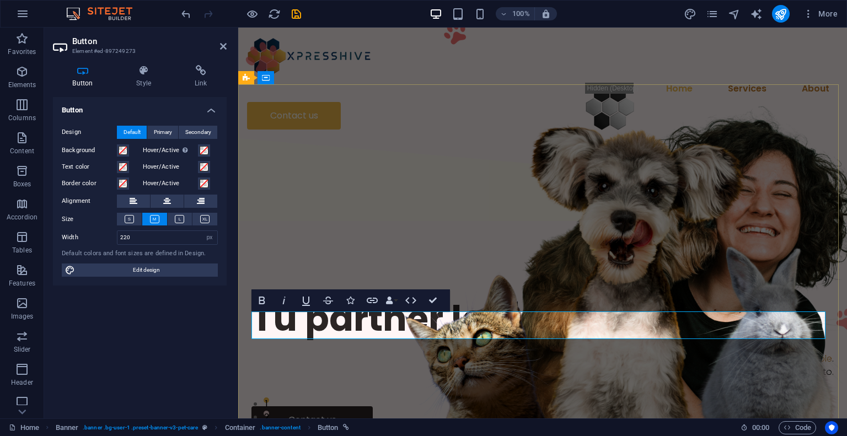
click at [310, 406] on link "Contact us" at bounding box center [311, 420] width 121 height 28
click at [401, 387] on div "Tu partner logístico integral Logística responsable . Optimizamos cada entrega,…" at bounding box center [542, 364] width 608 height 279
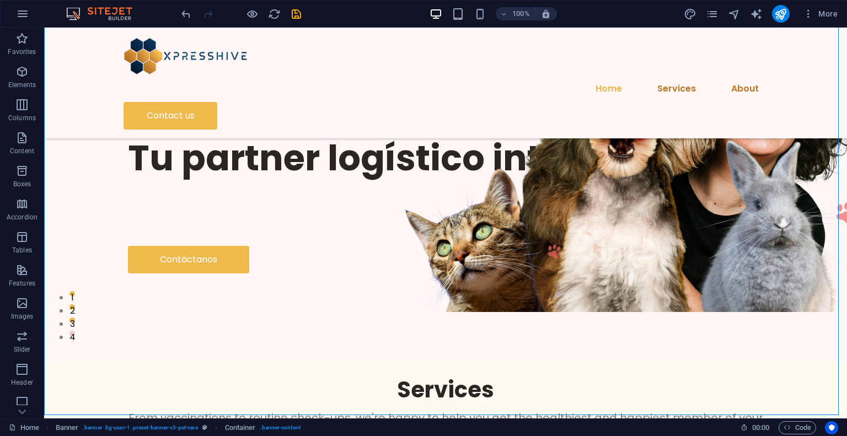
scroll to position [110, 0]
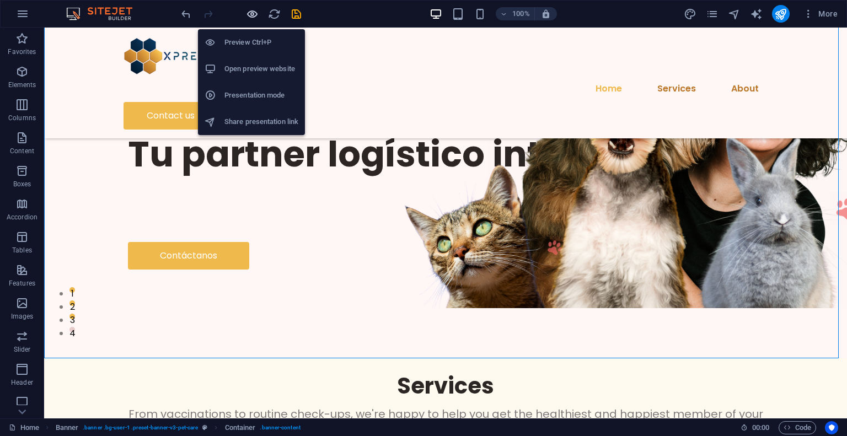
click at [249, 17] on icon "button" at bounding box center [252, 14] width 13 height 13
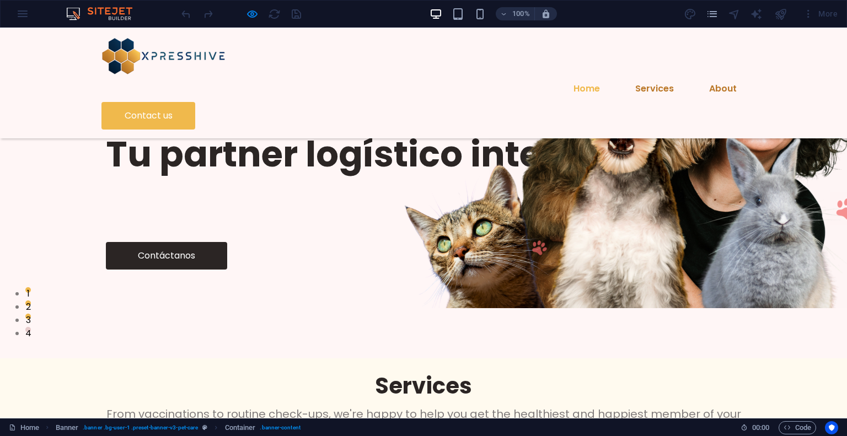
click at [179, 242] on link "Contáctanos" at bounding box center [166, 256] width 121 height 28
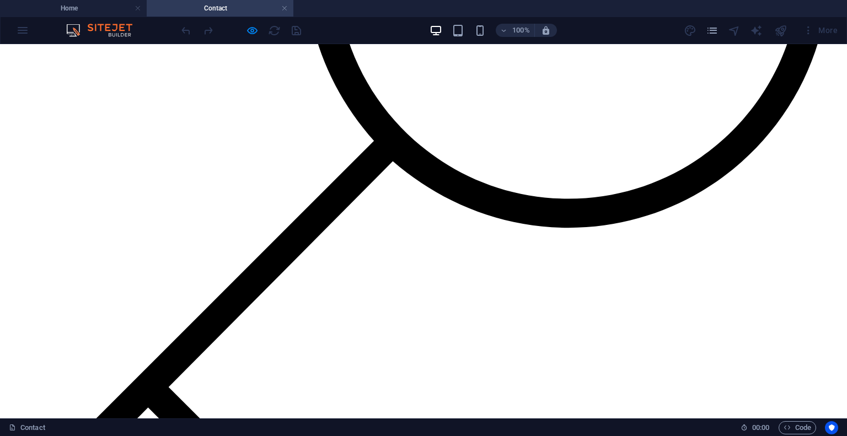
scroll to position [1829, 0]
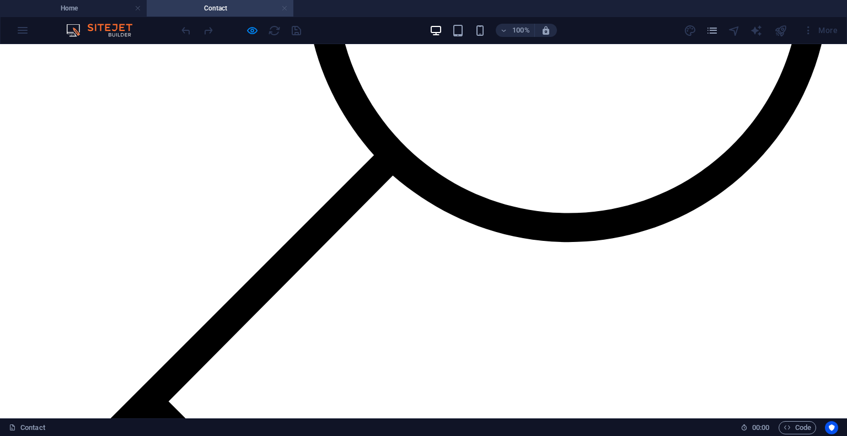
click at [282, 10] on link at bounding box center [284, 8] width 7 height 10
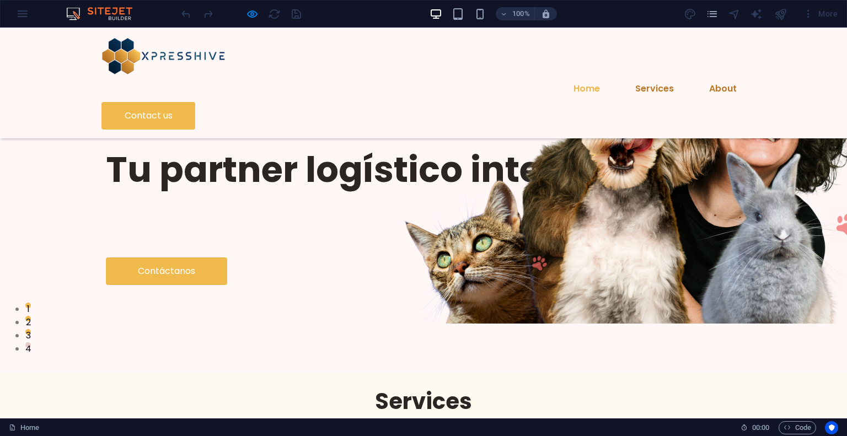
scroll to position [110, 0]
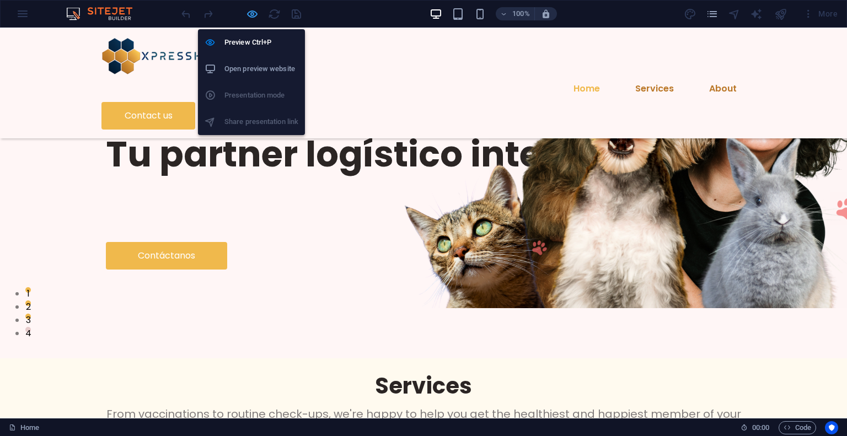
click at [257, 12] on icon "button" at bounding box center [252, 14] width 13 height 13
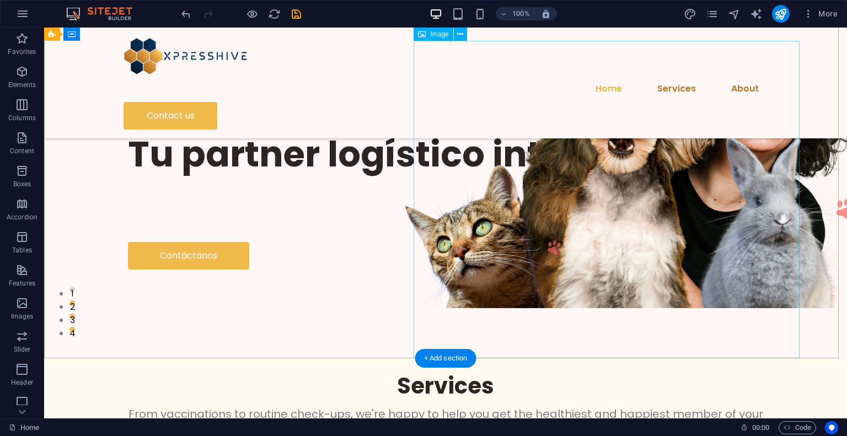
click at [560, 183] on figure at bounding box center [681, 149] width 386 height 317
select select "px"
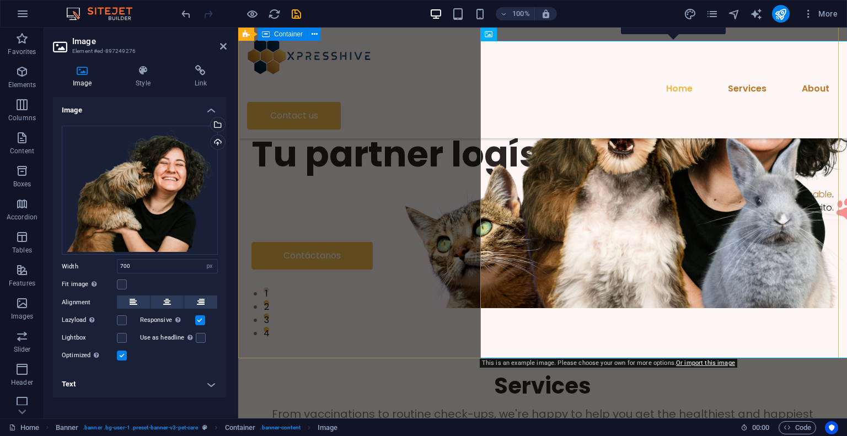
scroll to position [55, 0]
